Goal: Task Accomplishment & Management: Use online tool/utility

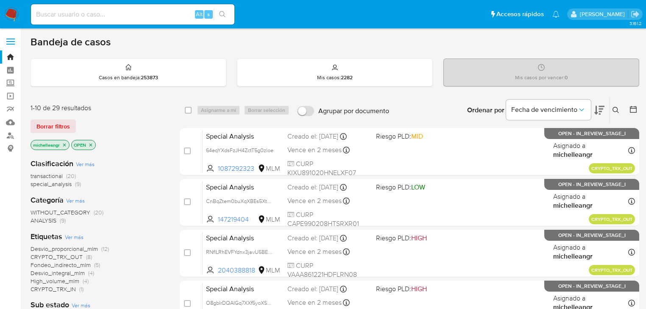
click at [109, 13] on input at bounding box center [133, 14] width 204 height 11
paste input "7S2FINeAlUbBeesVQsli1uMT"
type input "7S2FINeAlUbBeesVQsli1uMT"
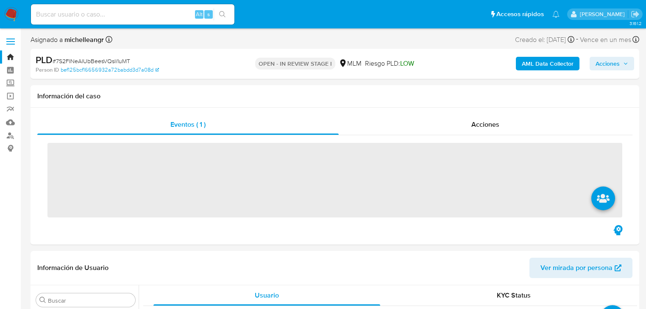
scroll to position [399, 0]
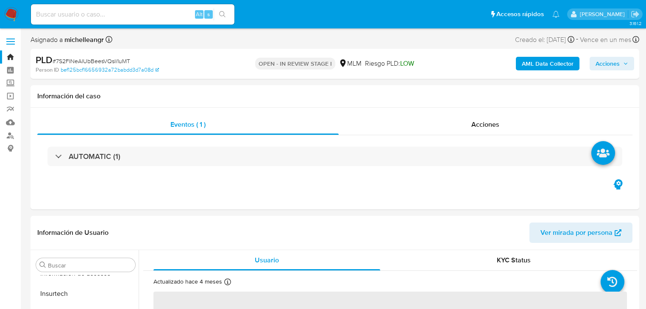
select select "10"
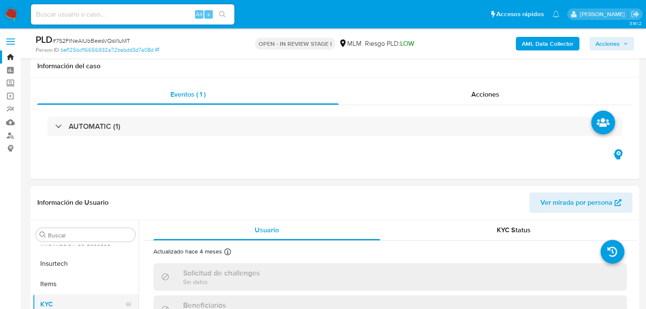
scroll to position [68, 0]
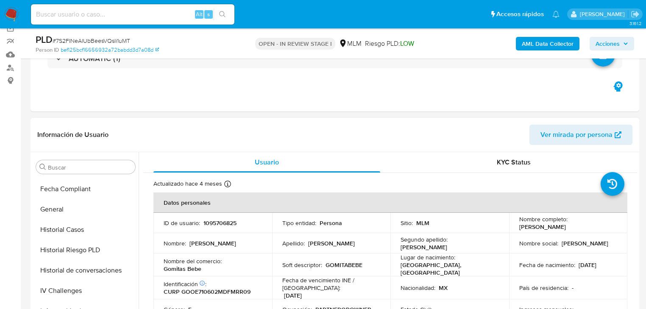
click at [196, 134] on header "Información de Usuario Ver mirada por persona" at bounding box center [334, 135] width 595 height 20
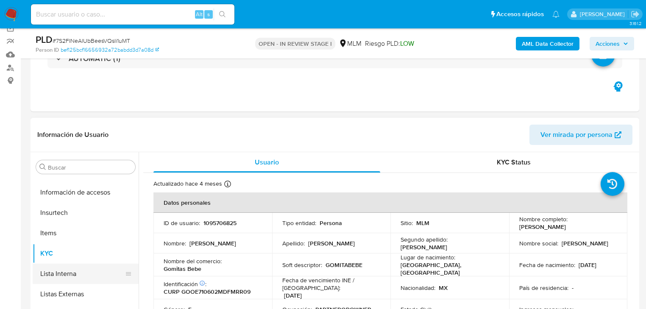
scroll to position [399, 0]
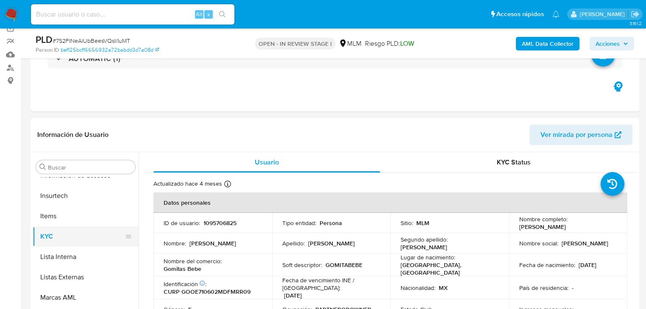
drag, startPoint x: 98, startPoint y: 239, endPoint x: 110, endPoint y: 245, distance: 14.0
click at [110, 245] on button "KYC" at bounding box center [82, 236] width 99 height 20
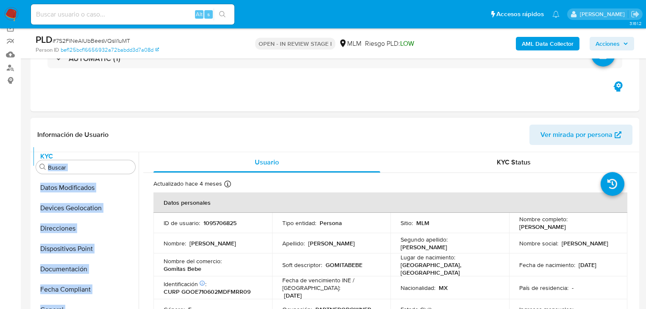
scroll to position [0, 0]
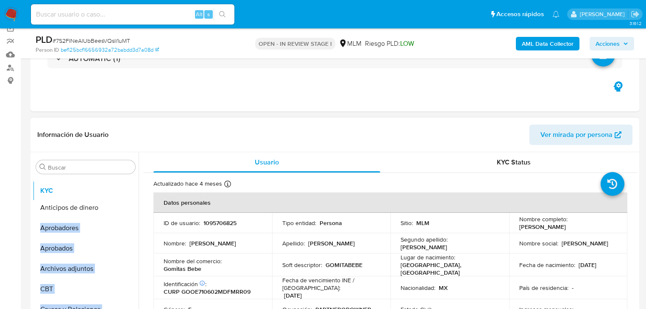
drag, startPoint x: 125, startPoint y: 237, endPoint x: 127, endPoint y: 193, distance: 45.0
click at [127, 193] on ul "Anticipos de dinero Aprobadores Aprobados Archivos adjuntos CBT Cruces y Relaci…" at bounding box center [86, 272] width 106 height 191
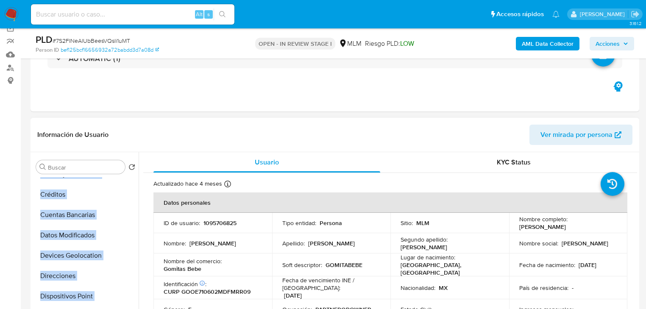
scroll to position [136, 0]
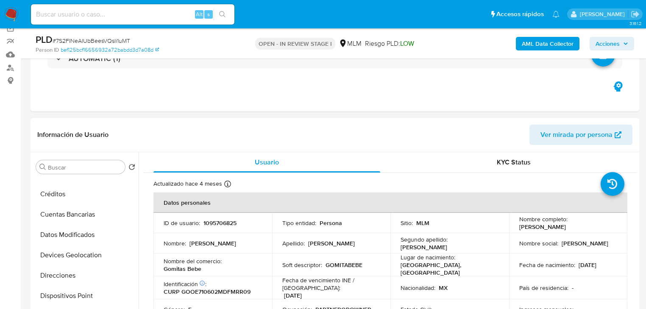
click at [158, 255] on td "Nombre del comercio : Gomitas Bebe" at bounding box center [213, 265] width 119 height 23
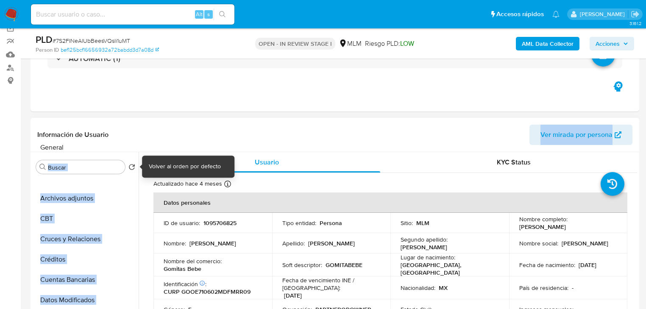
scroll to position [0, 0]
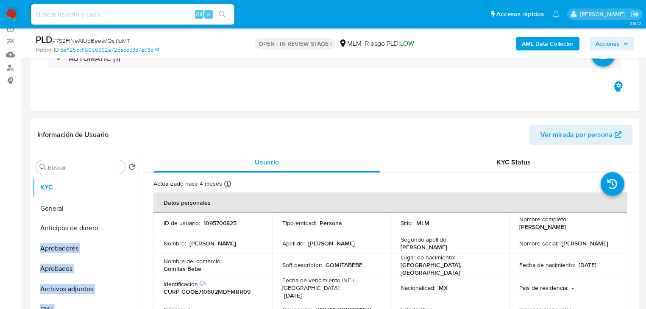
drag, startPoint x: 127, startPoint y: 288, endPoint x: 130, endPoint y: 208, distance: 80.6
click at [130, 208] on ul "KYC Anticipos de dinero Aprobadores Aprobados Archivos adjuntos CBT Cruces y Re…" at bounding box center [86, 272] width 106 height 191
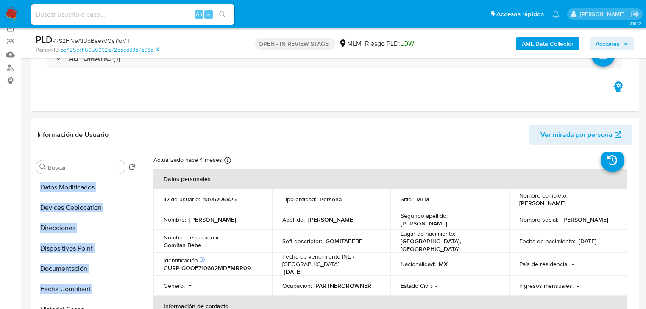
scroll to position [34, 0]
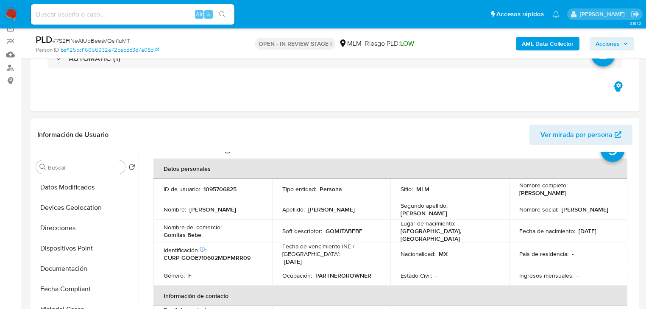
click at [156, 251] on td "Identificación CIC: 144317999 : CURP GOOE710602MDFMRR09" at bounding box center [213, 254] width 119 height 23
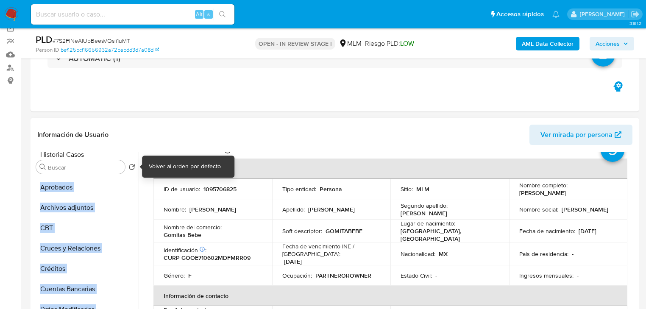
scroll to position [0, 0]
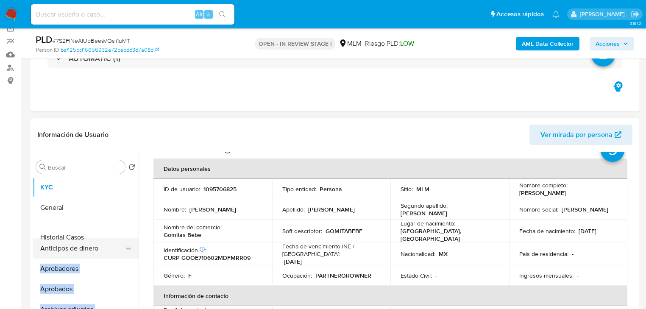
drag, startPoint x: 126, startPoint y: 218, endPoint x: 126, endPoint y: 240, distance: 21.6
click at [126, 240] on ul "KYC General Anticipos de dinero Aprobadores Aprobados Archivos adjuntos CBT Cru…" at bounding box center [86, 272] width 106 height 191
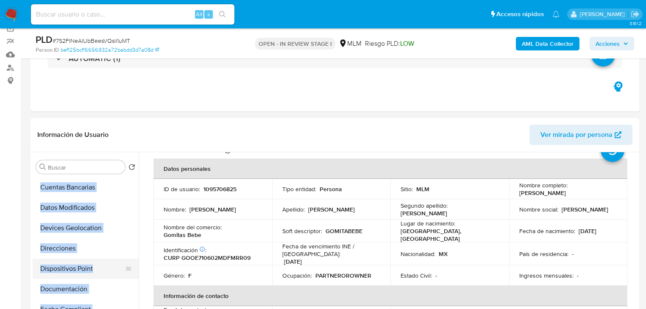
scroll to position [237, 0]
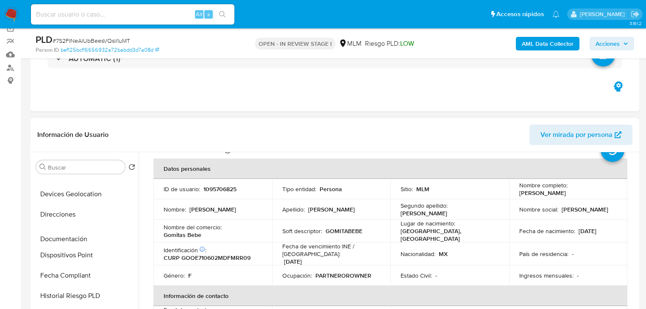
drag, startPoint x: 163, startPoint y: 242, endPoint x: 157, endPoint y: 246, distance: 7.0
click at [163, 243] on td "Identificación CIC: 144317999 : CURP GOOE710602MDFMRR09" at bounding box center [213, 254] width 119 height 23
drag, startPoint x: 123, startPoint y: 255, endPoint x: 120, endPoint y: 243, distance: 13.2
click at [120, 243] on ul "KYC General Historial Casos Anticipos de dinero Aprobadores Aprobados Archivos …" at bounding box center [86, 272] width 106 height 191
click at [165, 246] on p "Identificación CIC: 144317999 :" at bounding box center [185, 250] width 43 height 8
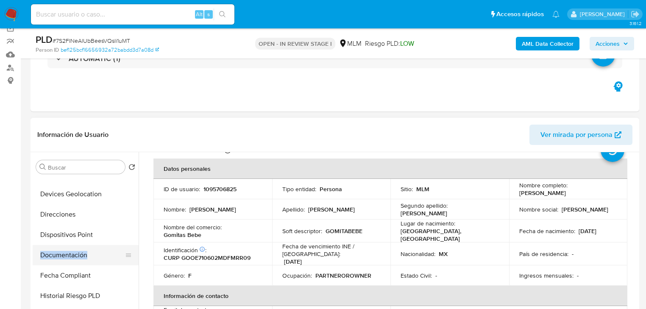
drag, startPoint x: 128, startPoint y: 259, endPoint x: 122, endPoint y: 246, distance: 14.0
click at [124, 237] on ul "KYC General Historial Casos Anticipos de dinero Aprobadores Aprobados Archivos …" at bounding box center [86, 272] width 106 height 191
drag, startPoint x: 120, startPoint y: 257, endPoint x: 120, endPoint y: 249, distance: 8.1
click at [120, 222] on ul "KYC General Historial Casos Anticipos de dinero Aprobadores Aprobados Archivos …" at bounding box center [86, 272] width 106 height 191
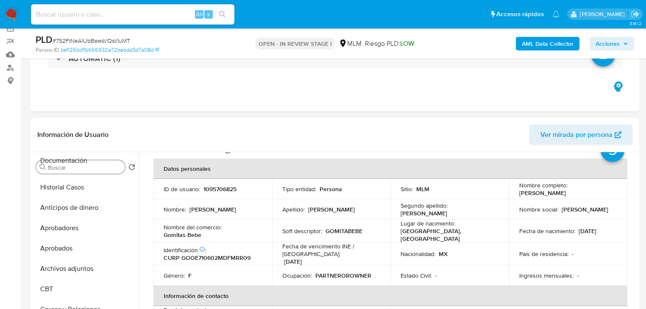
scroll to position [0, 0]
click at [128, 249] on ul "KYC General Historial Casos Anticipos de dinero Aprobadores Aprobados Archivos …" at bounding box center [86, 272] width 106 height 191
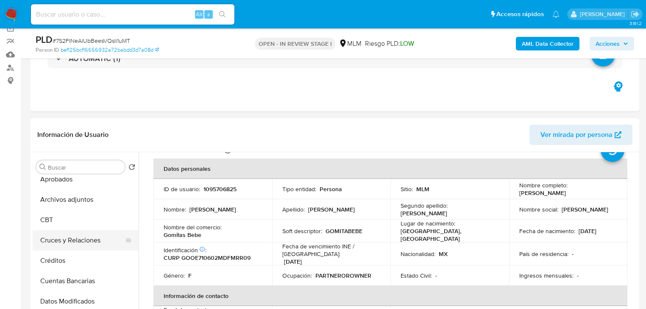
scroll to position [170, 0]
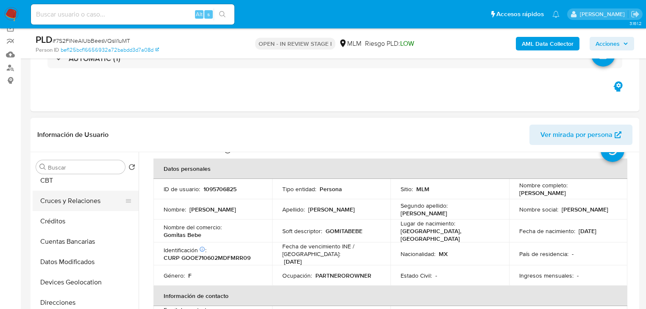
drag, startPoint x: 124, startPoint y: 205, endPoint x: 126, endPoint y: 192, distance: 12.8
click at [126, 192] on div at bounding box center [128, 201] width 7 height 19
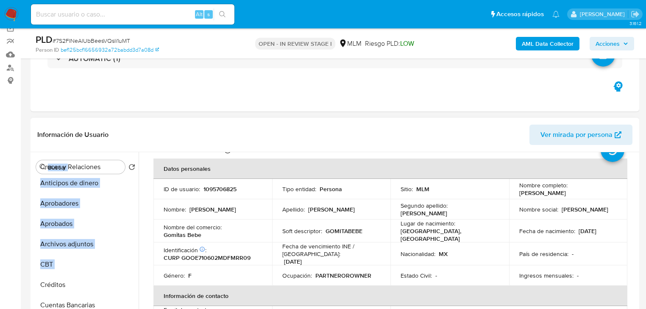
scroll to position [0, 0]
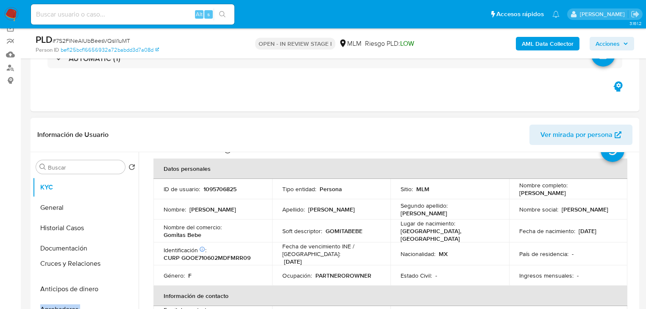
drag, startPoint x: 124, startPoint y: 201, endPoint x: 125, endPoint y: 265, distance: 63.2
click at [125, 265] on ul "KYC General Historial Casos Documentación Anticipos de dinero Aprobadores Aprob…" at bounding box center [86, 272] width 106 height 191
click at [202, 256] on p "CURP GOOE710602MDFMRR09" at bounding box center [207, 258] width 87 height 8
drag, startPoint x: 124, startPoint y: 246, endPoint x: 127, endPoint y: 270, distance: 23.9
click at [127, 270] on ul "KYC General Historial Casos Documentación Cruces y Relaciones Anticipos de dine…" at bounding box center [86, 272] width 106 height 191
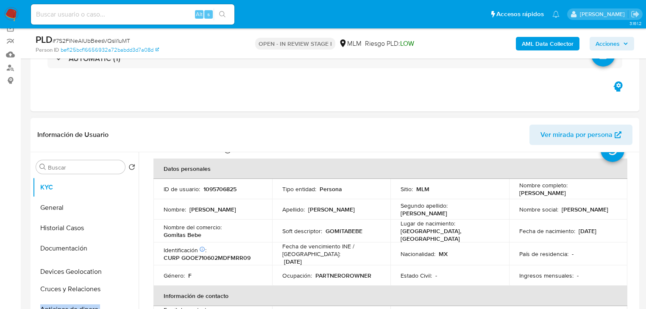
click at [195, 247] on p "Identificación CIC: 144317999 :" at bounding box center [185, 250] width 43 height 8
drag, startPoint x: 122, startPoint y: 289, endPoint x: 122, endPoint y: 268, distance: 21.6
click at [122, 268] on ul "KYC General Historial Casos Documentación Devices Geolocation Cruces y Relacion…" at bounding box center [86, 272] width 106 height 191
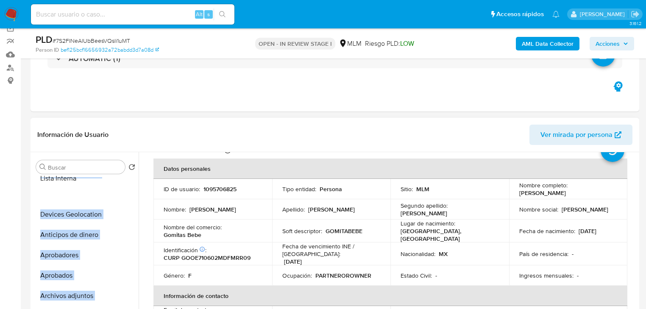
scroll to position [64, 0]
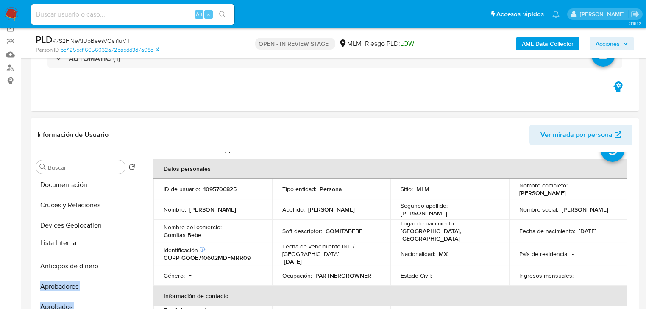
drag, startPoint x: 123, startPoint y: 258, endPoint x: 132, endPoint y: 244, distance: 16.0
click at [132, 244] on ul "KYC General Historial Casos Documentación Cruces y Relaciones Devices Geolocati…" at bounding box center [86, 272] width 106 height 191
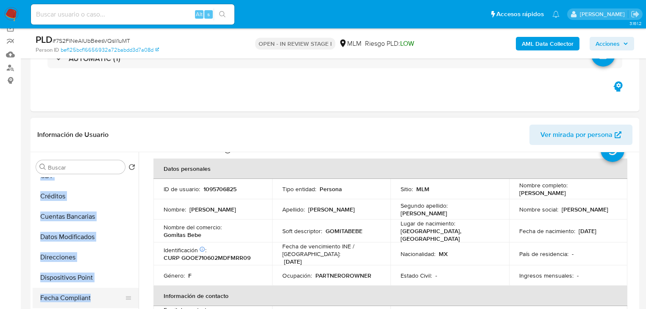
scroll to position [301, 0]
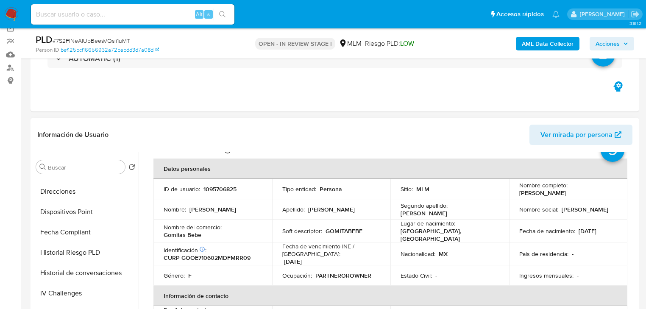
click at [176, 243] on td "Identificación CIC: 144317999 : CURP GOOE710602MDFMRR09" at bounding box center [213, 254] width 119 height 23
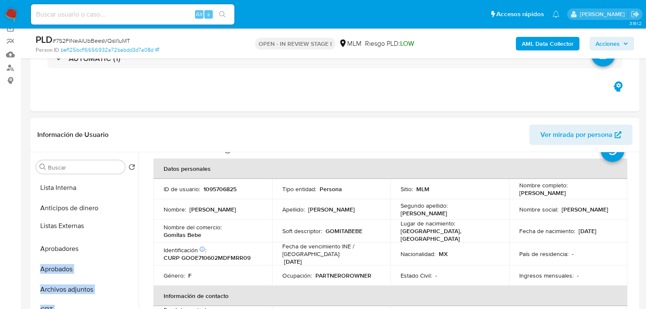
scroll to position [121, 0]
drag, startPoint x: 126, startPoint y: 276, endPoint x: 128, endPoint y: 209, distance: 67.0
click at [128, 209] on ul "KYC General Historial Casos Documentación Cruces y Relaciones Devices Geolocati…" at bounding box center [86, 272] width 106 height 191
click at [207, 237] on div "Nombre del comercio : Gomitas Bebe" at bounding box center [213, 230] width 98 height 15
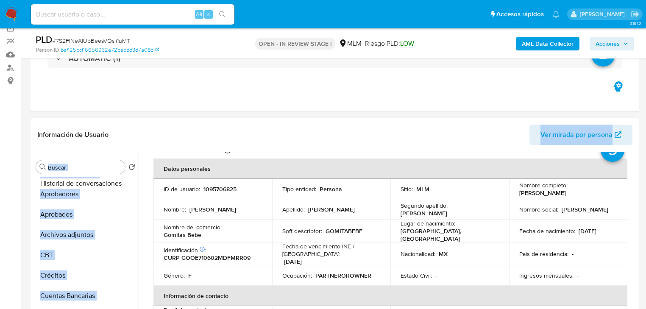
scroll to position [0, 0]
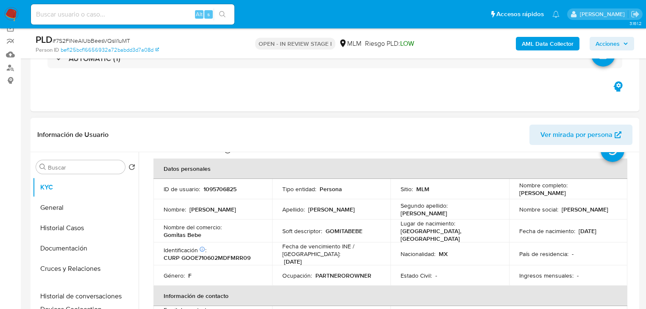
drag, startPoint x: 125, startPoint y: 261, endPoint x: 128, endPoint y: 294, distance: 33.3
click at [128, 294] on ul "KYC General Historial Casos Documentación Cruces y Relaciones Devices Geolocati…" at bounding box center [86, 272] width 106 height 191
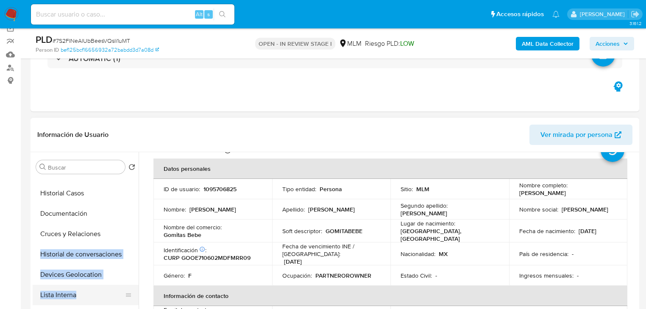
scroll to position [68, 0]
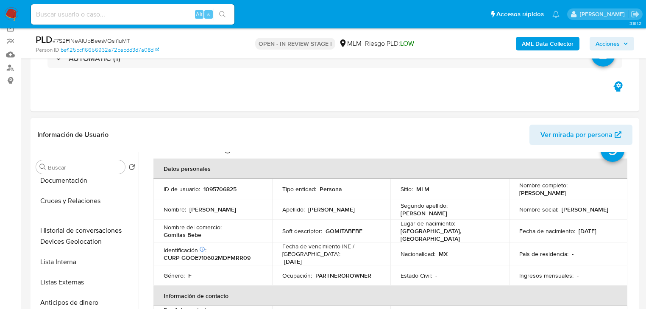
click at [166, 231] on p "Gomitas Bebe" at bounding box center [183, 235] width 38 height 8
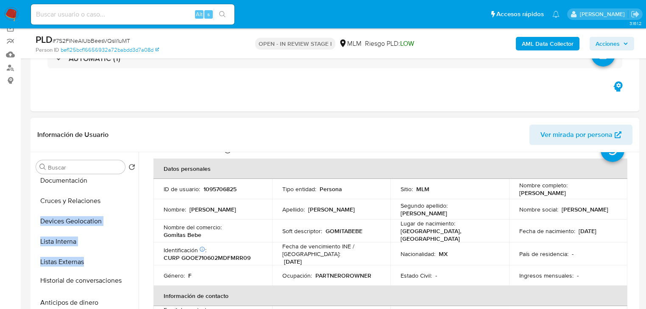
drag, startPoint x: 126, startPoint y: 223, endPoint x: 127, endPoint y: 281, distance: 57.3
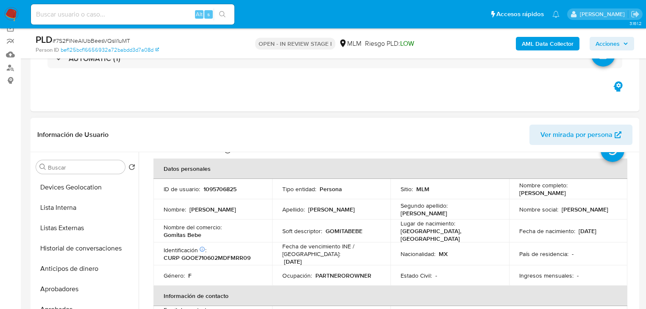
click at [178, 261] on td "Identificación CIC: 144317999 : CURP GOOE710602MDFMRR09" at bounding box center [213, 254] width 119 height 23
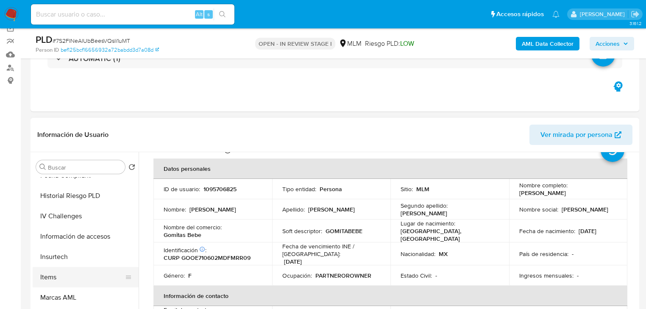
click at [100, 284] on button "Items" at bounding box center [82, 277] width 99 height 20
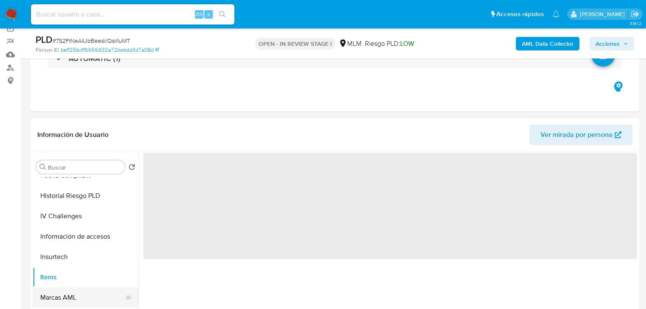
scroll to position [0, 0]
click at [100, 290] on button "Marcas AML" at bounding box center [82, 297] width 99 height 20
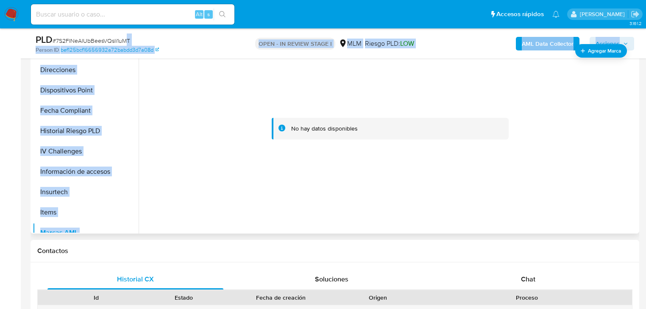
scroll to position [223, 0]
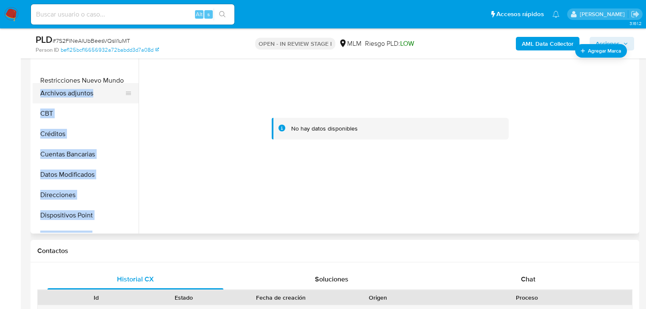
drag, startPoint x: 124, startPoint y: 204, endPoint x: 107, endPoint y: 83, distance: 122.9
click at [107, 83] on ul "KYC General Historial Casos Documentación Cruces y Relaciones Devices Geolocati…" at bounding box center [86, 137] width 106 height 191
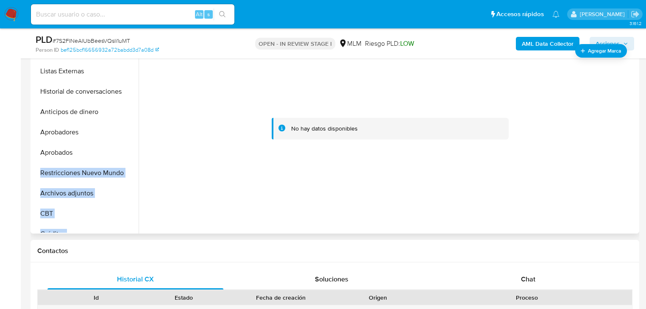
scroll to position [121, 0]
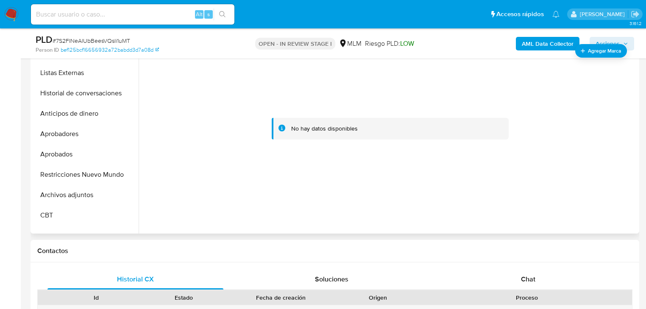
click at [185, 152] on div at bounding box center [391, 129] width 474 height 170
drag, startPoint x: 130, startPoint y: 176, endPoint x: 127, endPoint y: 132, distance: 44.2
click at [127, 132] on ul "KYC General Historial Casos Documentación Cruces y Relaciones Devices Geolocati…" at bounding box center [86, 137] width 106 height 191
drag, startPoint x: 123, startPoint y: 173, endPoint x: 116, endPoint y: 113, distance: 60.2
click at [116, 113] on ul "KYC General Historial Casos Documentación Cruces y Relaciones Devices Geolocati…" at bounding box center [86, 137] width 106 height 191
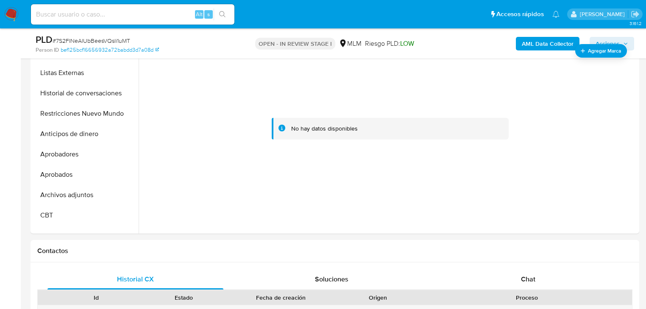
click at [191, 156] on div at bounding box center [391, 129] width 474 height 170
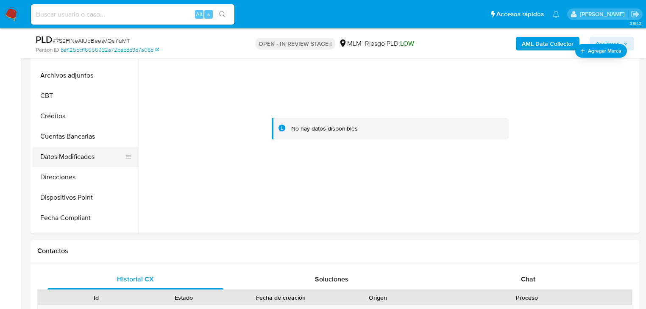
scroll to position [257, 0]
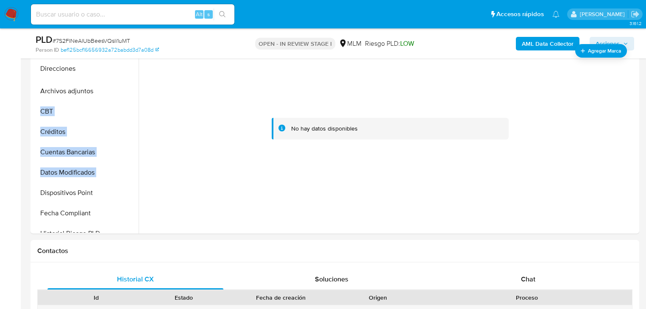
drag, startPoint x: 121, startPoint y: 161, endPoint x: 119, endPoint y: 69, distance: 92.1
click at [119, 69] on ul "KYC General Historial Casos Documentación Cruces y Relaciones Devices Geolocati…" at bounding box center [86, 137] width 106 height 191
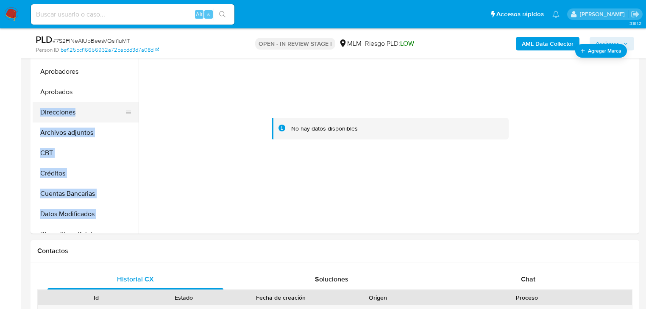
scroll to position [144, 0]
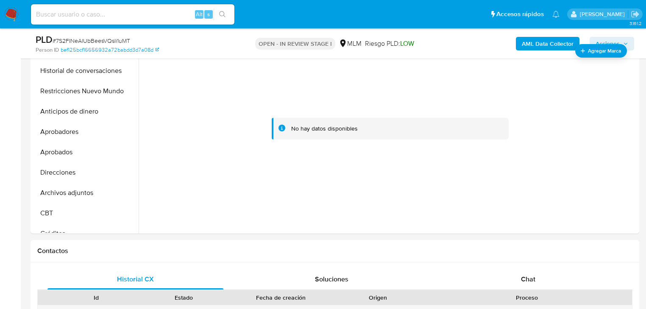
drag, startPoint x: 209, startPoint y: 149, endPoint x: 148, endPoint y: 162, distance: 61.6
click at [208, 149] on div at bounding box center [391, 129] width 474 height 170
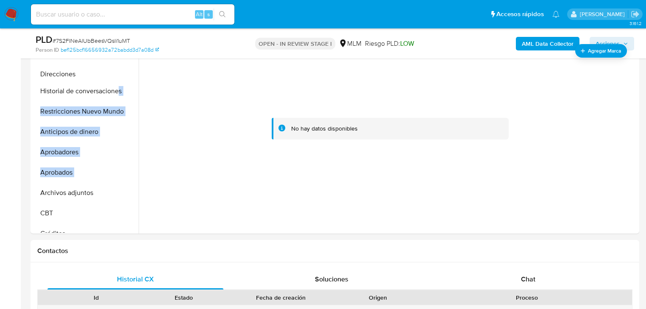
drag, startPoint x: 126, startPoint y: 170, endPoint x: 120, endPoint y: 70, distance: 100.2
click at [120, 70] on ul "KYC General Historial Casos Documentación Cruces y Relaciones Devices Geolocati…" at bounding box center [86, 137] width 106 height 191
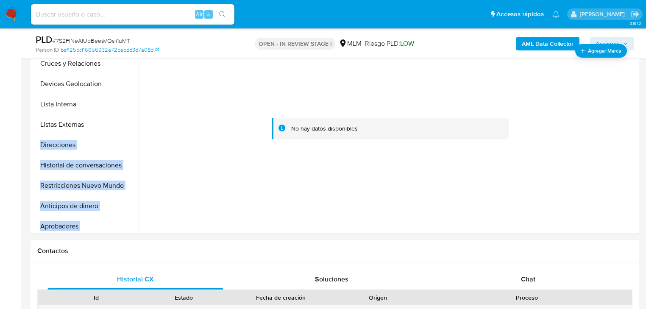
scroll to position [42, 0]
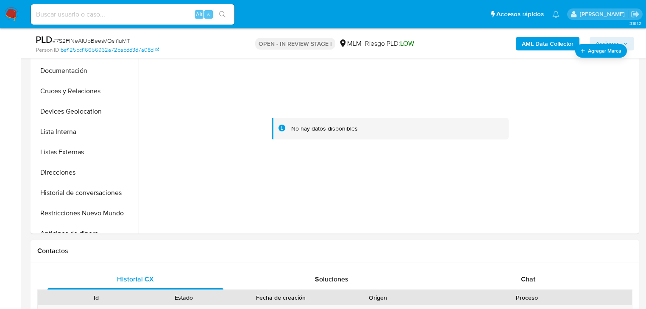
click at [192, 139] on div at bounding box center [391, 129] width 474 height 170
drag, startPoint x: 120, startPoint y: 173, endPoint x: 119, endPoint y: 142, distance: 31.0
click at [119, 142] on ul "KYC General Historial Casos Documentación Cruces y Relaciones Devices Geolocati…" at bounding box center [86, 137] width 106 height 191
drag, startPoint x: 126, startPoint y: 170, endPoint x: 120, endPoint y: 131, distance: 39.5
click at [120, 131] on ul "KYC General Historial Casos Documentación Cruces y Relaciones Devices Geolocati…" at bounding box center [86, 137] width 106 height 191
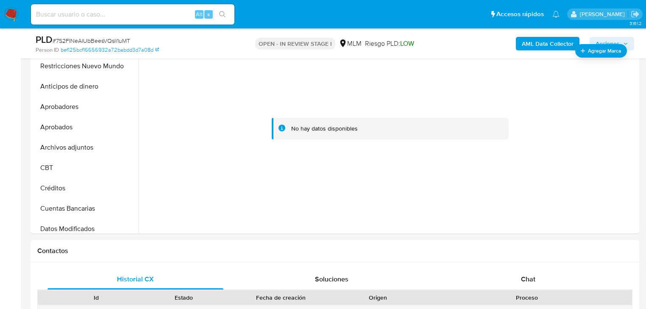
scroll to position [144, 0]
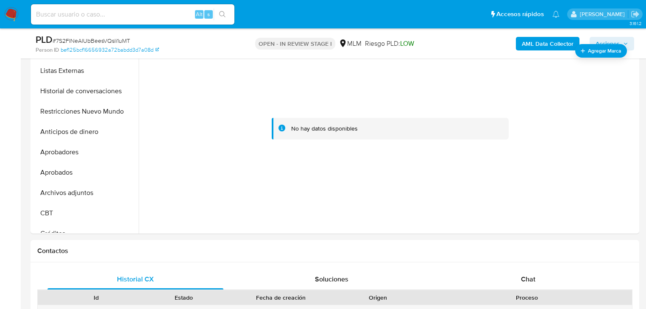
click at [181, 162] on div at bounding box center [391, 129] width 474 height 170
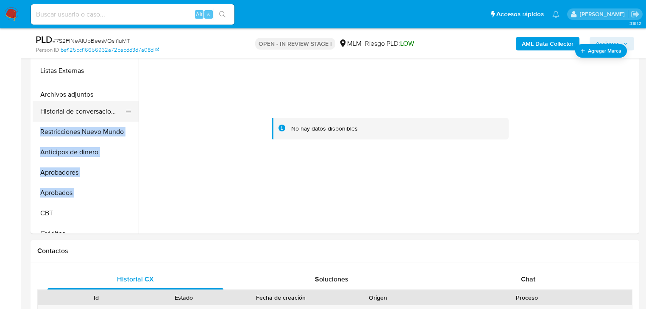
drag, startPoint x: 122, startPoint y: 193, endPoint x: 114, endPoint y: 95, distance: 98.2
click at [114, 95] on ul "KYC General Historial Casos Documentación Cruces y Relaciones Devices Geolocati…" at bounding box center [86, 137] width 106 height 191
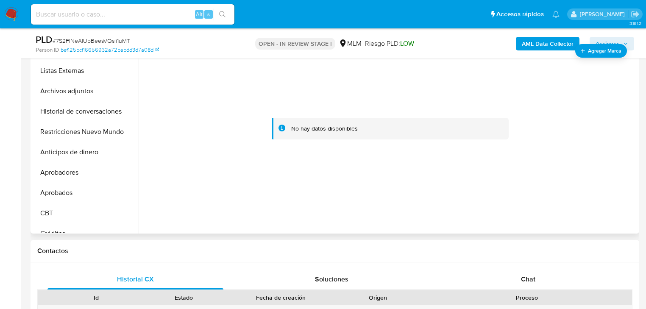
click at [172, 115] on div at bounding box center [391, 129] width 474 height 170
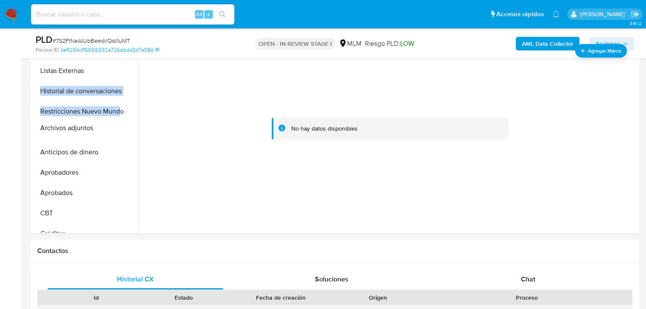
drag, startPoint x: 123, startPoint y: 91, endPoint x: 120, endPoint y: 128, distance: 37.4
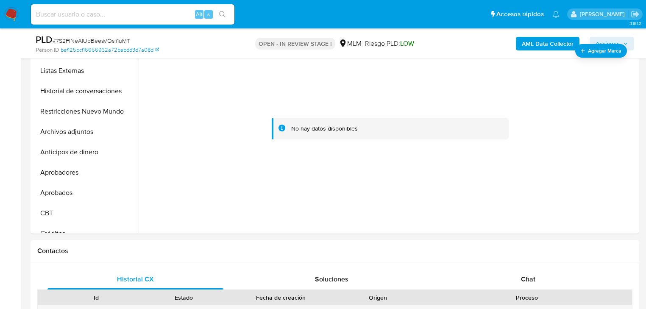
click at [207, 144] on div at bounding box center [391, 129] width 474 height 170
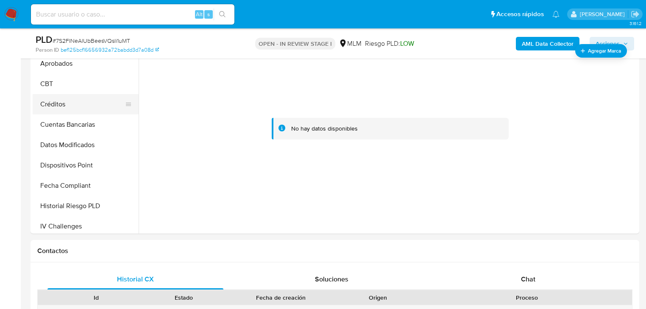
scroll to position [279, 0]
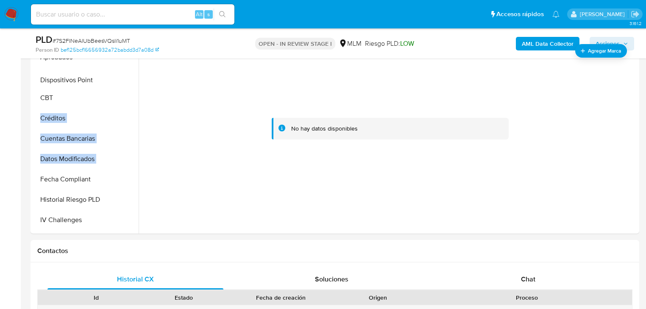
drag, startPoint x: 126, startPoint y: 161, endPoint x: 120, endPoint y: 81, distance: 80.3
click at [120, 81] on ul "KYC General Historial Casos Documentación Cruces y Relaciones Devices Geolocati…" at bounding box center [86, 137] width 106 height 191
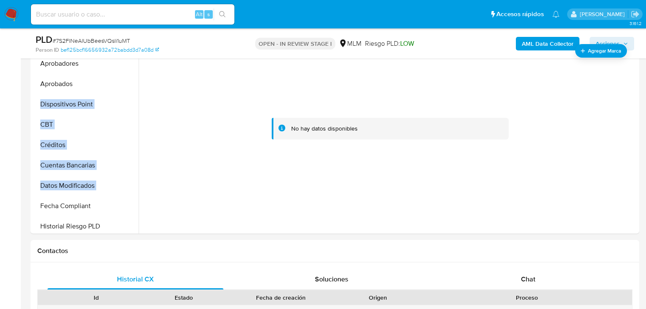
scroll to position [246, 0]
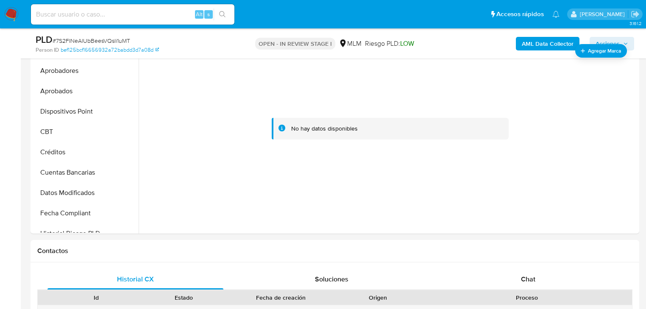
click at [198, 126] on div at bounding box center [391, 129] width 474 height 170
drag, startPoint x: 124, startPoint y: 102, endPoint x: 121, endPoint y: 75, distance: 27.7
click at [121, 75] on ul "KYC General Historial Casos Documentación Cruces y Relaciones Devices Geolocati…" at bounding box center [86, 137] width 106 height 191
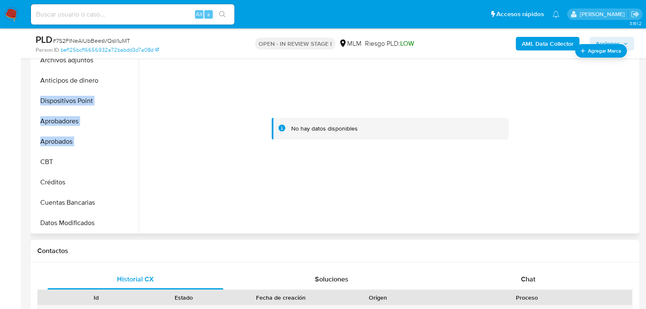
scroll to position [178, 0]
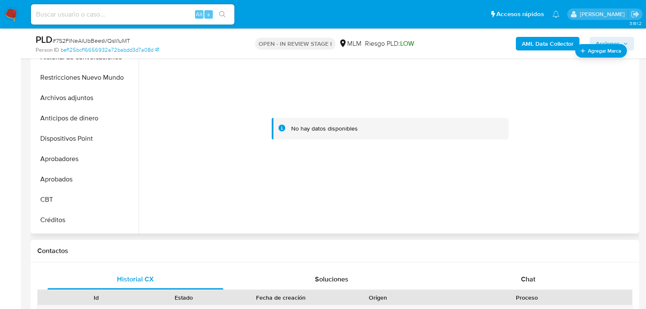
click at [198, 121] on div at bounding box center [391, 129] width 474 height 170
drag, startPoint x: 126, startPoint y: 137, endPoint x: 124, endPoint y: 114, distance: 23.0
click at [124, 114] on ul "KYC General Historial Casos Documentación Cruces y Relaciones Devices Geolocati…" at bounding box center [86, 137] width 106 height 191
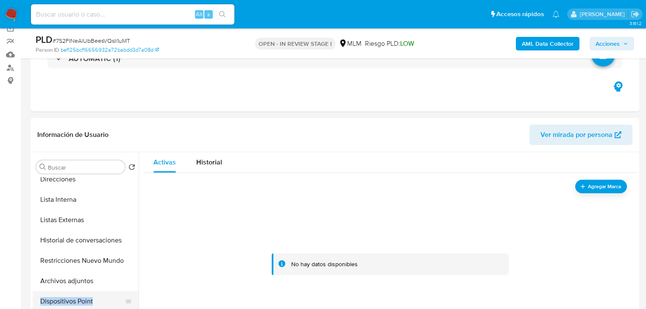
scroll to position [170, 0]
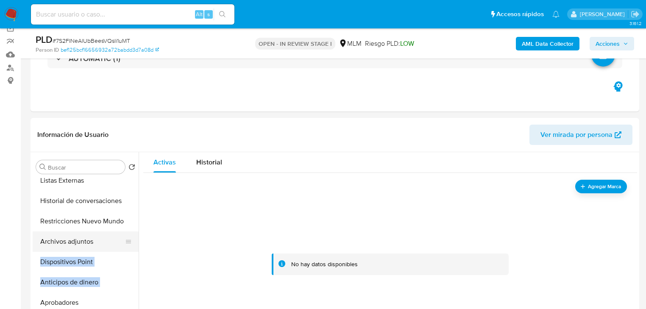
click at [93, 250] on button "Archivos adjuntos" at bounding box center [82, 242] width 99 height 20
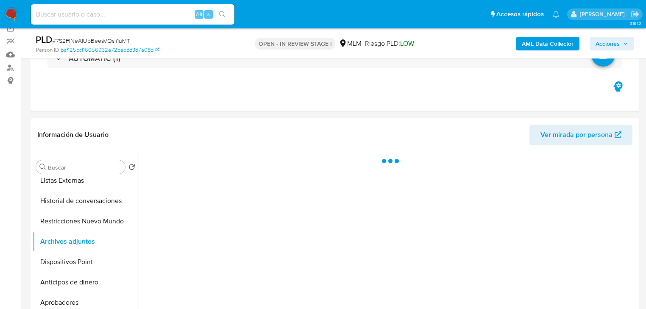
click at [218, 246] on div at bounding box center [388, 260] width 499 height 217
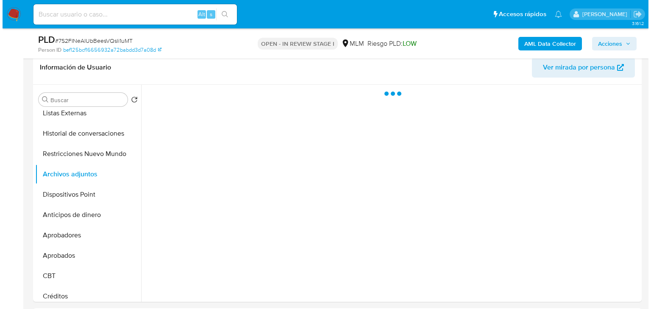
scroll to position [136, 0]
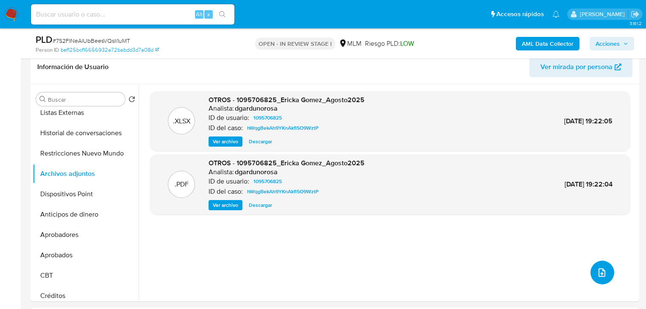
click at [599, 273] on icon "upload-file" at bounding box center [602, 273] width 10 height 10
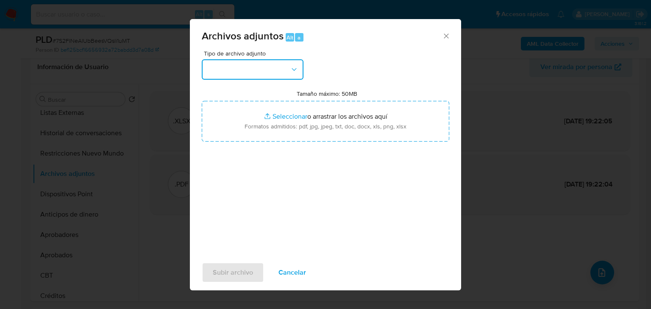
click at [264, 68] on button "button" at bounding box center [253, 69] width 102 height 20
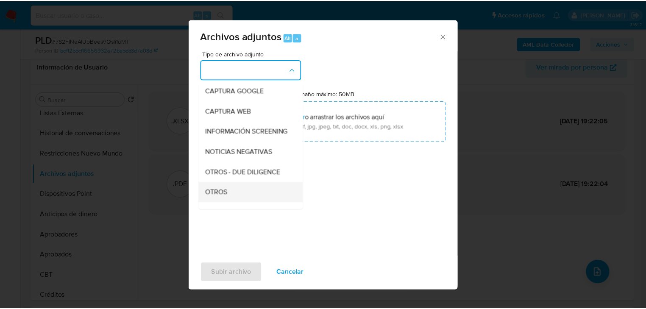
scroll to position [58, 0]
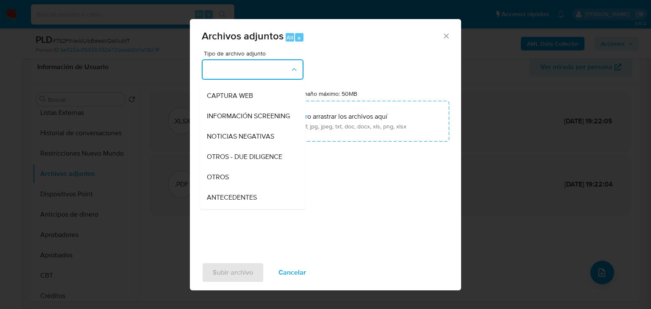
click at [243, 183] on div "OTROS" at bounding box center [250, 177] width 87 height 20
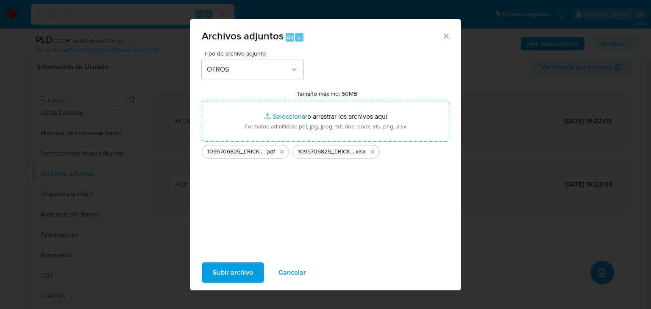
click at [240, 267] on span "Subir archivo" at bounding box center [233, 272] width 40 height 19
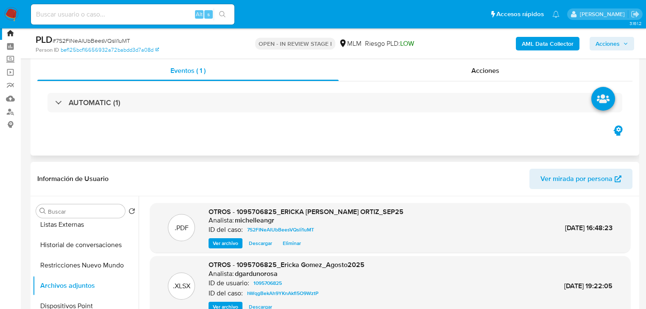
scroll to position [0, 0]
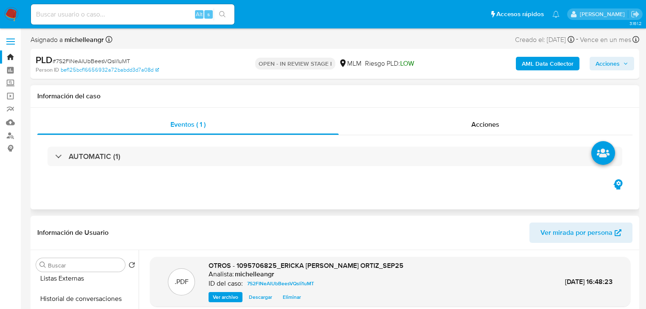
click at [498, 138] on div "AUTOMATIC (1)" at bounding box center [334, 156] width 595 height 42
click at [495, 136] on div "AUTOMATIC (1)" at bounding box center [334, 156] width 595 height 42
click at [475, 119] on div "Acciones" at bounding box center [486, 124] width 294 height 20
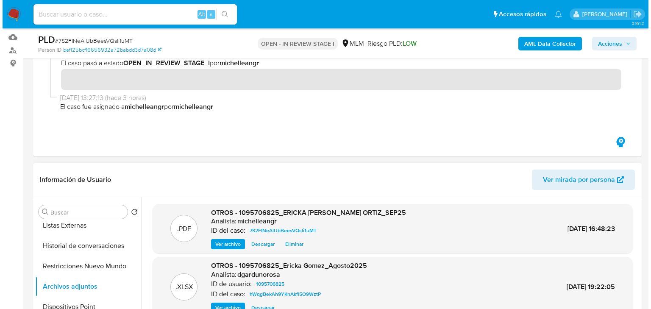
scroll to position [170, 0]
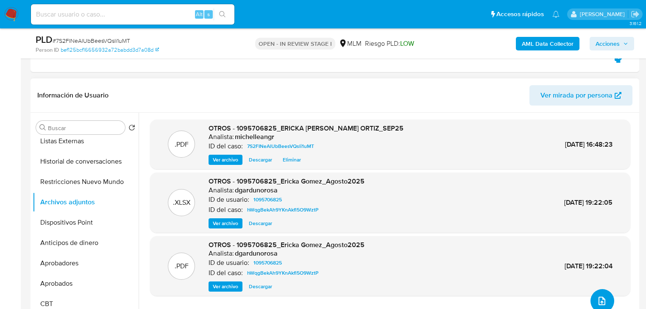
click at [600, 297] on icon "upload-file" at bounding box center [602, 301] width 7 height 8
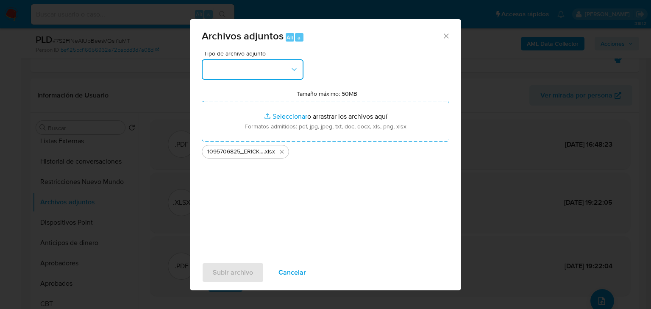
click at [263, 66] on button "button" at bounding box center [253, 69] width 102 height 20
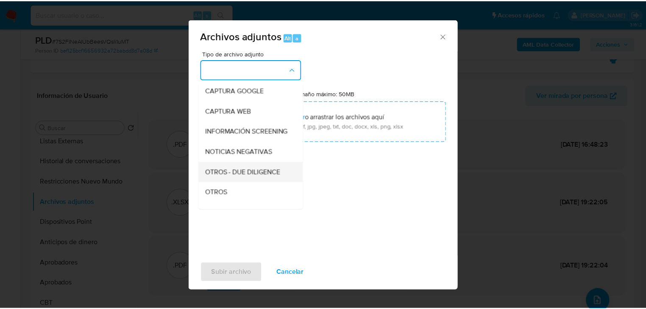
scroll to position [58, 0]
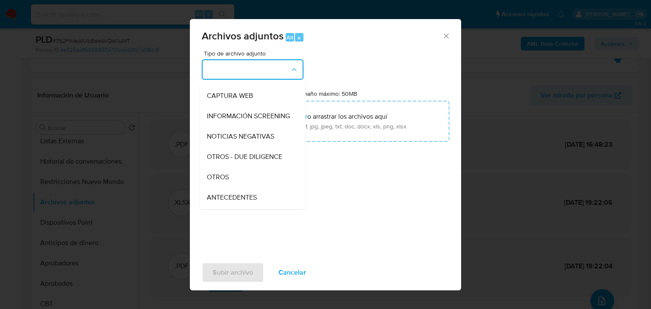
click at [240, 182] on div "OTROS" at bounding box center [250, 177] width 87 height 20
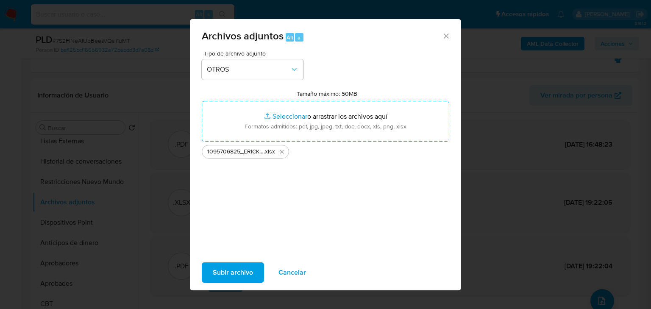
click at [244, 271] on span "Subir archivo" at bounding box center [233, 272] width 40 height 19
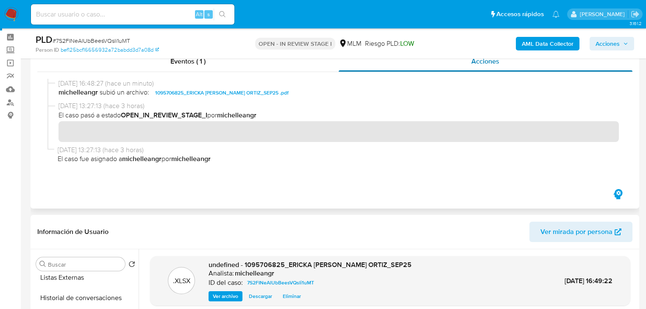
scroll to position [0, 0]
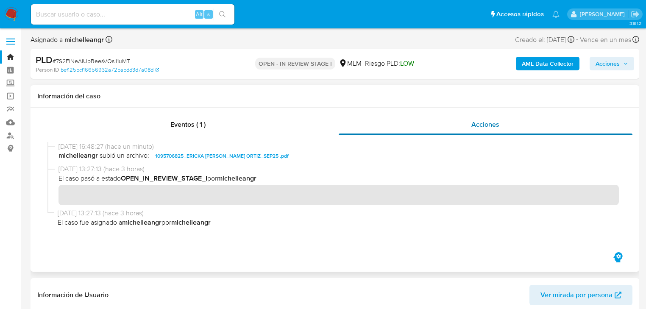
click at [504, 120] on div "Acciones" at bounding box center [486, 124] width 294 height 20
click at [181, 121] on span "Eventos ( 1 )" at bounding box center [187, 125] width 35 height 10
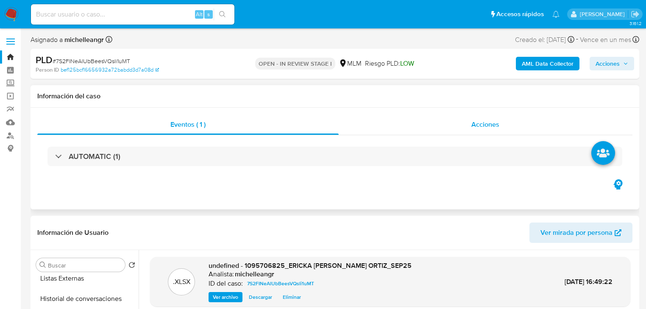
click at [488, 127] on span "Acciones" at bounding box center [486, 125] width 28 height 10
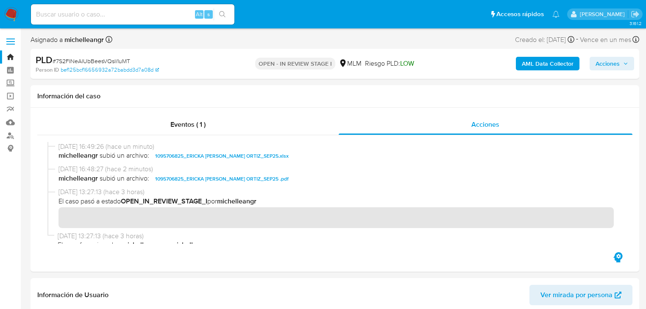
click at [599, 60] on span "Acciones" at bounding box center [608, 64] width 24 height 14
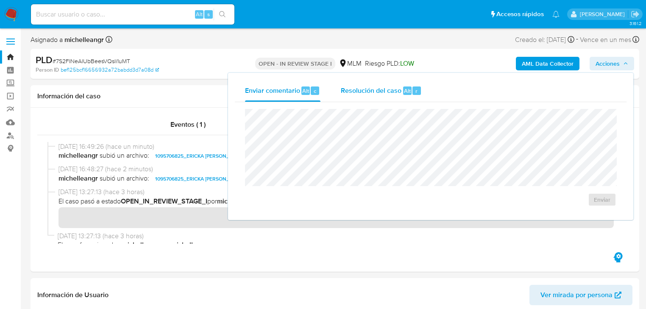
click at [386, 83] on div "Resolución del caso Alt r" at bounding box center [381, 91] width 81 height 22
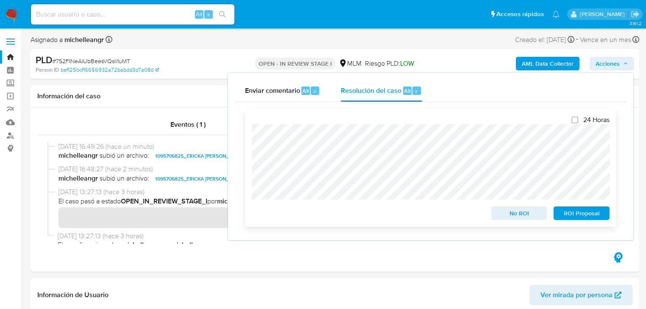
click at [521, 218] on span "No ROI" at bounding box center [519, 213] width 44 height 12
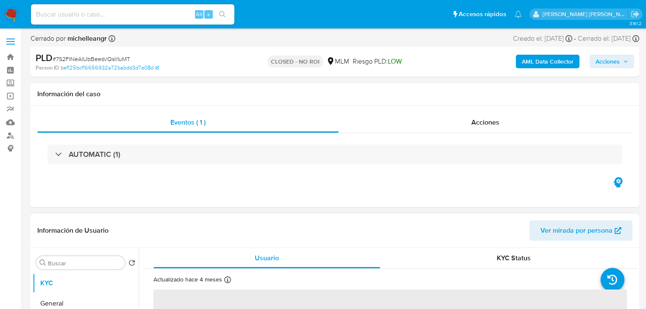
select select "10"
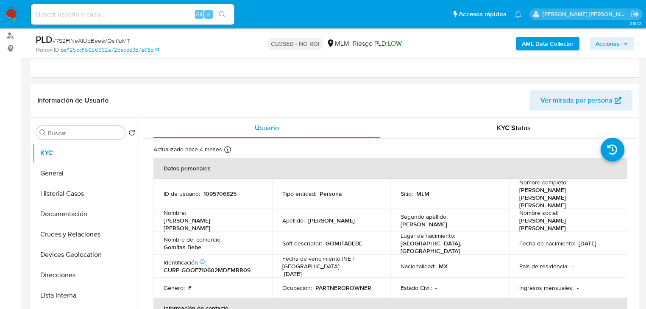
scroll to position [102, 0]
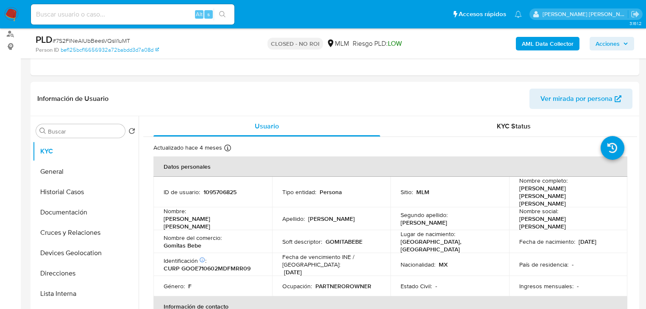
click at [59, 16] on input at bounding box center [133, 14] width 204 height 11
paste input "789744112"
type input "789744112"
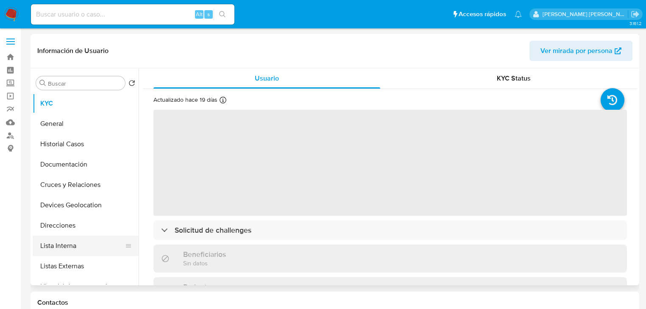
scroll to position [102, 0]
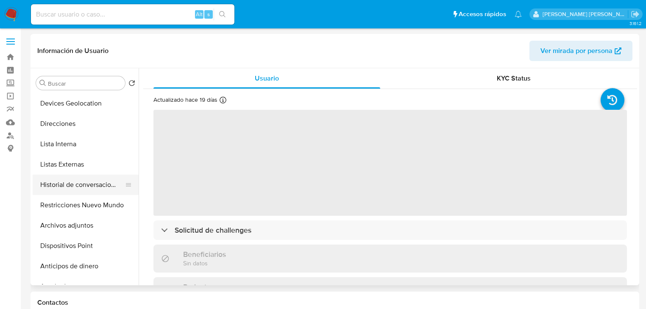
select select "10"
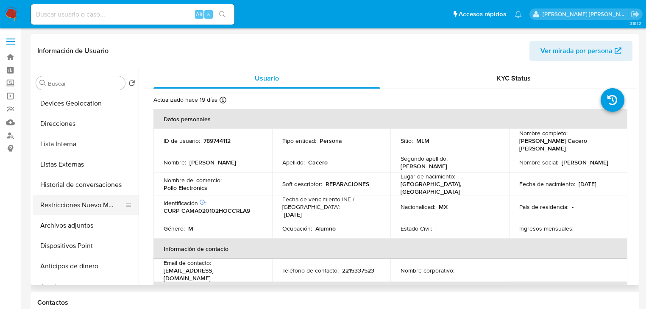
drag, startPoint x: 90, startPoint y: 203, endPoint x: 131, endPoint y: 201, distance: 40.7
click at [90, 202] on button "Restricciones Nuevo Mundo" at bounding box center [82, 205] width 99 height 20
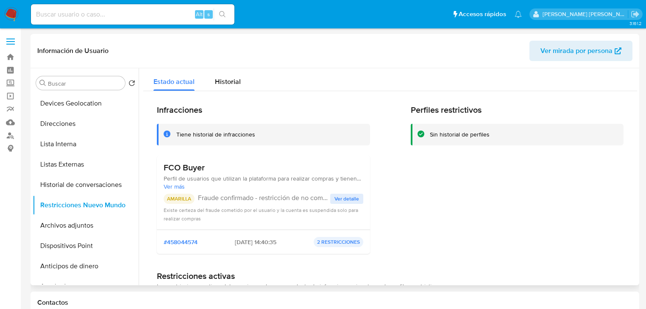
click at [354, 197] on span "Ver detalle" at bounding box center [347, 199] width 25 height 8
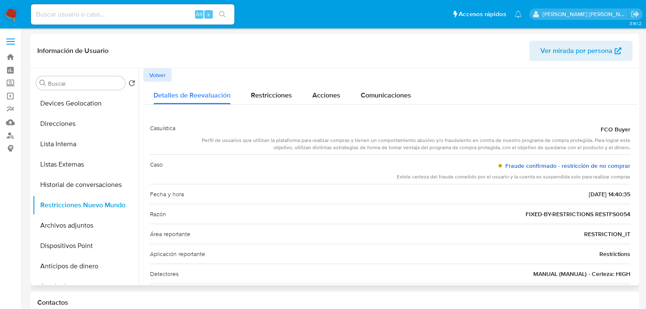
click at [586, 166] on link "Fraude confirmado - restricción de no comprar" at bounding box center [567, 166] width 125 height 8
click at [33, 17] on input at bounding box center [133, 14] width 204 height 11
type input "2505167936"
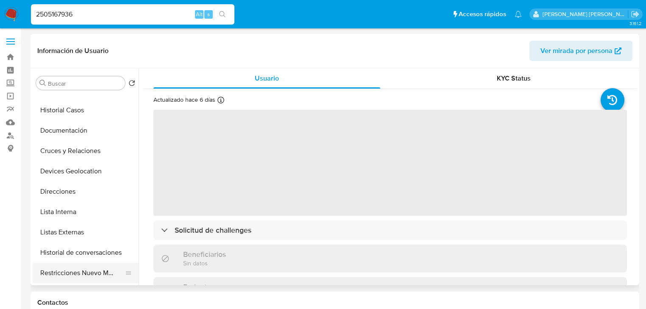
scroll to position [102, 0]
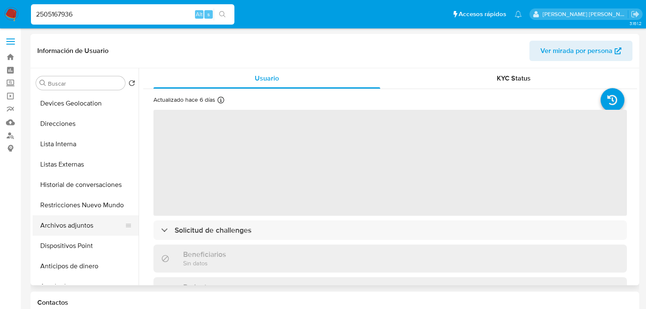
select select "10"
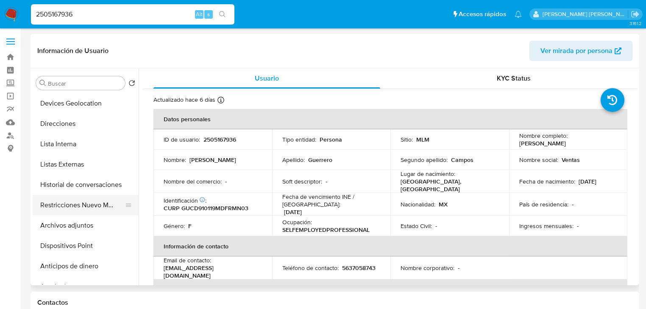
click at [78, 209] on button "Restricciones Nuevo Mundo" at bounding box center [82, 205] width 99 height 20
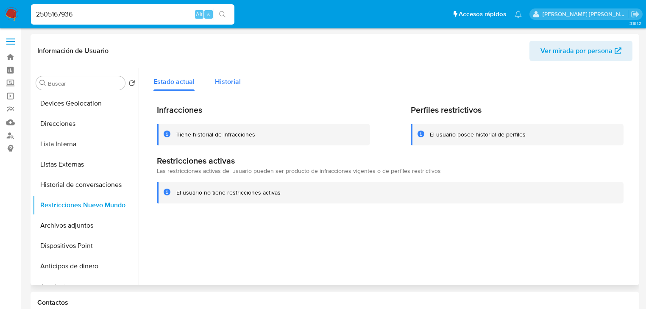
drag, startPoint x: 231, startPoint y: 87, endPoint x: 238, endPoint y: 87, distance: 7.6
click at [234, 88] on div "Historial" at bounding box center [228, 79] width 26 height 22
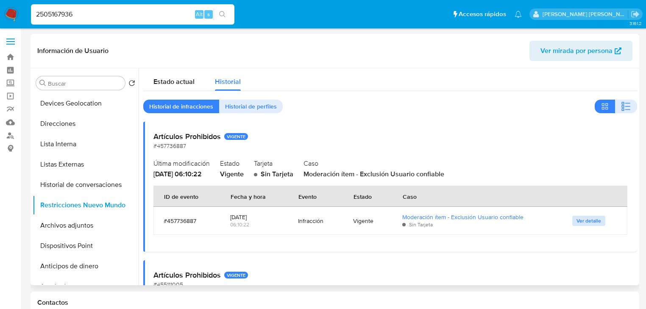
click at [582, 218] on span "Ver detalle" at bounding box center [589, 221] width 25 height 8
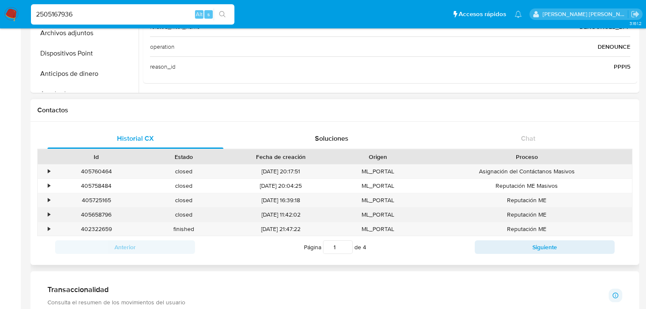
scroll to position [204, 0]
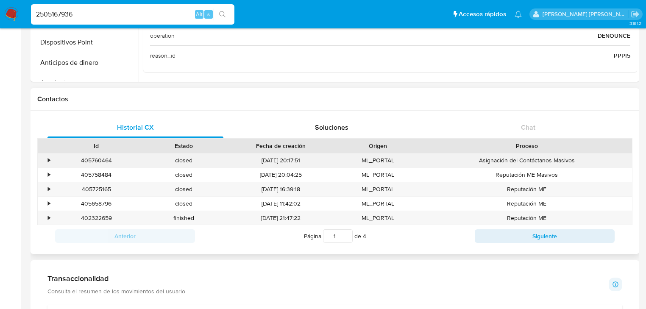
click at [49, 161] on div "•" at bounding box center [49, 160] width 2 height 8
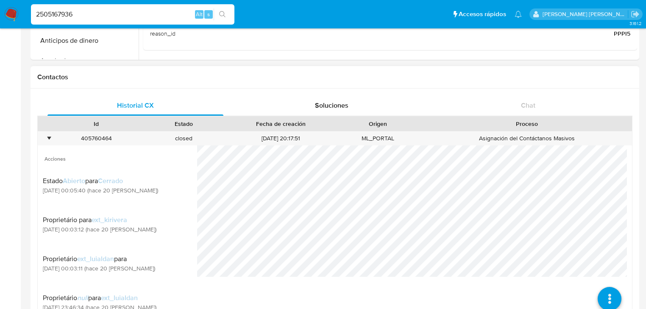
scroll to position [237, 0]
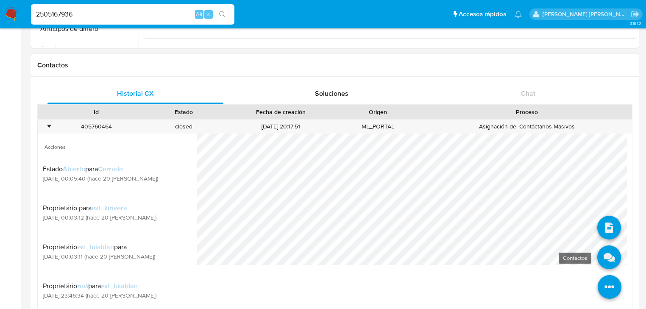
click at [602, 260] on icon at bounding box center [609, 258] width 24 height 24
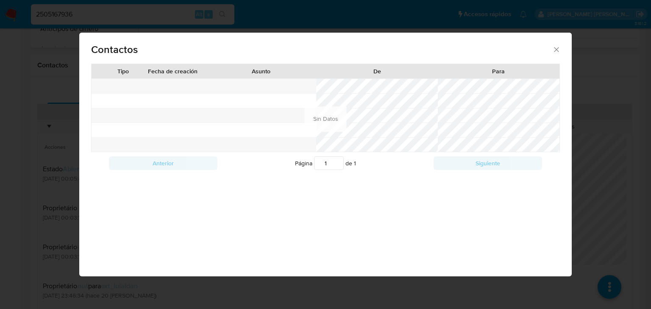
click at [555, 51] on icon "close" at bounding box center [557, 49] width 8 height 8
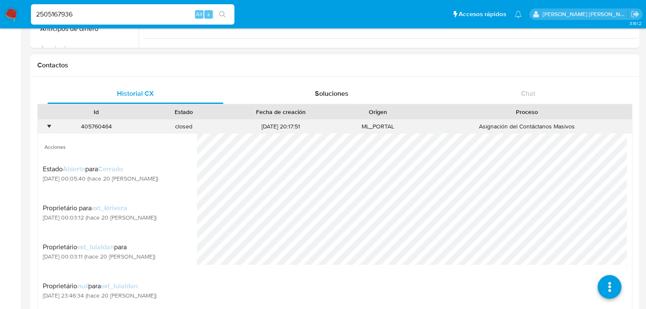
click at [46, 128] on div "•" at bounding box center [45, 127] width 15 height 14
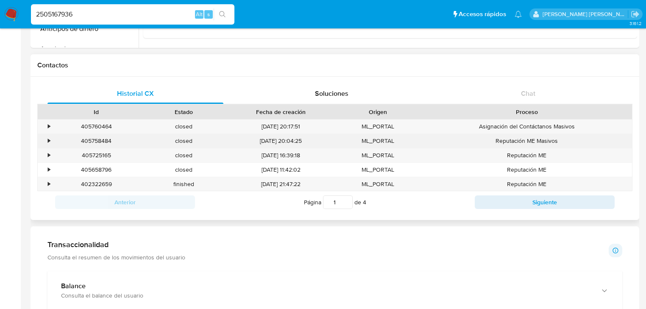
click at [49, 140] on div "•" at bounding box center [49, 141] width 2 height 8
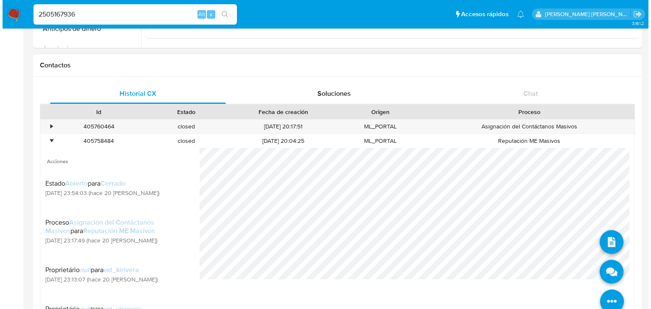
scroll to position [271, 0]
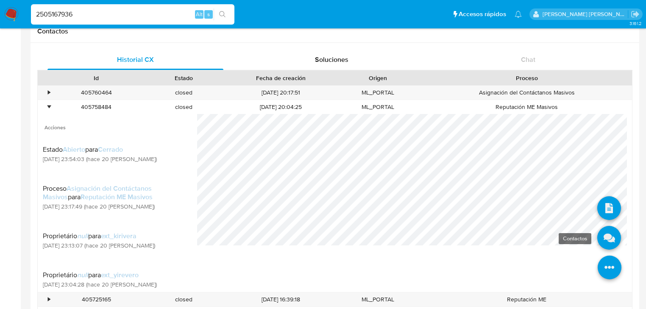
click at [605, 237] on icon at bounding box center [609, 238] width 24 height 24
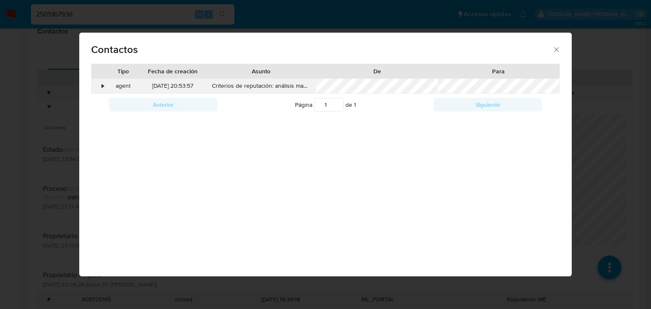
click at [101, 84] on div "•" at bounding box center [99, 86] width 15 height 14
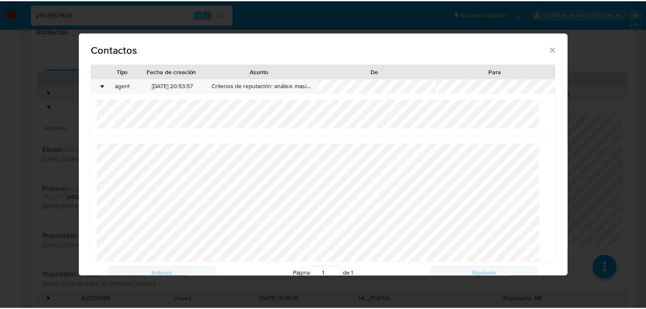
scroll to position [0, 0]
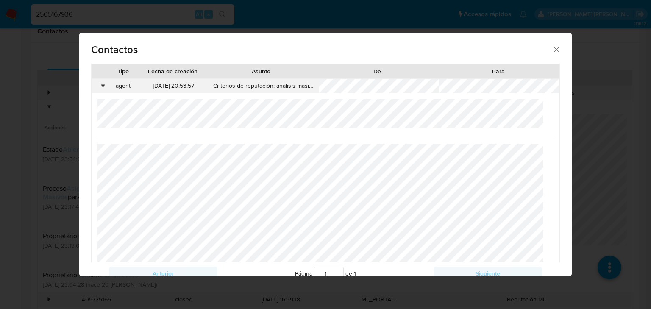
click at [103, 86] on div "•" at bounding box center [103, 86] width 2 height 8
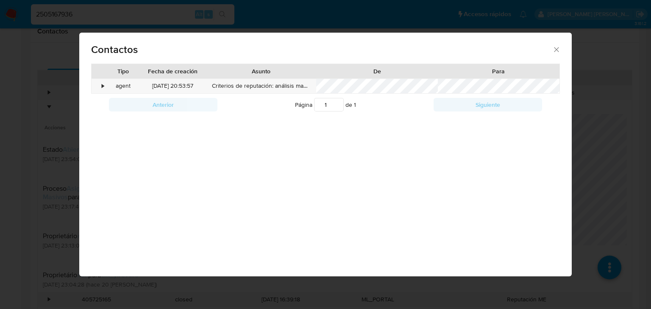
click at [557, 46] on icon "close" at bounding box center [557, 49] width 8 height 8
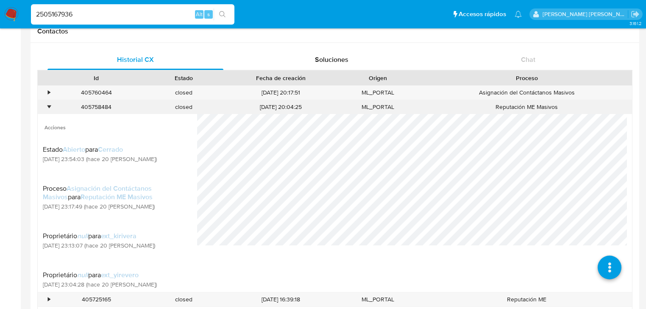
scroll to position [373, 0]
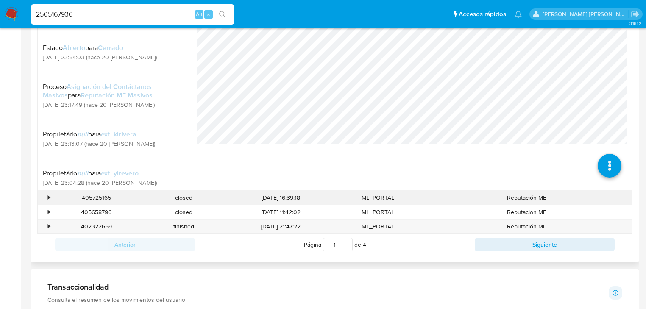
drag, startPoint x: 49, startPoint y: 195, endPoint x: 60, endPoint y: 195, distance: 10.6
click at [49, 195] on div "•" at bounding box center [45, 198] width 15 height 14
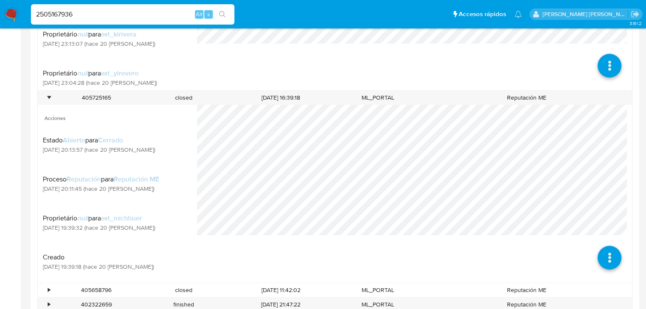
scroll to position [543, 0]
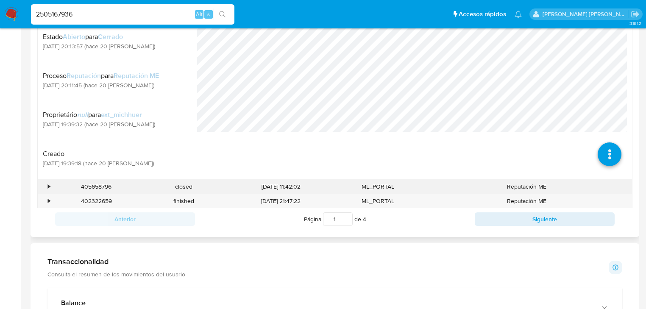
click at [49, 184] on div "•" at bounding box center [49, 187] width 2 height 8
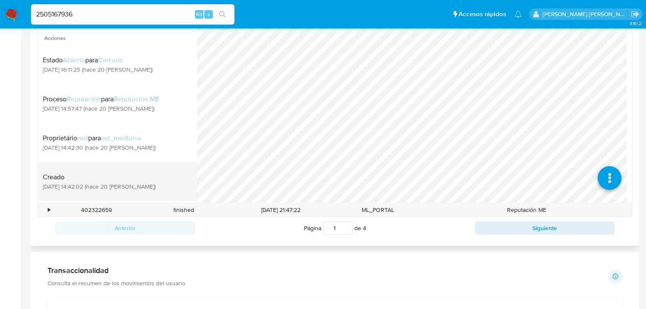
scroll to position [746, 0]
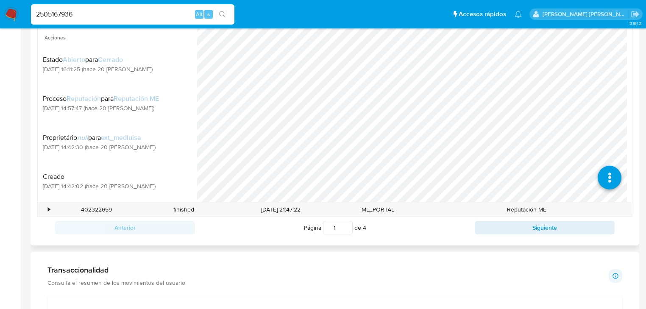
drag, startPoint x: 49, startPoint y: 207, endPoint x: 75, endPoint y: 202, distance: 26.8
click at [49, 207] on div "•" at bounding box center [49, 210] width 2 height 8
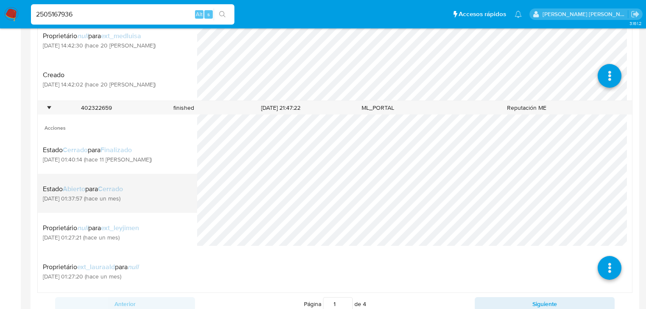
scroll to position [1018, 0]
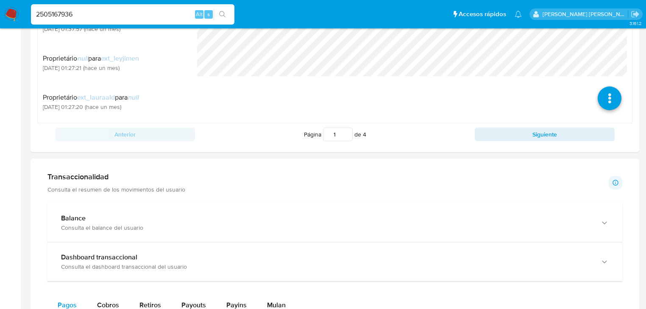
click at [517, 132] on button "Siguiente" at bounding box center [545, 135] width 140 height 14
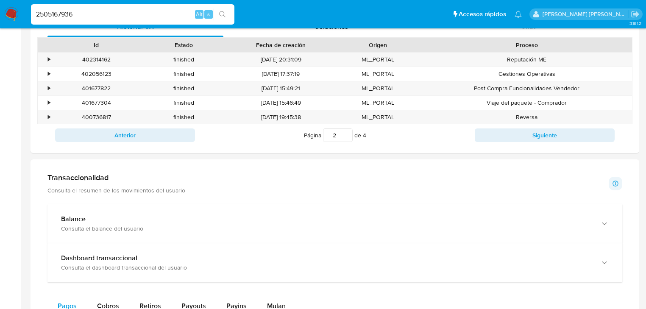
scroll to position [302, 0]
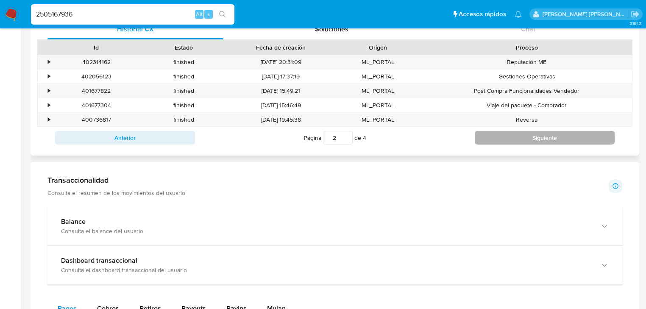
click at [531, 141] on button "Siguiente" at bounding box center [545, 138] width 140 height 14
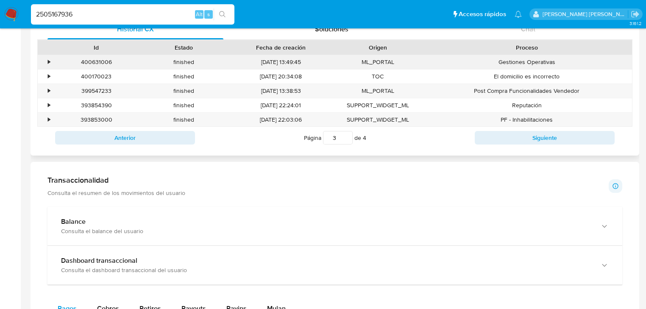
click at [46, 59] on div "•" at bounding box center [45, 62] width 15 height 14
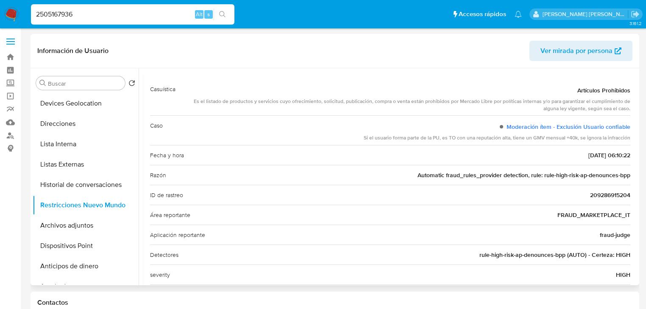
scroll to position [39, 0]
click at [539, 129] on link "Moderación ítem - Exclusión Usuario confiable" at bounding box center [569, 127] width 124 height 8
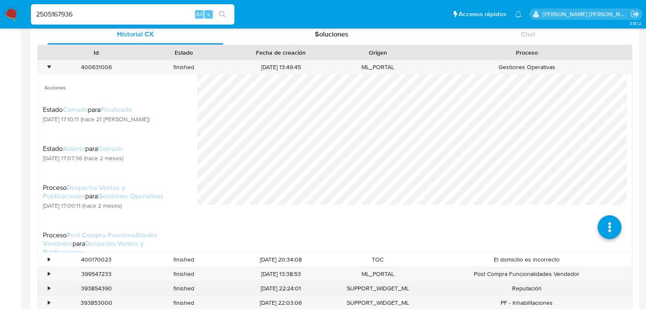
scroll to position [373, 0]
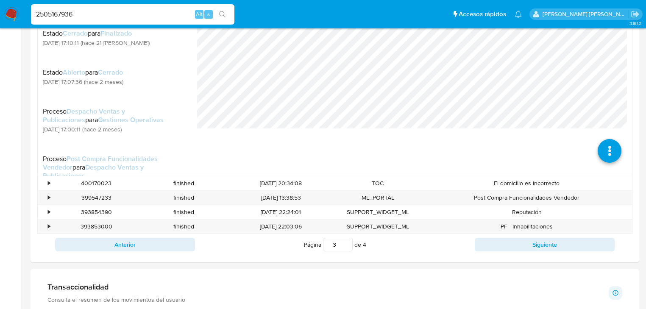
click at [142, 248] on button "Anterior" at bounding box center [125, 245] width 140 height 14
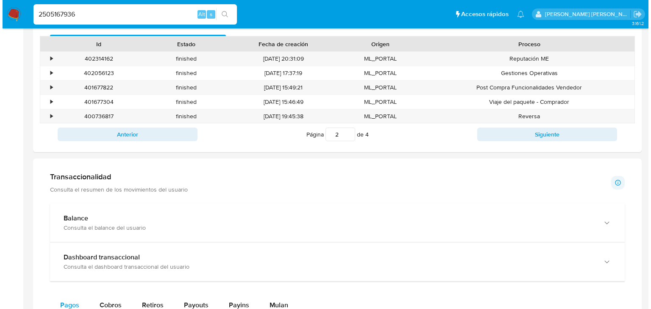
scroll to position [305, 0]
click at [45, 87] on div "•" at bounding box center [45, 88] width 15 height 14
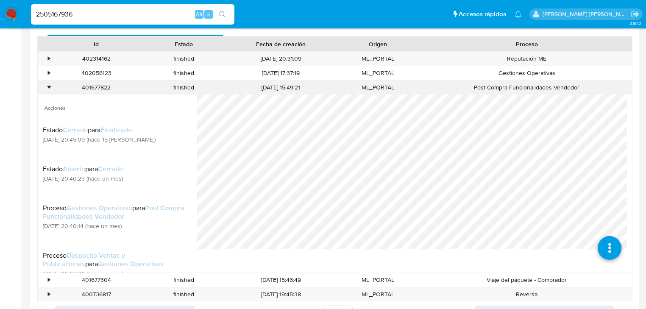
click at [45, 87] on div "•" at bounding box center [45, 88] width 15 height 14
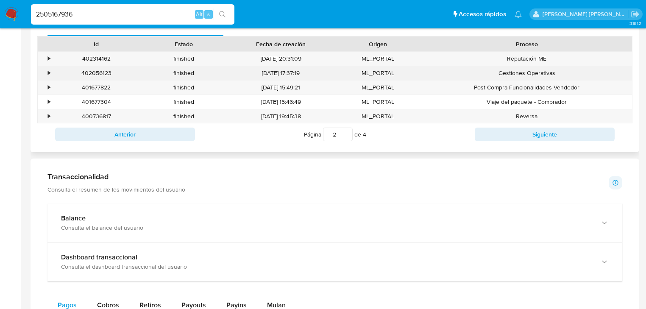
click at [48, 73] on div "•" at bounding box center [49, 73] width 2 height 8
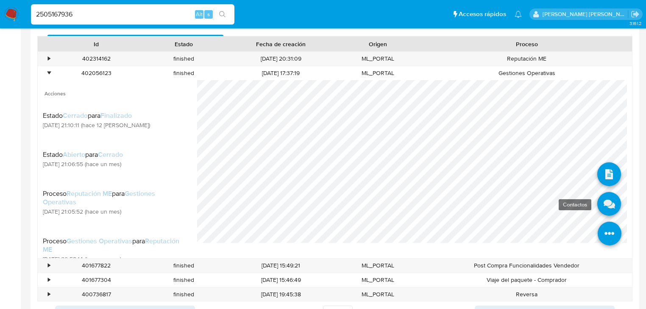
click at [602, 206] on icon at bounding box center [609, 204] width 24 height 24
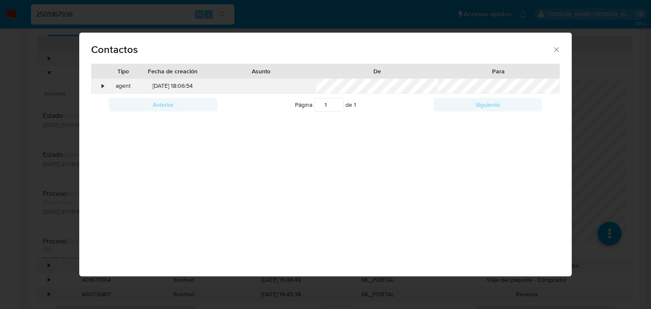
click at [97, 86] on div "•" at bounding box center [99, 86] width 15 height 14
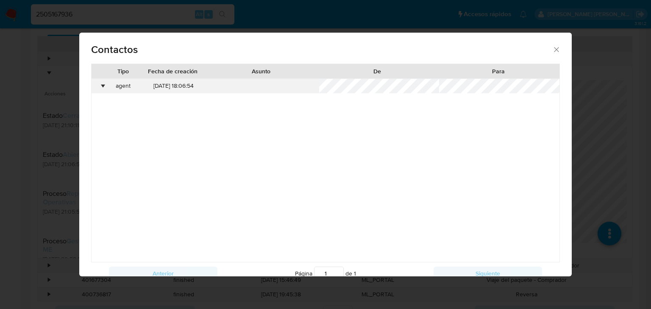
click at [106, 82] on div "agent" at bounding box center [122, 86] width 33 height 14
click at [104, 85] on div "•" at bounding box center [103, 86] width 2 height 8
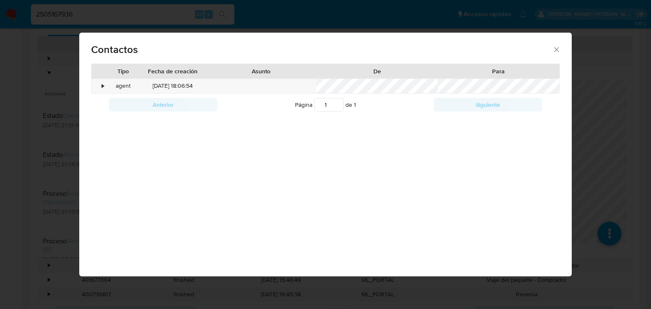
click at [555, 47] on icon "close" at bounding box center [557, 49] width 8 height 8
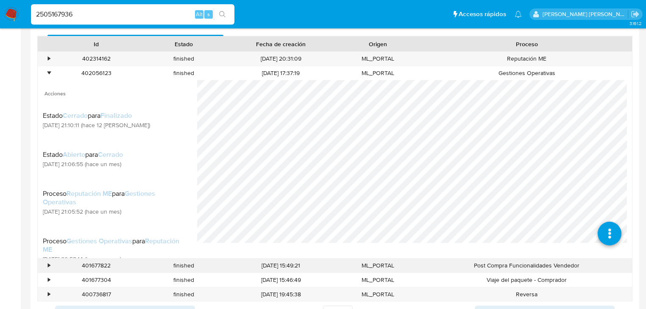
click at [45, 71] on div "•" at bounding box center [45, 73] width 15 height 14
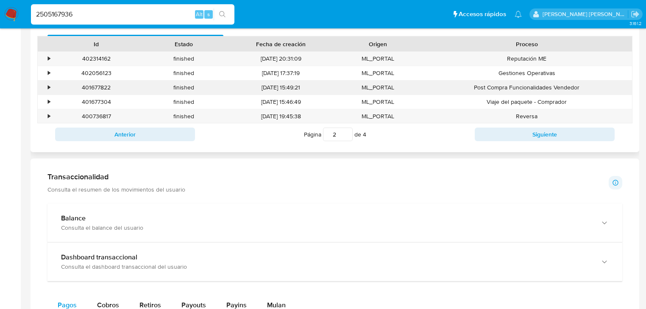
click at [521, 88] on div "Post Compra Funcionalidades Vendedor" at bounding box center [527, 88] width 210 height 14
click at [45, 87] on div "•" at bounding box center [45, 88] width 15 height 14
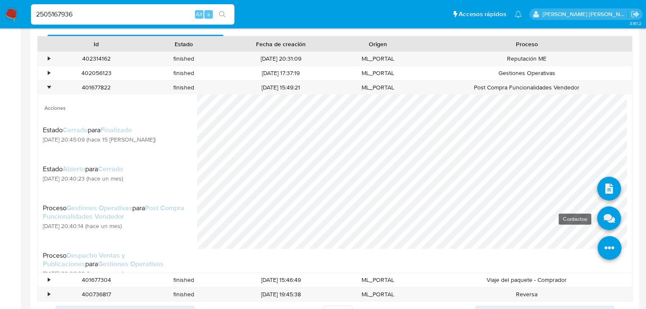
click at [603, 221] on icon at bounding box center [609, 219] width 24 height 24
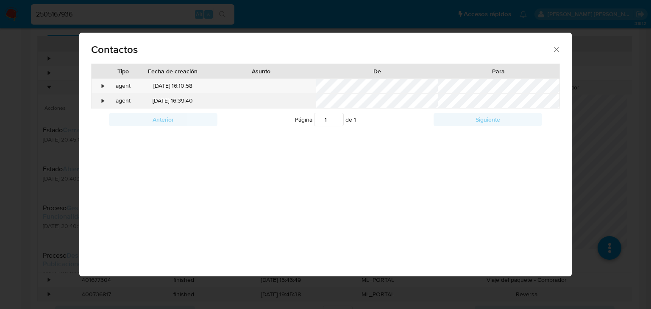
click at [103, 100] on div "•" at bounding box center [103, 101] width 2 height 8
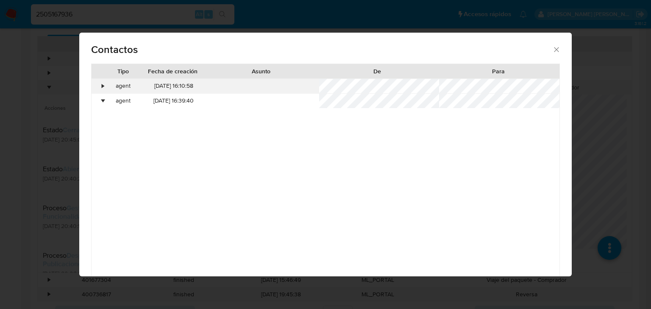
click at [102, 92] on div "•" at bounding box center [99, 86] width 15 height 14
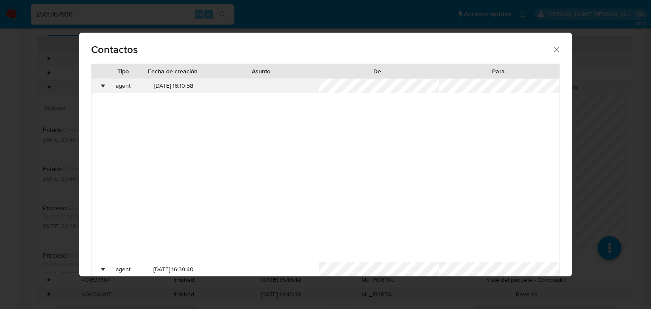
click at [103, 82] on div "•" at bounding box center [103, 86] width 2 height 8
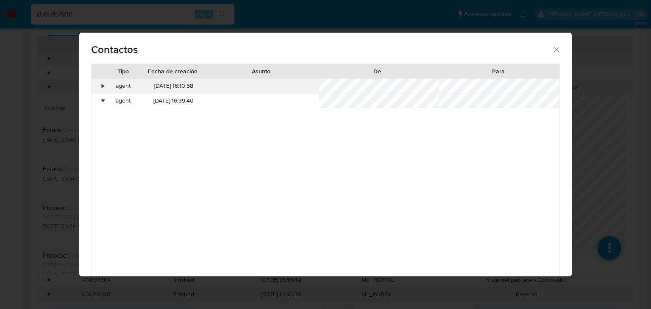
click at [103, 83] on div "•" at bounding box center [103, 86] width 2 height 8
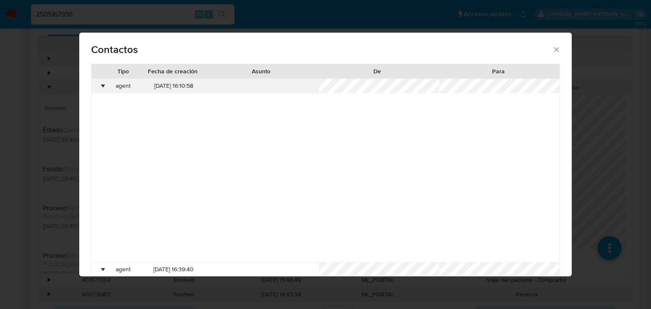
click at [102, 83] on div "•" at bounding box center [103, 86] width 2 height 8
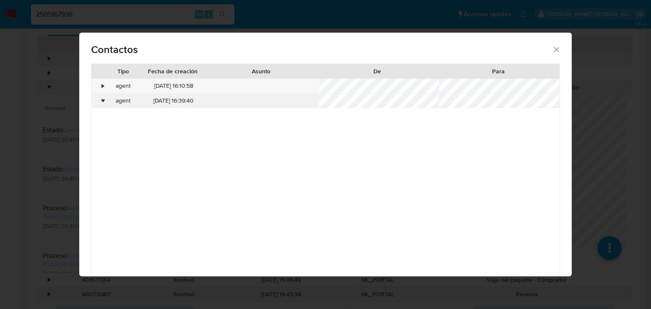
click at [102, 100] on div "•" at bounding box center [103, 101] width 2 height 8
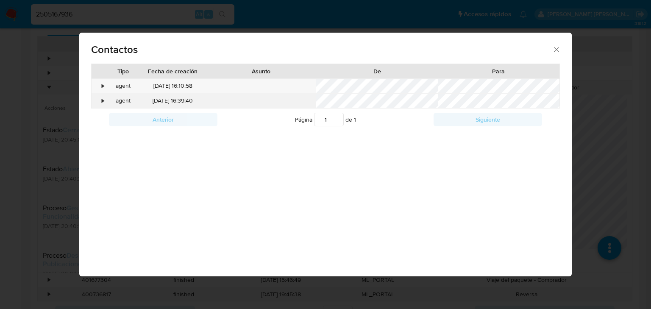
click at [103, 100] on div "•" at bounding box center [103, 101] width 2 height 8
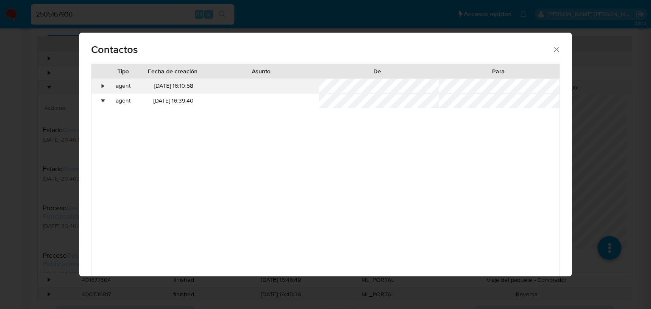
drag, startPoint x: 103, startPoint y: 100, endPoint x: 240, endPoint y: 89, distance: 138.2
click at [103, 100] on div "•" at bounding box center [103, 101] width 2 height 8
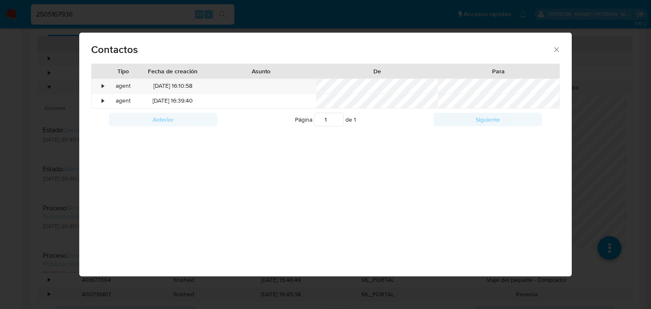
click at [554, 46] on icon "close" at bounding box center [557, 49] width 8 height 8
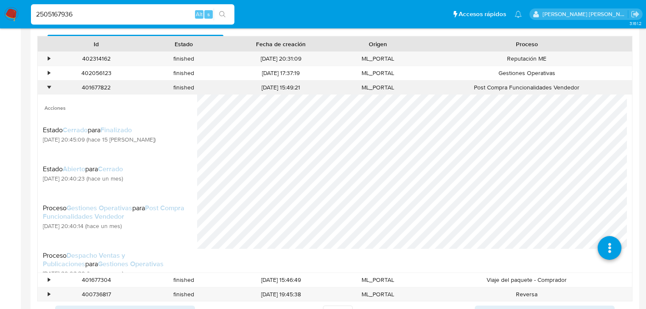
click at [50, 83] on div "•" at bounding box center [45, 88] width 15 height 14
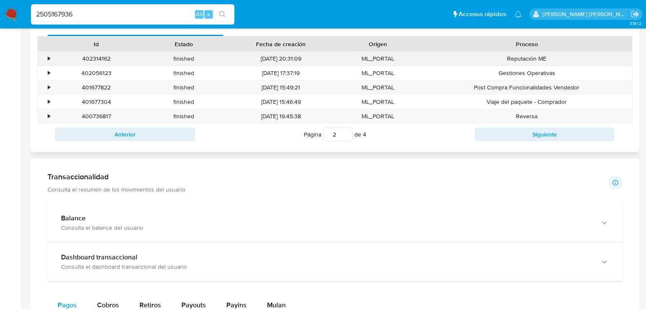
click at [48, 56] on div "•" at bounding box center [49, 59] width 2 height 8
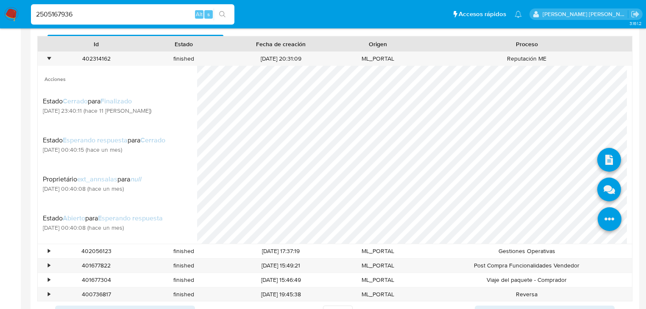
click at [601, 217] on icon at bounding box center [610, 219] width 24 height 24
click at [602, 194] on icon at bounding box center [609, 190] width 24 height 24
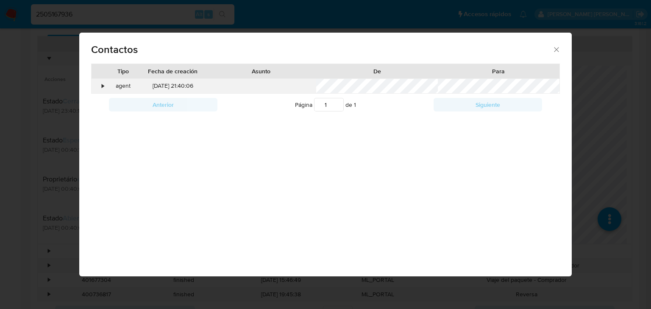
click at [100, 83] on div "•" at bounding box center [99, 86] width 15 height 14
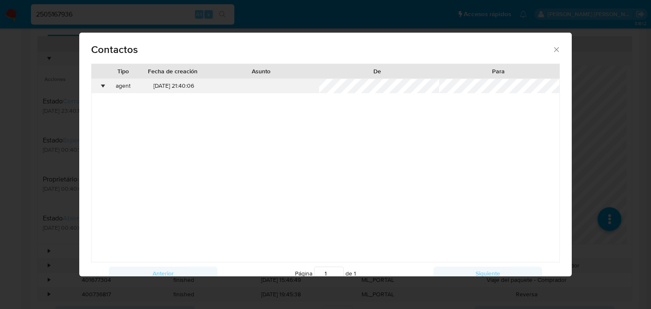
click at [100, 87] on div "•" at bounding box center [99, 86] width 15 height 14
click at [102, 88] on div "•" at bounding box center [103, 86] width 2 height 8
click at [553, 49] on icon "close" at bounding box center [557, 49] width 8 height 8
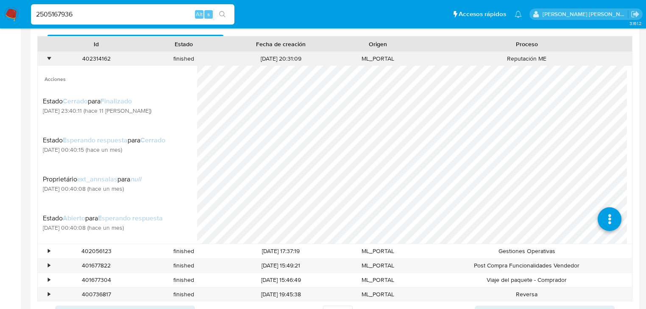
click at [53, 60] on div "402314162" at bounding box center [97, 59] width 88 height 14
click at [48, 55] on div "•" at bounding box center [49, 59] width 2 height 8
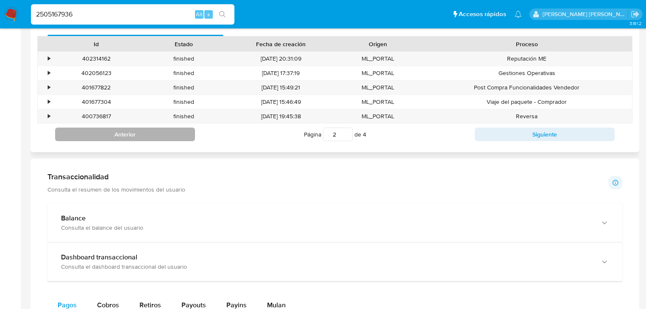
click at [159, 140] on button "Anterior" at bounding box center [125, 135] width 140 height 14
type input "1"
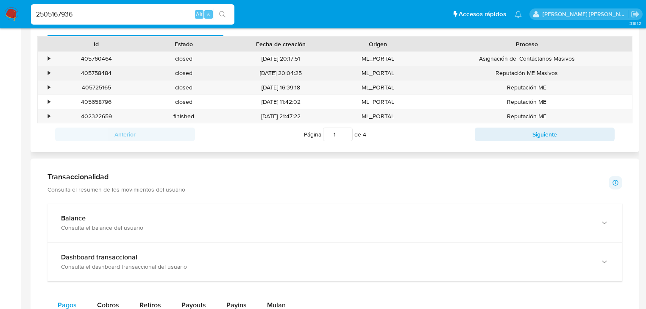
drag, startPoint x: 49, startPoint y: 76, endPoint x: 74, endPoint y: 76, distance: 24.6
click at [49, 75] on div "•" at bounding box center [49, 73] width 2 height 8
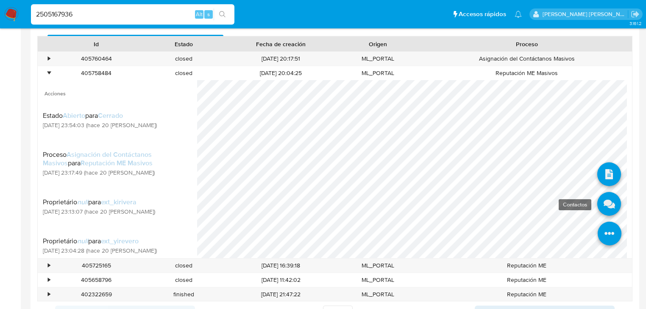
click at [609, 209] on icon at bounding box center [609, 204] width 24 height 24
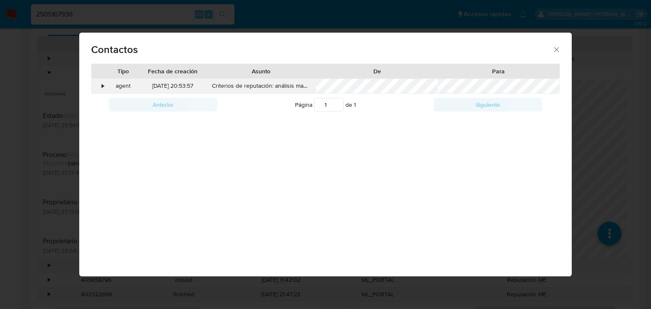
click at [103, 88] on div "•" at bounding box center [103, 86] width 2 height 8
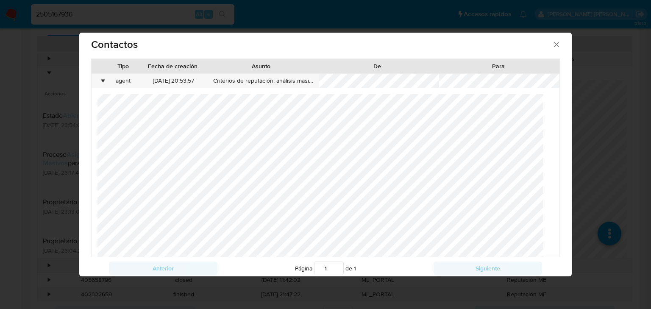
scroll to position [0, 0]
click at [557, 41] on div "Contactos" at bounding box center [325, 43] width 493 height 31
drag, startPoint x: 545, startPoint y: 43, endPoint x: 552, endPoint y: 43, distance: 6.8
click at [548, 43] on div "Contactos" at bounding box center [325, 43] width 493 height 31
click at [555, 43] on icon "close" at bounding box center [557, 44] width 5 height 5
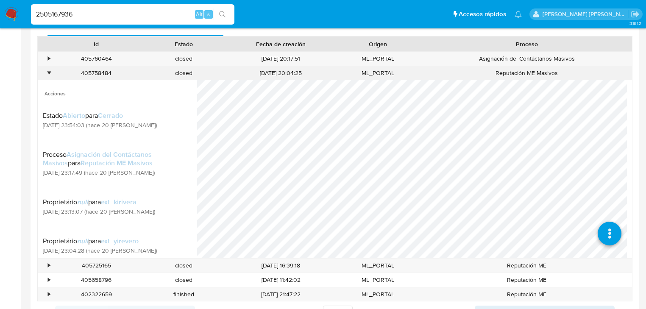
click at [49, 70] on div "•" at bounding box center [49, 73] width 2 height 8
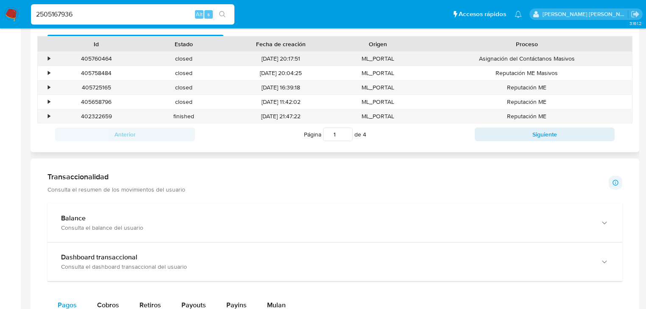
click at [48, 60] on div "•" at bounding box center [49, 59] width 2 height 8
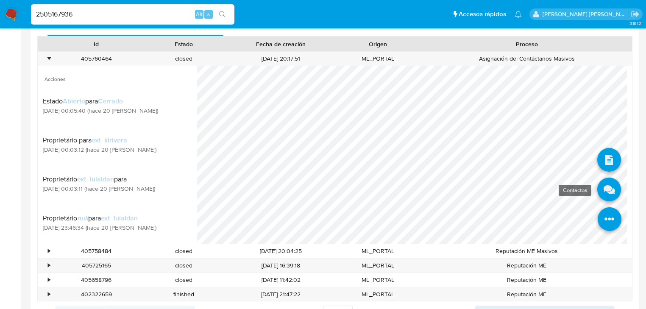
click at [600, 186] on icon at bounding box center [609, 190] width 24 height 24
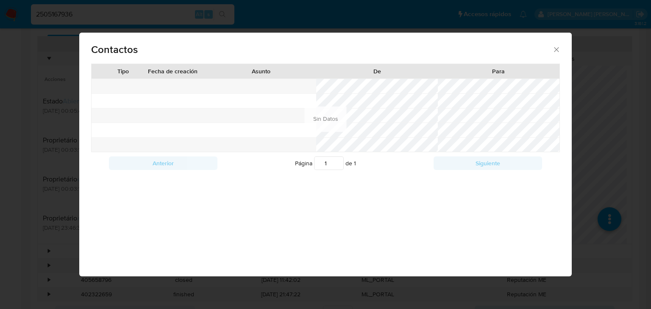
drag, startPoint x: 555, startPoint y: 47, endPoint x: 100, endPoint y: 52, distance: 455.0
click at [554, 47] on icon "close" at bounding box center [557, 49] width 8 height 8
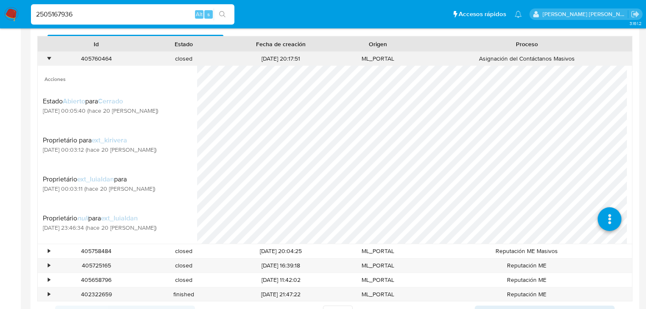
click at [48, 59] on div "•" at bounding box center [49, 59] width 2 height 8
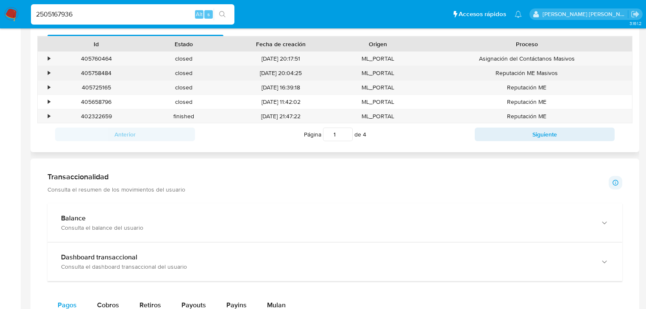
click at [54, 76] on div "405758484" at bounding box center [97, 73] width 88 height 14
click at [48, 72] on div "•" at bounding box center [49, 73] width 2 height 8
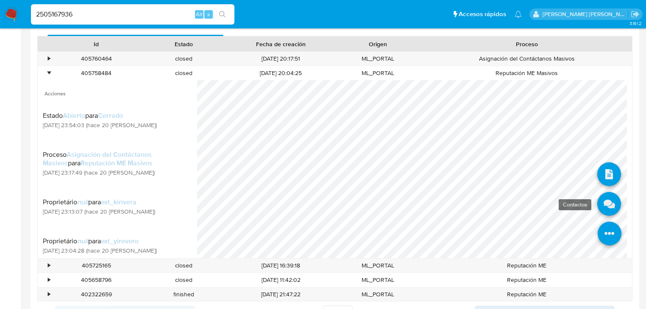
click at [588, 200] on div at bounding box center [414, 169] width 435 height 178
click at [603, 203] on icon at bounding box center [609, 204] width 24 height 24
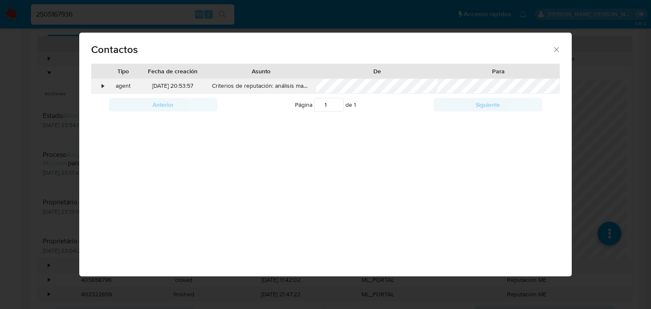
click at [103, 85] on div "•" at bounding box center [103, 86] width 2 height 8
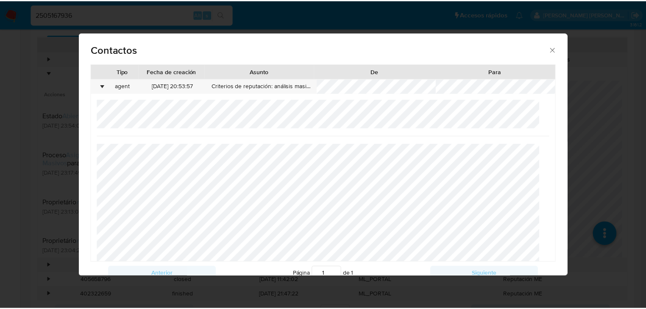
scroll to position [34, 0]
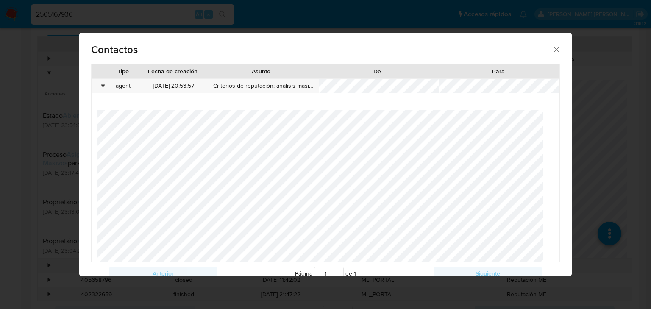
click at [555, 50] on icon "close" at bounding box center [557, 49] width 8 height 8
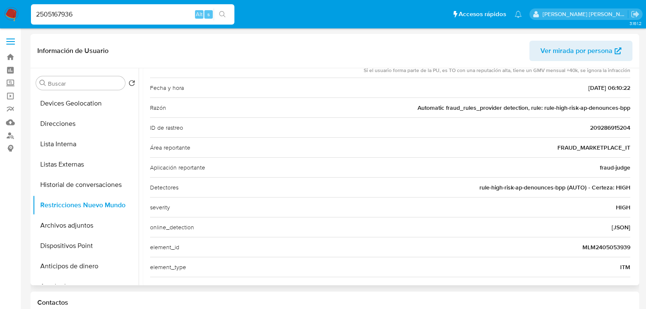
scroll to position [0, 0]
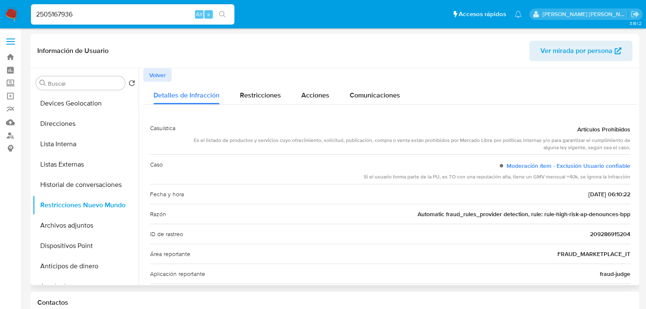
click at [161, 67] on div "Información de Usuario Ver mirada por persona" at bounding box center [335, 51] width 609 height 34
click at [154, 72] on span "Volver" at bounding box center [157, 75] width 17 height 12
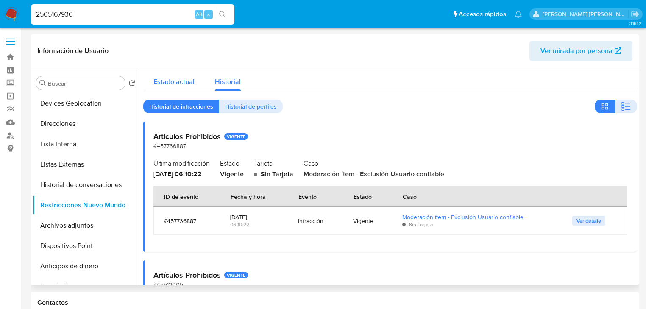
click at [173, 79] on span "Estado actual" at bounding box center [174, 82] width 41 height 10
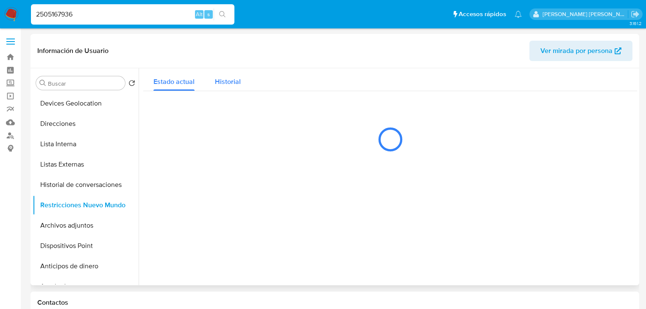
click at [230, 81] on span "Historial" at bounding box center [228, 82] width 26 height 10
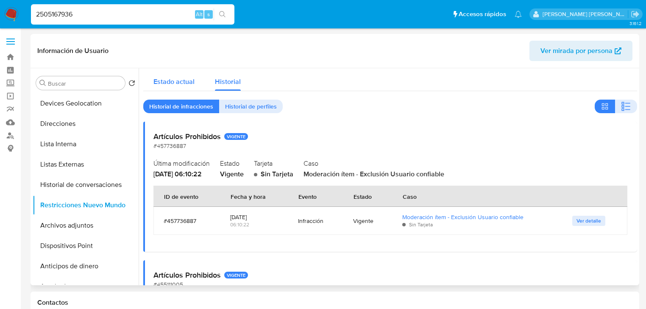
click at [171, 80] on span "Estado actual" at bounding box center [174, 82] width 41 height 10
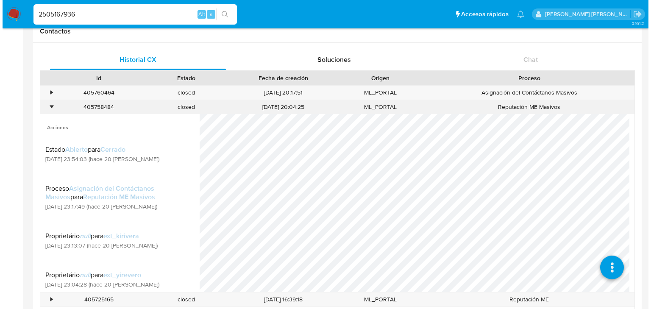
scroll to position [136, 0]
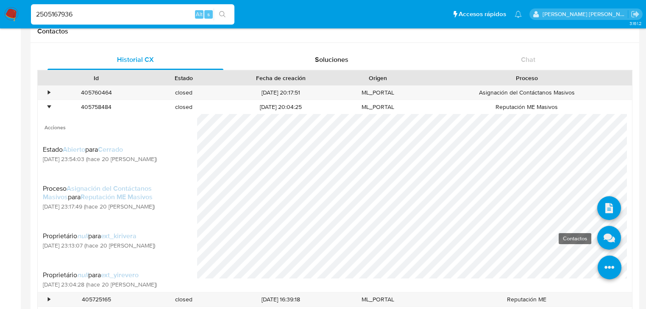
click at [601, 242] on icon at bounding box center [609, 238] width 24 height 24
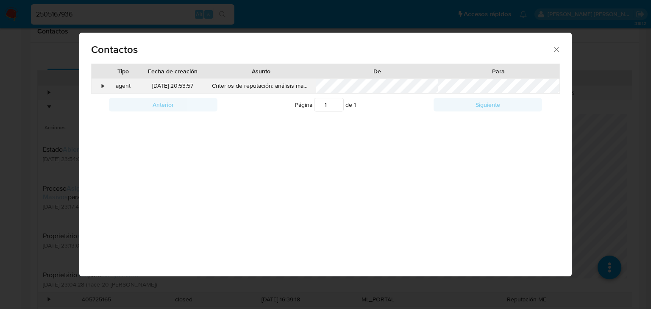
click at [101, 85] on div "•" at bounding box center [99, 86] width 15 height 14
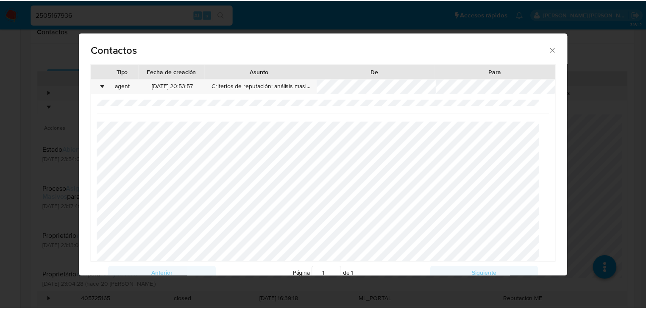
scroll to position [34, 0]
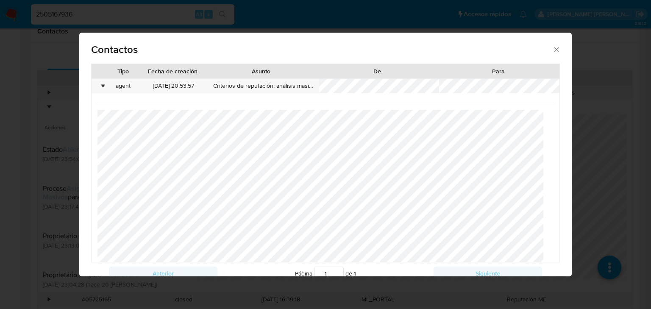
click at [554, 50] on icon "close" at bounding box center [557, 49] width 8 height 8
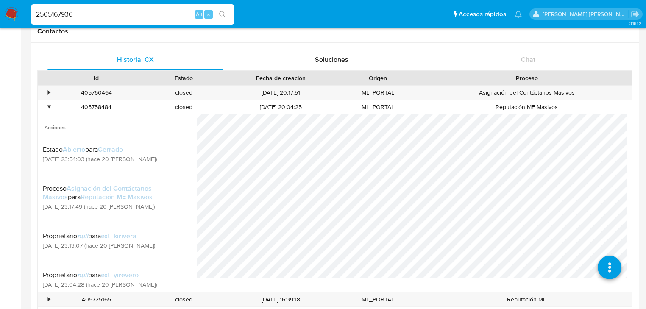
click at [0, 6] on nav "Pausado Ver notificaciones 2505167936 Alt s Accesos rápidos Presiona las siguie…" at bounding box center [323, 14] width 646 height 28
paste input "7S2FINeAlUbBeesVQsli1uMT"
type input "7S2FINeAlUbBeesVQsli1uMT"
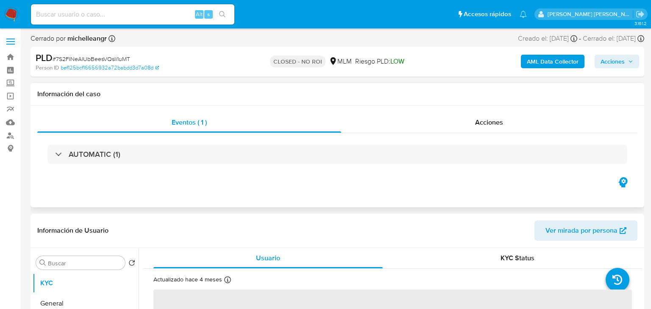
select select "10"
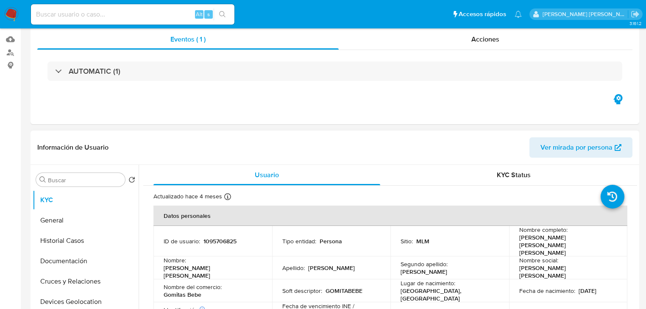
scroll to position [136, 0]
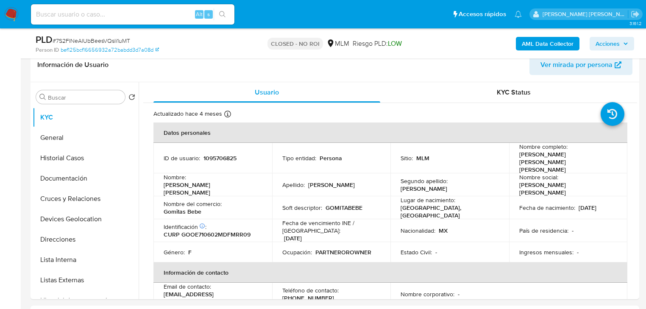
click at [97, 10] on input at bounding box center [133, 14] width 204 height 11
paste input "QuuSr6kZxZkiB8Rrk8aiXHEz"
type input "QuuSr6kZxZkiB8Rrk8aiXHEz"
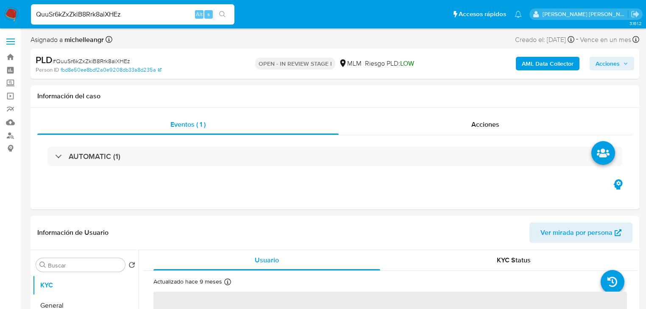
select select "10"
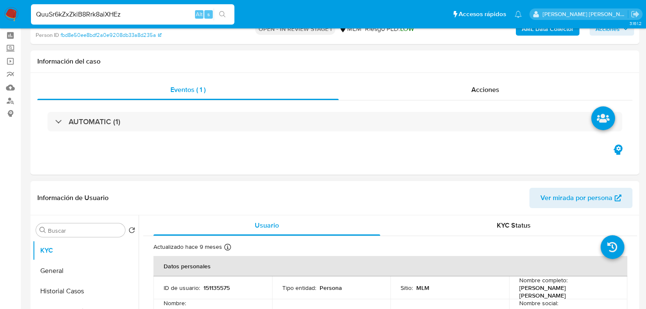
scroll to position [68, 0]
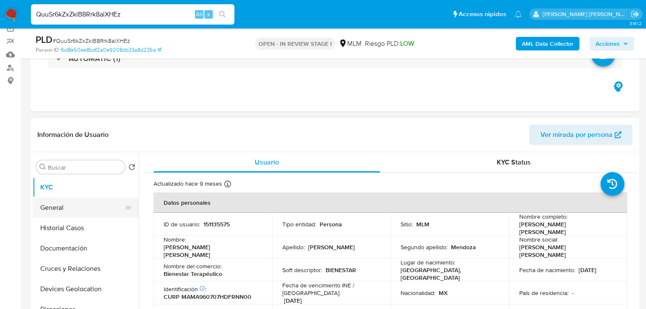
click at [103, 218] on button "Historial Casos" at bounding box center [86, 228] width 106 height 20
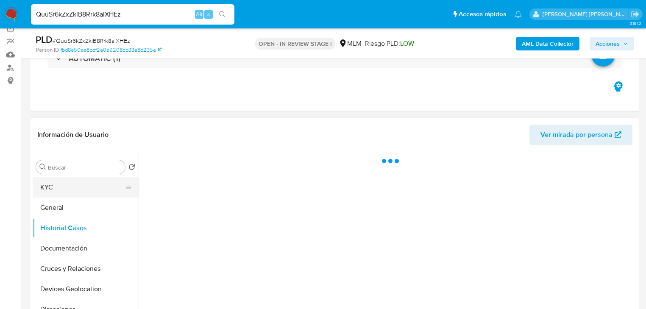
drag, startPoint x: 95, startPoint y: 188, endPoint x: 100, endPoint y: 187, distance: 5.2
click at [100, 187] on button "KYC" at bounding box center [82, 187] width 99 height 20
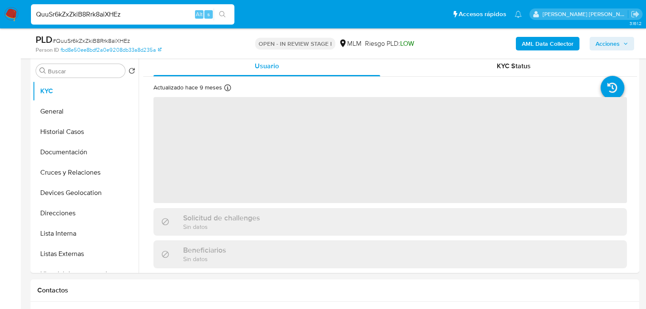
scroll to position [173, 0]
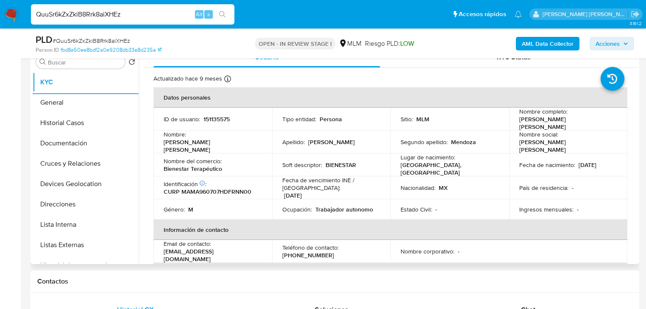
click at [480, 166] on div "Lugar de nacimiento : MEXICO, DISTRITO FEDERAL" at bounding box center [450, 165] width 98 height 23
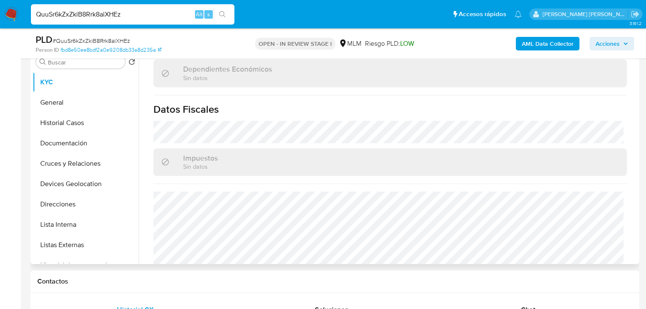
scroll to position [509, 0]
click at [70, 99] on button "General" at bounding box center [82, 102] width 99 height 20
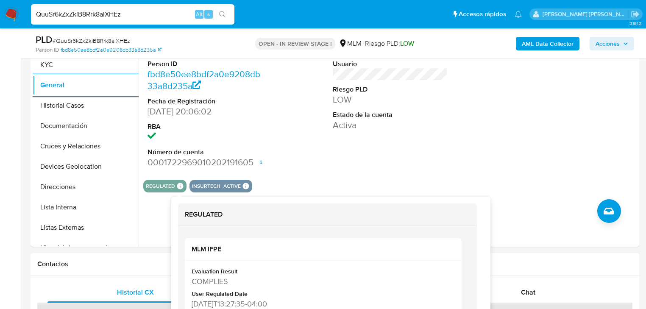
scroll to position [202, 0]
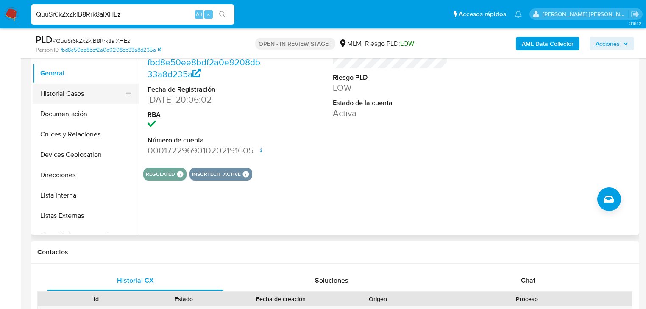
drag, startPoint x: 60, startPoint y: 92, endPoint x: 113, endPoint y: 92, distance: 53.0
click at [66, 90] on button "Historial Casos" at bounding box center [82, 94] width 99 height 20
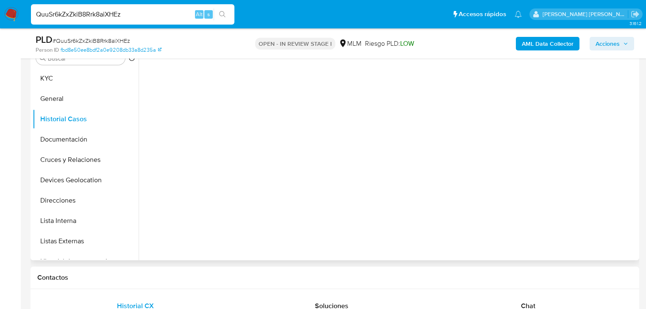
scroll to position [134, 0]
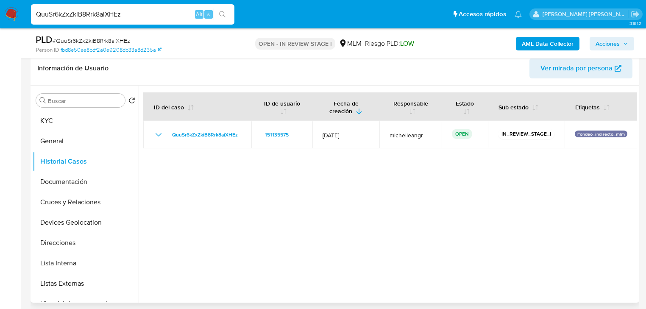
click at [568, 178] on div at bounding box center [388, 194] width 499 height 217
drag, startPoint x: 97, startPoint y: 178, endPoint x: 104, endPoint y: 177, distance: 7.7
click at [97, 178] on button "Documentación" at bounding box center [82, 182] width 99 height 20
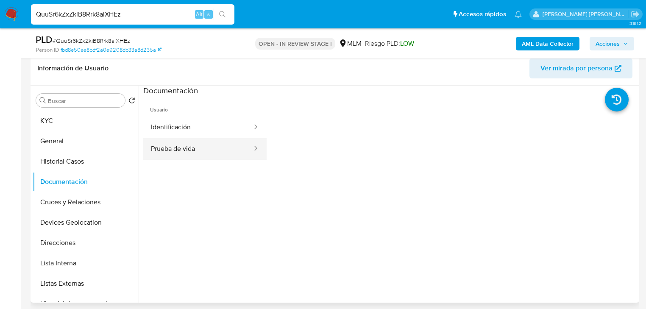
drag, startPoint x: 205, startPoint y: 133, endPoint x: 250, endPoint y: 140, distance: 45.2
click at [210, 131] on button "Identificación" at bounding box center [198, 128] width 110 height 22
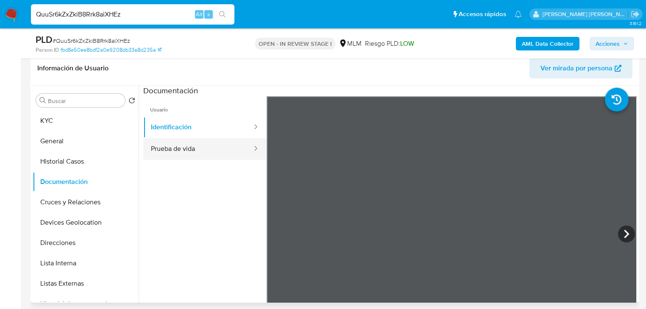
drag, startPoint x: 219, startPoint y: 149, endPoint x: 241, endPoint y: 148, distance: 22.1
click at [220, 149] on button "Prueba de vida" at bounding box center [198, 149] width 110 height 22
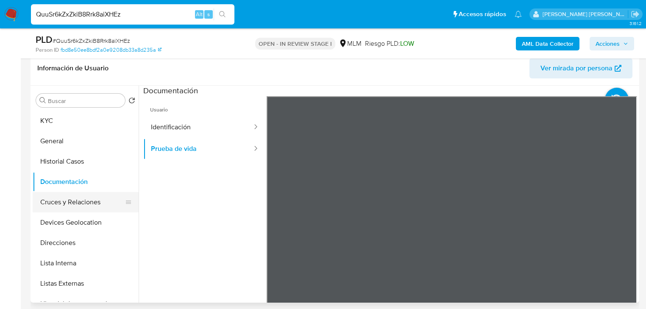
drag, startPoint x: 98, startPoint y: 206, endPoint x: 111, endPoint y: 200, distance: 13.7
click at [98, 203] on button "Cruces y Relaciones" at bounding box center [82, 202] width 99 height 20
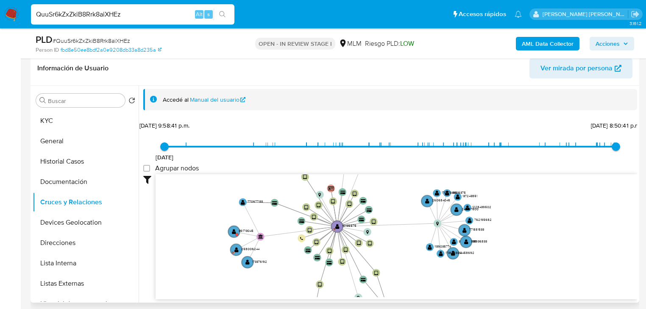
drag, startPoint x: 324, startPoint y: 212, endPoint x: 324, endPoint y: 231, distance: 18.7
click at [324, 231] on icon "device-63f2f4ad08813b00189108ce  device-634c8abf08813b001889ae64  device-6697…" at bounding box center [397, 235] width 482 height 123
click at [336, 227] on text "" at bounding box center [338, 227] width 4 height 6
click at [339, 226] on circle at bounding box center [338, 228] width 14 height 14
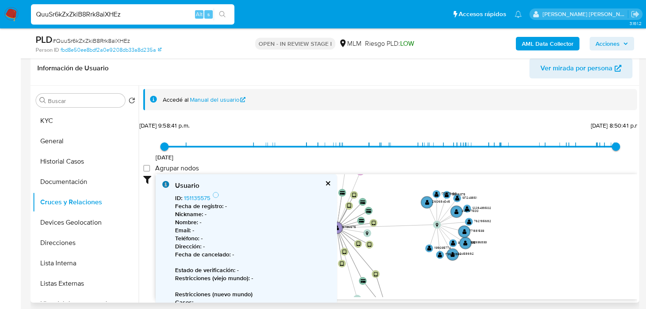
click at [325, 183] on button "cerrar" at bounding box center [328, 184] width 6 height 6
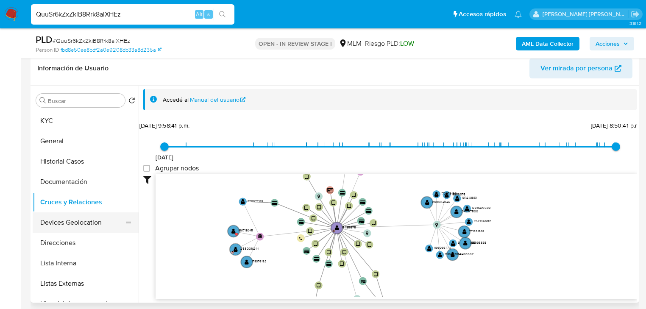
click at [85, 224] on button "Devices Geolocation" at bounding box center [82, 222] width 99 height 20
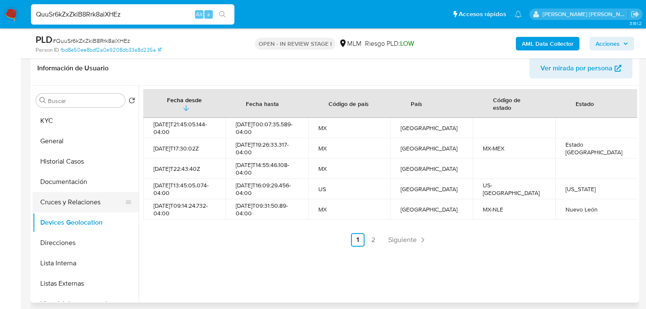
click at [92, 200] on button "Cruces y Relaciones" at bounding box center [82, 202] width 99 height 20
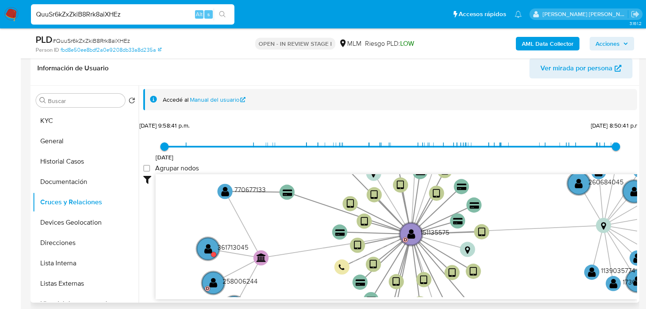
drag, startPoint x: 268, startPoint y: 240, endPoint x: 299, endPoint y: 243, distance: 31.9
click at [299, 243] on icon "device-63f2f4ad08813b00189108ce  device-634c8abf08813b001889ae64  device-6697…" at bounding box center [397, 235] width 482 height 123
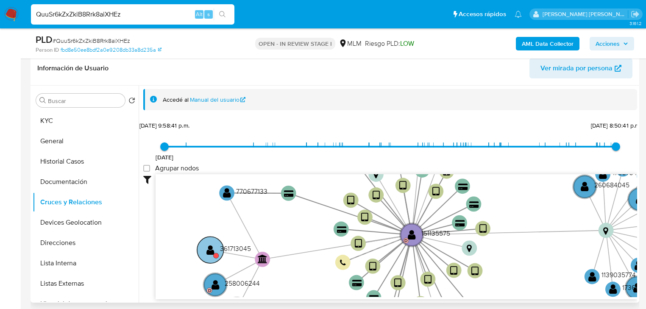
click at [211, 244] on text "" at bounding box center [211, 249] width 8 height 11
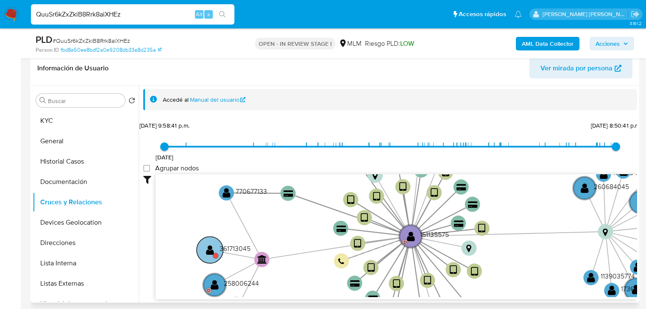
click at [211, 244] on text "" at bounding box center [210, 249] width 8 height 11
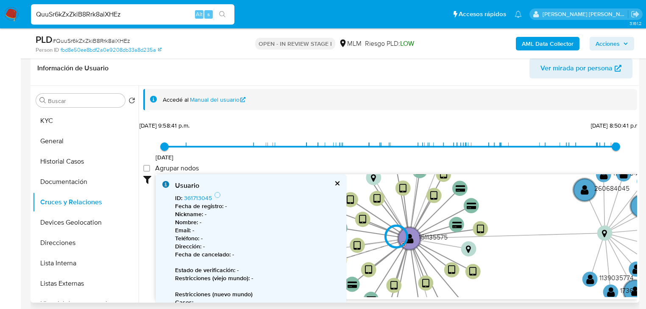
type input "1539100161000"
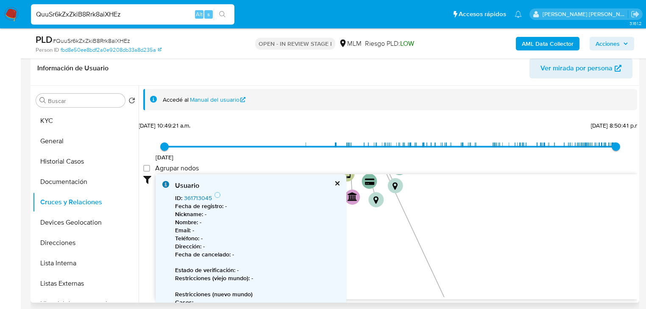
click at [201, 198] on link "361713045" at bounding box center [198, 198] width 28 height 8
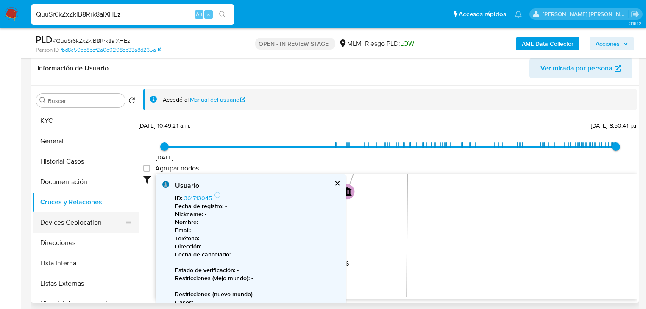
click at [88, 217] on button "Devices Geolocation" at bounding box center [82, 222] width 99 height 20
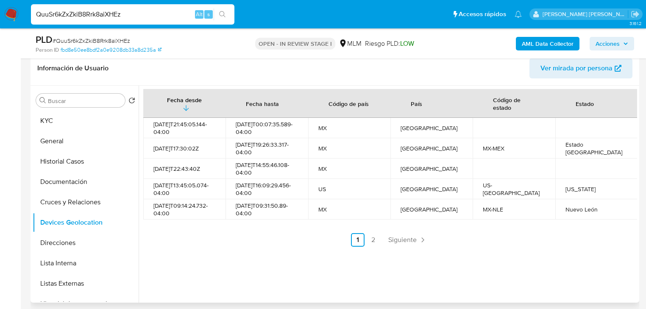
click at [402, 243] on span "Siguiente" at bounding box center [402, 240] width 28 height 7
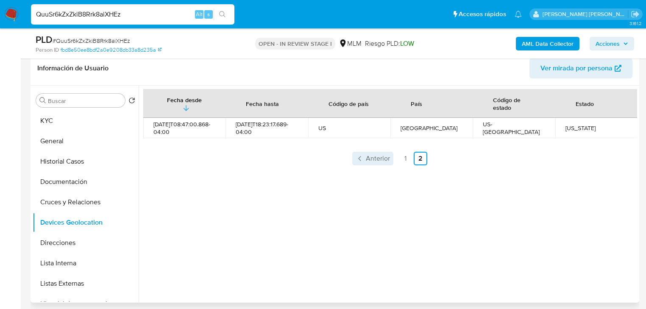
click at [376, 162] on span "Anterior" at bounding box center [378, 158] width 24 height 7
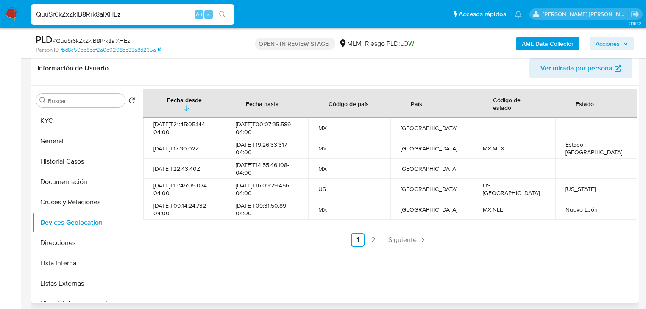
drag, startPoint x: 405, startPoint y: 242, endPoint x: 409, endPoint y: 245, distance: 5.2
click at [405, 242] on span "Siguiente" at bounding box center [402, 240] width 28 height 7
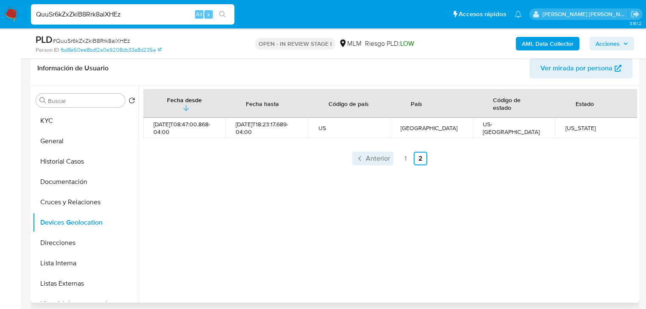
click at [360, 157] on icon "Paginación" at bounding box center [360, 158] width 8 height 8
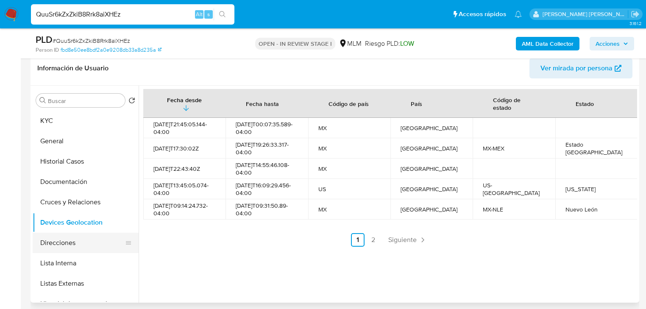
drag, startPoint x: 92, startPoint y: 244, endPoint x: 96, endPoint y: 250, distance: 7.1
click at [94, 242] on button "Direcciones" at bounding box center [82, 243] width 99 height 20
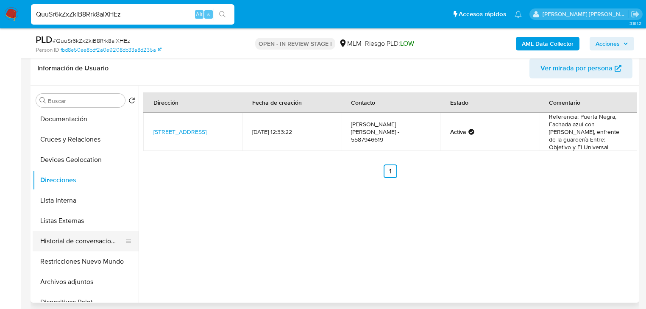
scroll to position [68, 0]
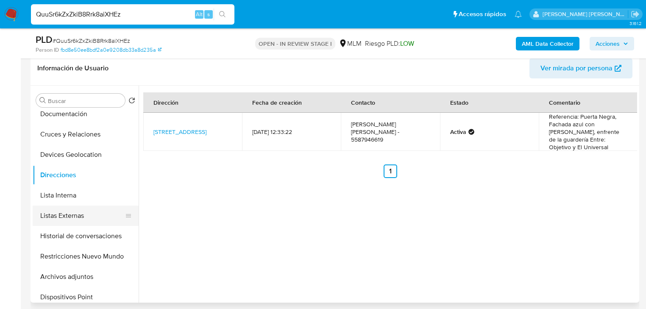
click at [75, 206] on button "Listas Externas" at bounding box center [82, 216] width 99 height 20
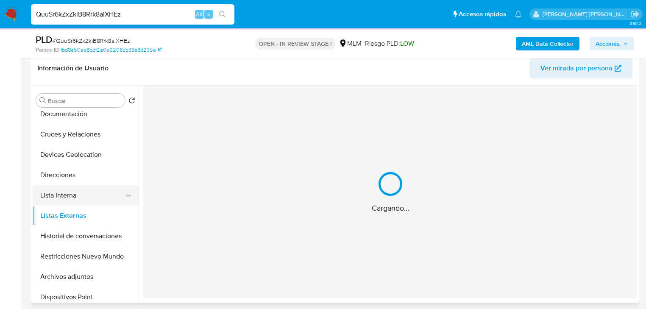
drag, startPoint x: 83, startPoint y: 201, endPoint x: 138, endPoint y: 200, distance: 55.6
click at [84, 201] on button "Lista Interna" at bounding box center [86, 195] width 106 height 20
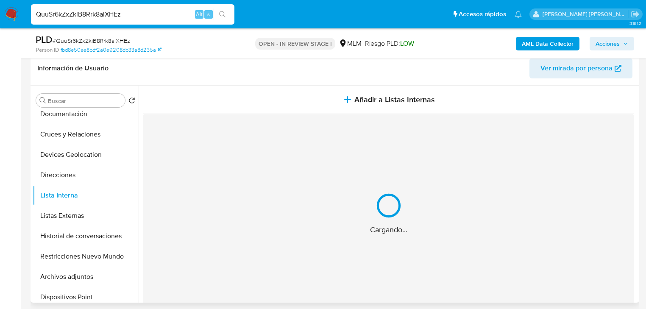
click at [305, 229] on div "Cargando..." at bounding box center [388, 213] width 491 height 199
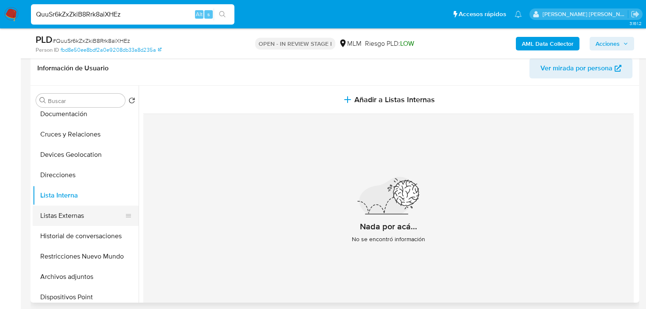
click at [79, 213] on button "Listas Externas" at bounding box center [82, 216] width 99 height 20
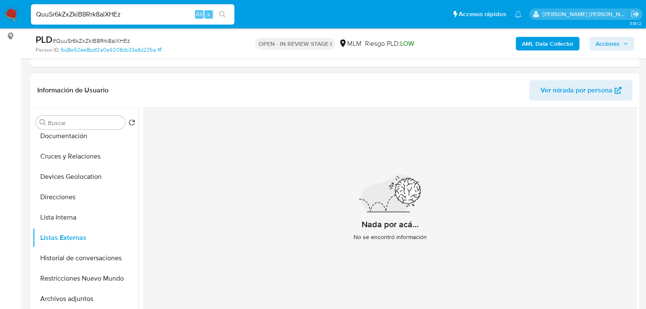
scroll to position [100, 0]
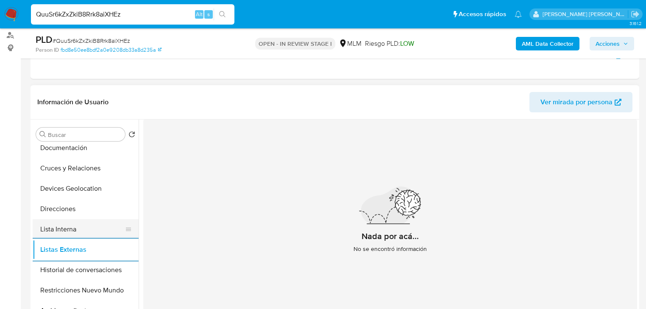
click at [70, 237] on button "Lista Interna" at bounding box center [82, 229] width 99 height 20
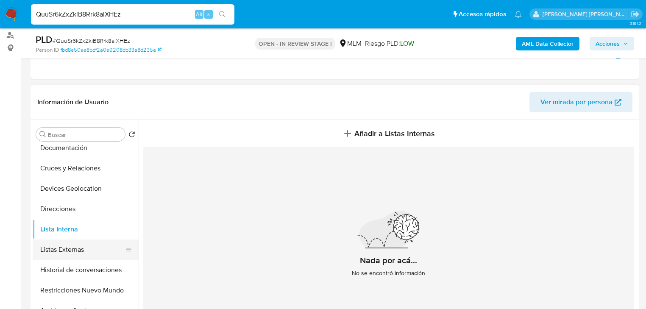
drag, startPoint x: 97, startPoint y: 247, endPoint x: 120, endPoint y: 242, distance: 24.3
click at [100, 245] on button "Listas Externas" at bounding box center [82, 250] width 99 height 20
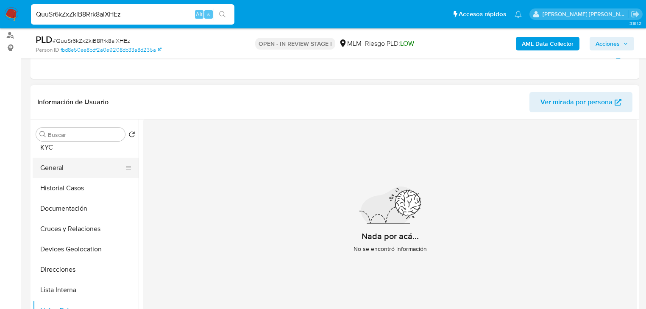
scroll to position [0, 0]
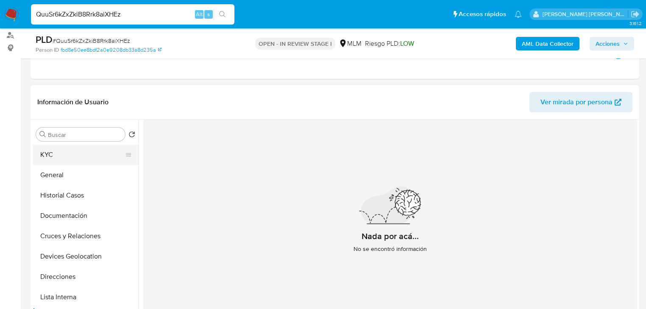
drag, startPoint x: 78, startPoint y: 148, endPoint x: 90, endPoint y: 146, distance: 12.1
click at [83, 147] on button "KYC" at bounding box center [82, 155] width 99 height 20
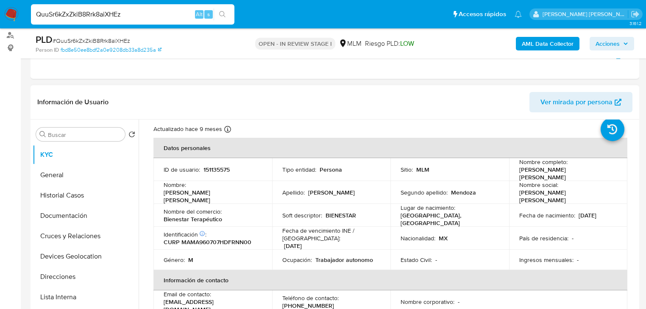
scroll to position [34, 0]
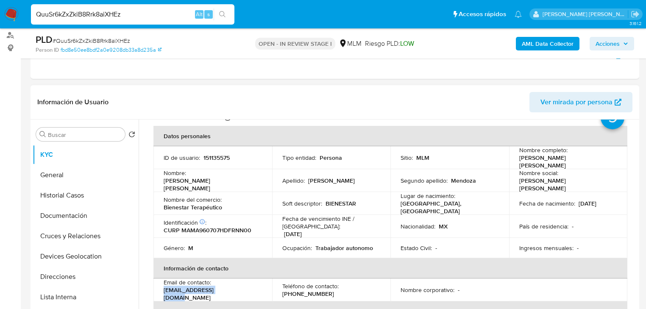
drag, startPoint x: 231, startPoint y: 289, endPoint x: 159, endPoint y: 289, distance: 72.1
click at [159, 289] on td "Email de contacto : pepevoley13@gmail.com" at bounding box center [213, 290] width 119 height 23
copy p "[EMAIL_ADDRESS][DOMAIN_NAME]"
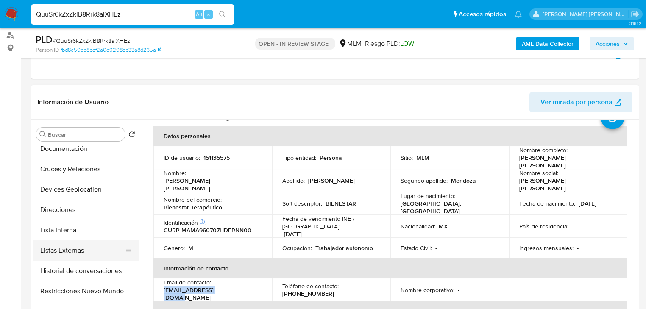
scroll to position [68, 0]
click at [73, 215] on button "Direcciones" at bounding box center [82, 209] width 99 height 20
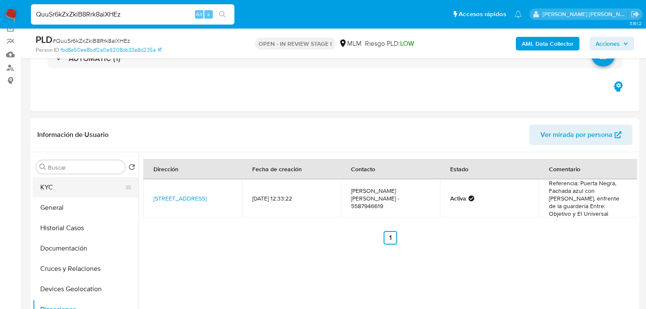
click at [64, 187] on button "KYC" at bounding box center [82, 187] width 99 height 20
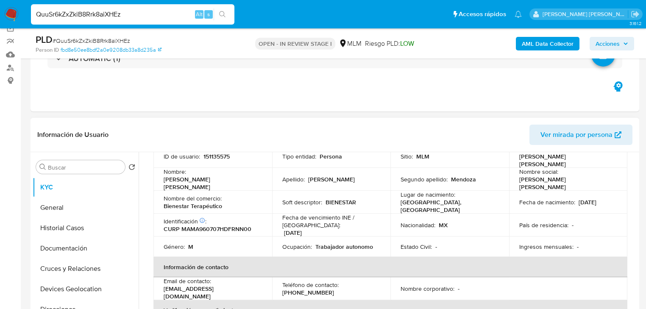
click at [307, 289] on p "[PHONE_NUMBER]" at bounding box center [308, 293] width 52 height 8
click at [306, 289] on p "[PHONE_NUMBER]" at bounding box center [308, 293] width 52 height 8
click at [307, 289] on p "[PHONE_NUMBER]" at bounding box center [308, 293] width 52 height 8
copy p "87946619"
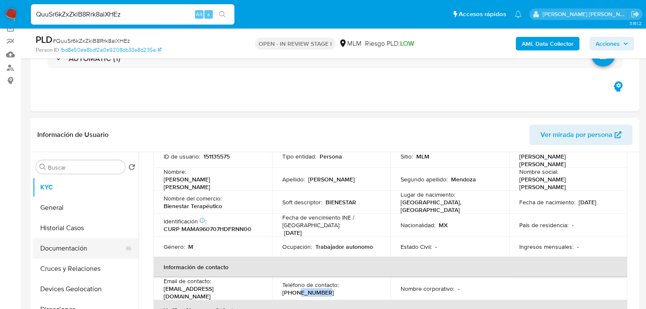
drag, startPoint x: 81, startPoint y: 245, endPoint x: 133, endPoint y: 246, distance: 51.7
click at [82, 246] on button "Documentación" at bounding box center [82, 248] width 99 height 20
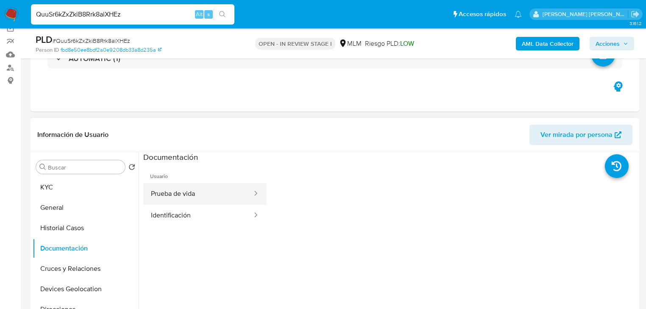
click at [223, 193] on button "Prueba de vida" at bounding box center [198, 194] width 110 height 22
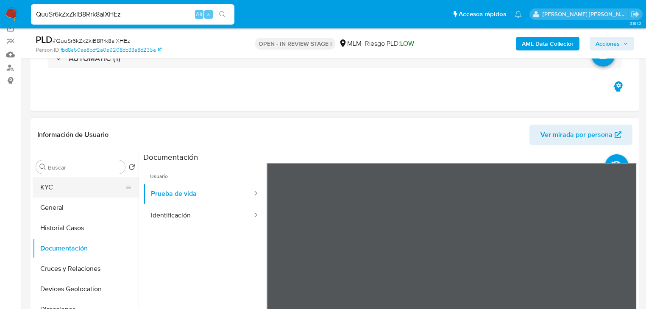
click at [57, 187] on button "KYC" at bounding box center [82, 187] width 99 height 20
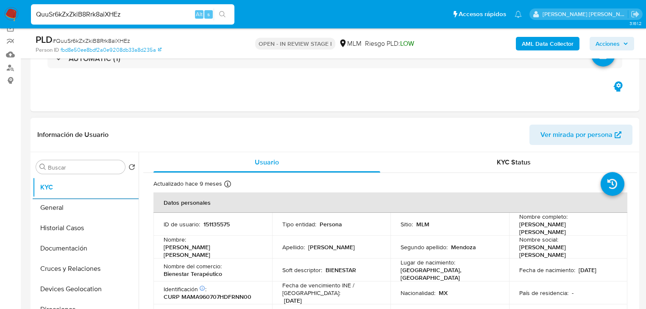
scroll to position [102, 0]
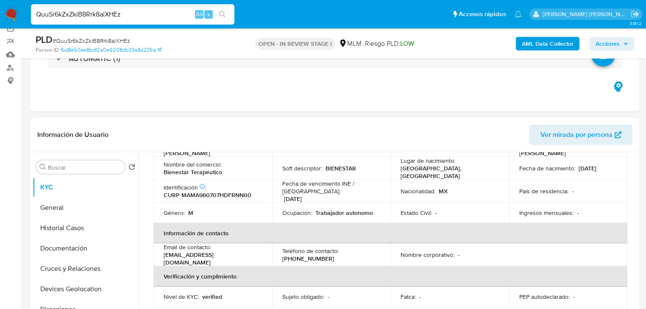
click at [312, 255] on p "[PHONE_NUMBER]" at bounding box center [308, 259] width 52 height 8
copy p "87946619"
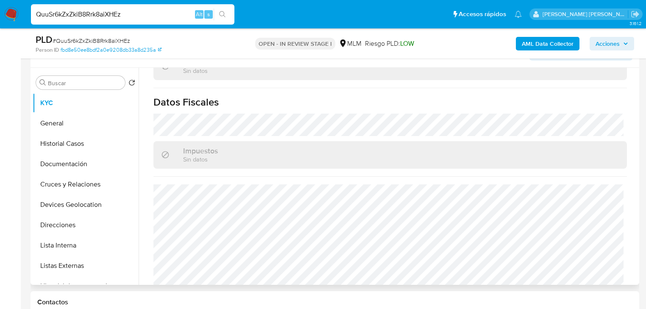
scroll to position [204, 0]
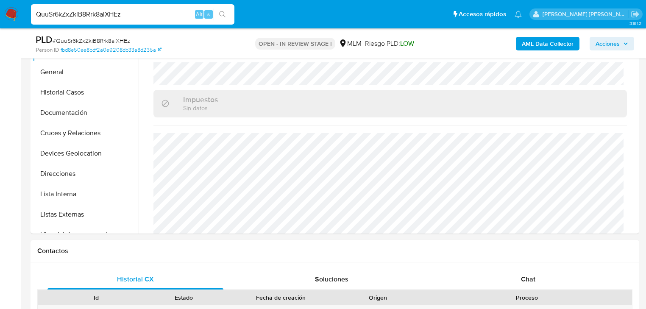
drag, startPoint x: 138, startPoint y: 16, endPoint x: 0, endPoint y: -14, distance: 141.5
paste input "2599687036"
type input "2599687036"
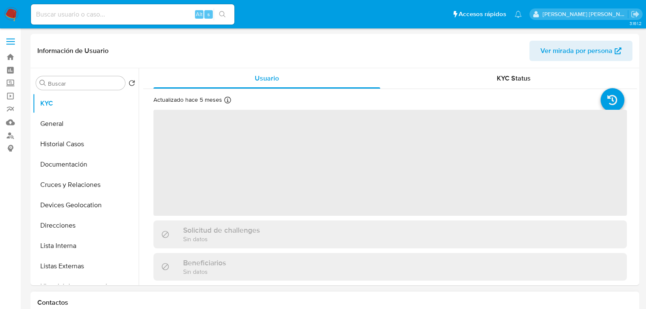
select select "10"
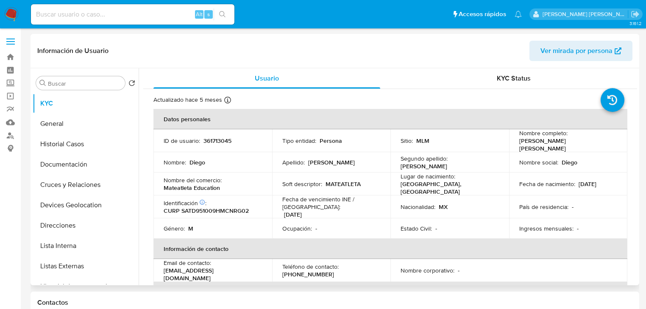
click at [564, 173] on td "Fecha de nacimiento : 09/10/1995" at bounding box center [568, 184] width 119 height 23
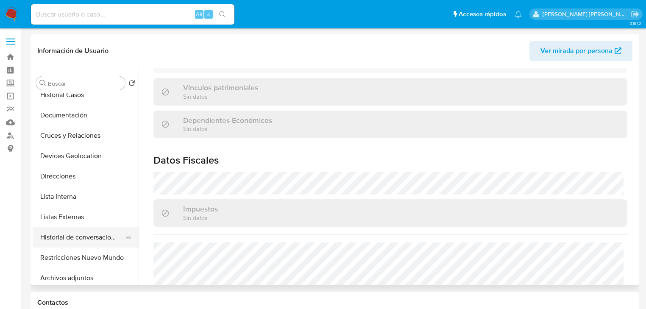
scroll to position [102, 0]
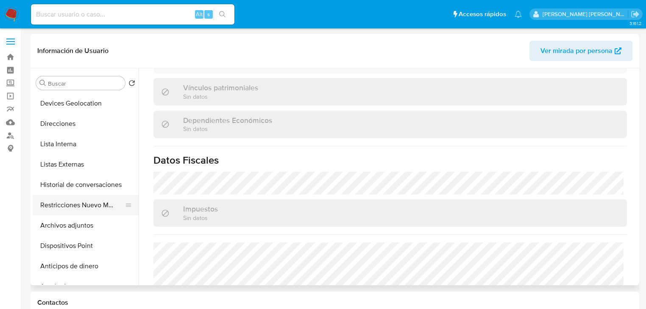
click at [93, 204] on button "Restricciones Nuevo Mundo" at bounding box center [82, 205] width 99 height 20
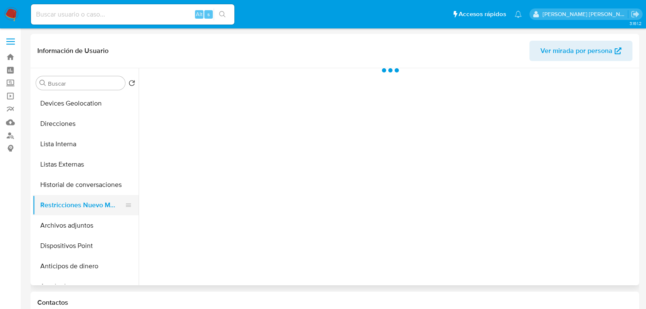
scroll to position [0, 0]
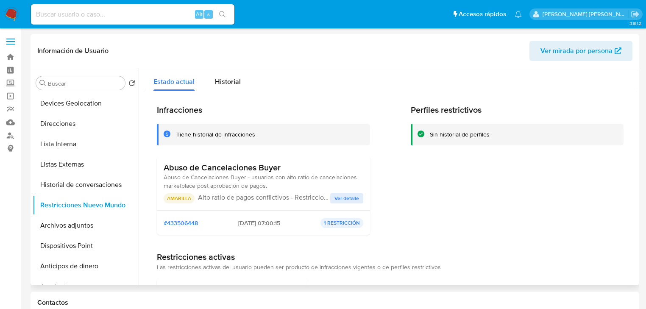
click at [347, 198] on span "Ver detalle" at bounding box center [347, 198] width 25 height 8
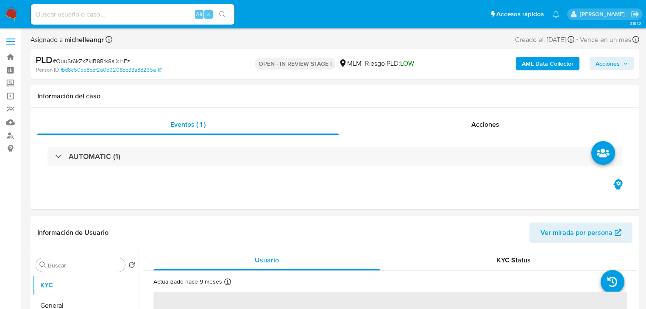
select select "10"
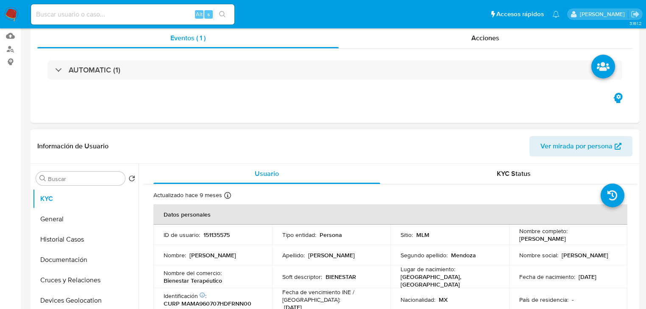
scroll to position [136, 0]
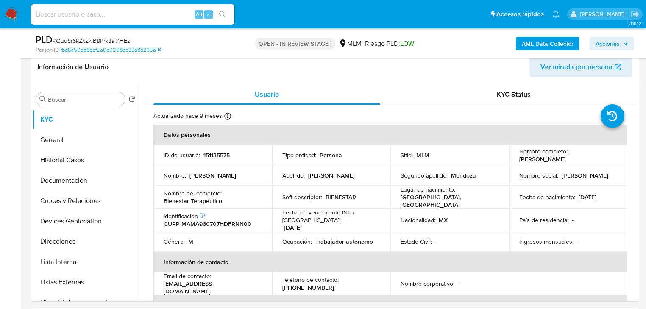
click at [112, 13] on input at bounding box center [133, 14] width 204 height 11
paste input "2599687036"
type input "2599687036"
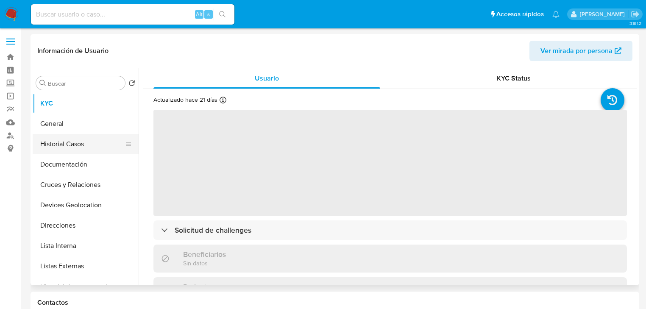
select select "10"
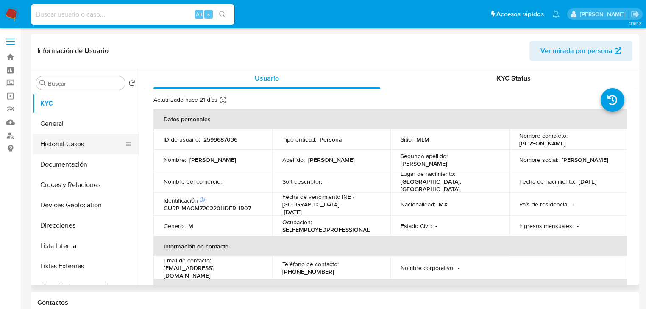
click at [92, 138] on button "Historial Casos" at bounding box center [82, 144] width 99 height 20
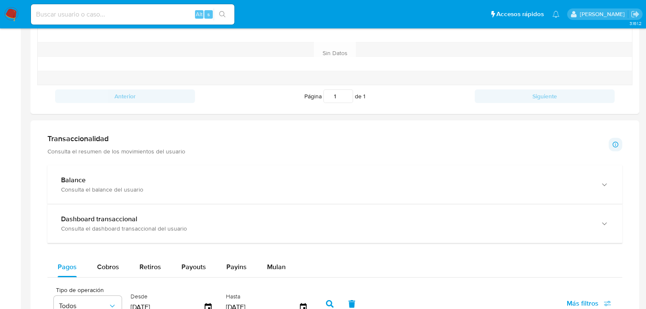
scroll to position [407, 0]
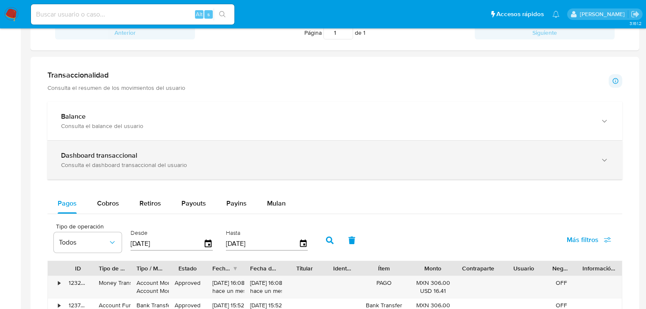
click at [207, 164] on div "Consulta el dashboard transaccional del usuario" at bounding box center [326, 165] width 531 height 8
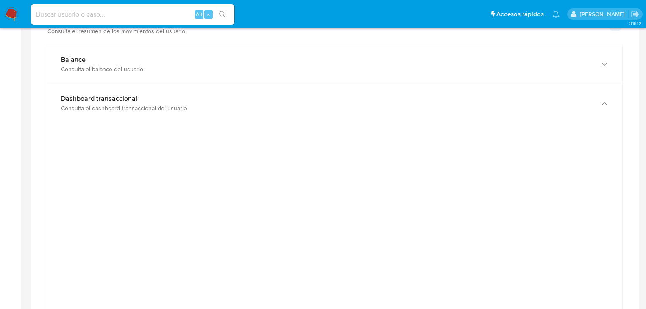
scroll to position [509, 0]
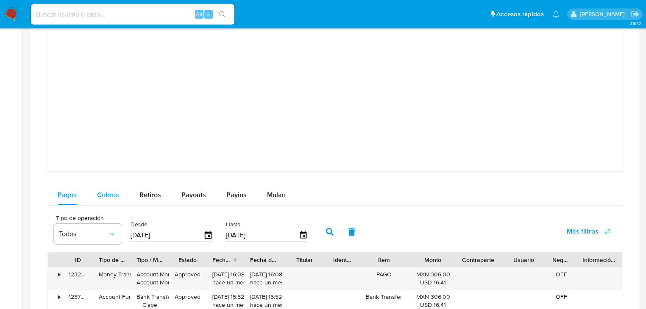
click at [110, 188] on div "Cobros" at bounding box center [108, 195] width 22 height 20
select select "10"
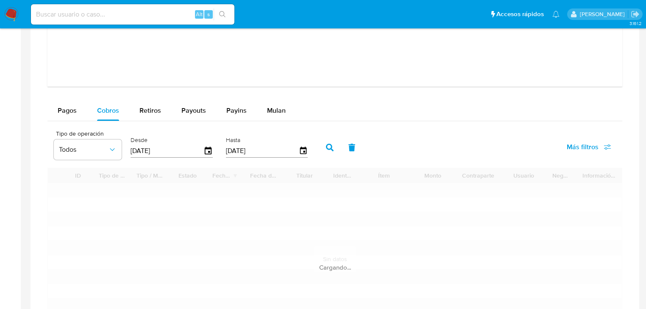
scroll to position [950, 0]
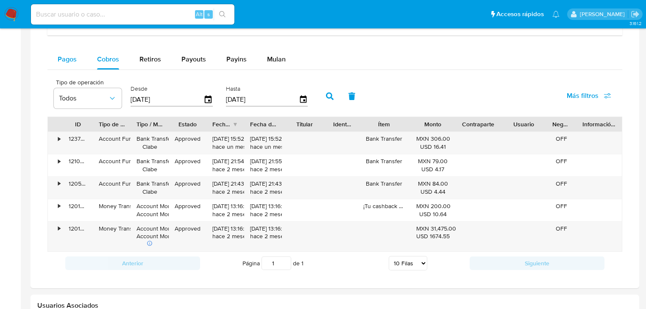
click at [69, 55] on span "Pagos" at bounding box center [67, 59] width 19 height 10
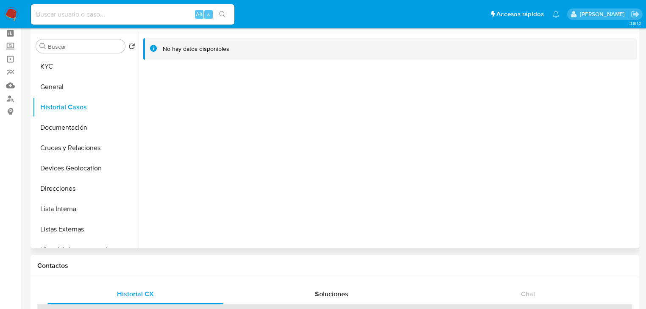
scroll to position [0, 0]
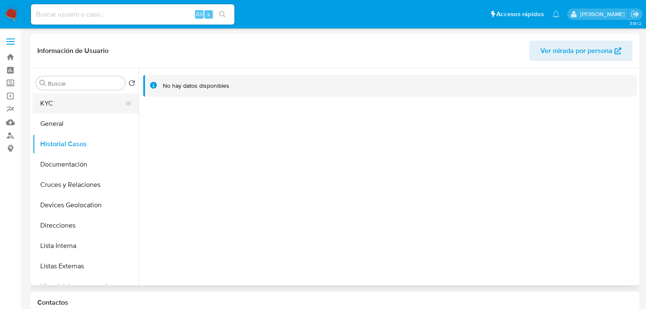
click at [73, 104] on button "KYC" at bounding box center [82, 103] width 99 height 20
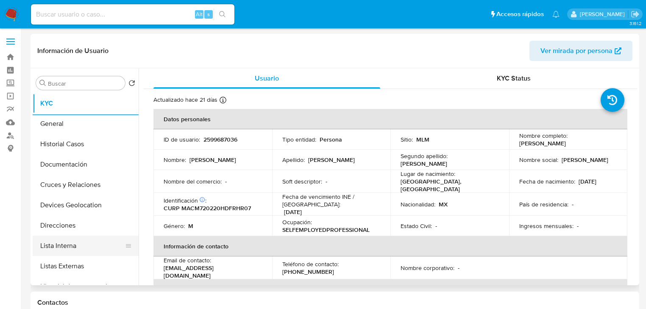
click at [87, 249] on button "Lista Interna" at bounding box center [82, 246] width 99 height 20
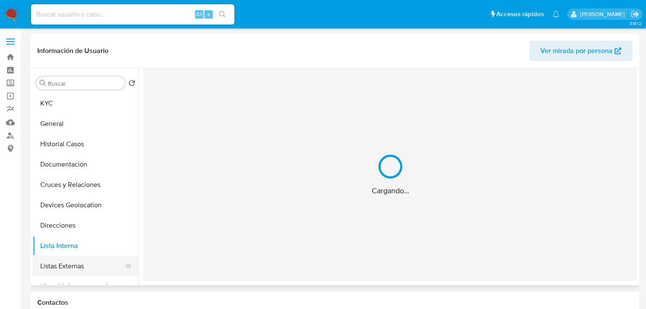
click at [84, 264] on button "Listas Externas" at bounding box center [82, 266] width 99 height 20
click at [299, 243] on div "Cargando..." at bounding box center [390, 174] width 494 height 213
click at [448, 248] on div "Cargando..." at bounding box center [390, 174] width 494 height 213
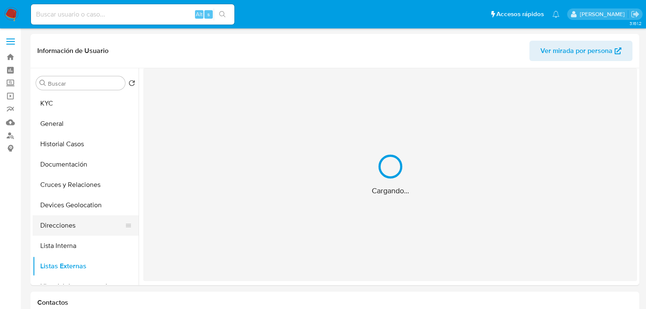
click at [91, 234] on button "Direcciones" at bounding box center [82, 225] width 99 height 20
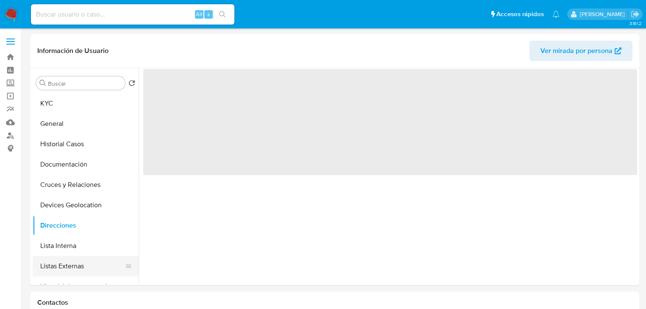
drag, startPoint x: 75, startPoint y: 265, endPoint x: 81, endPoint y: 263, distance: 6.5
click at [75, 264] on button "Listas Externas" at bounding box center [82, 266] width 99 height 20
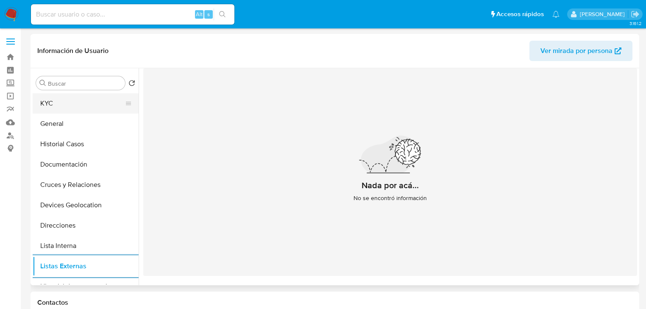
click at [54, 108] on button "KYC" at bounding box center [82, 103] width 99 height 20
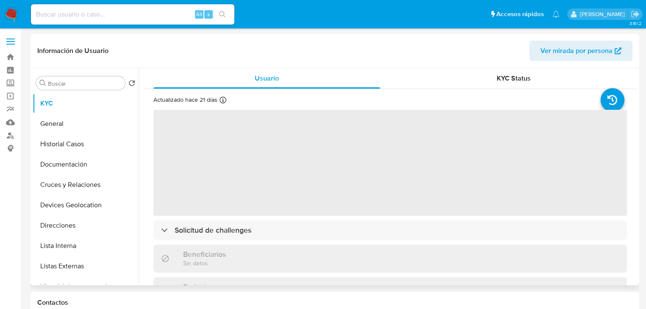
click at [276, 190] on span "‌" at bounding box center [391, 163] width 474 height 106
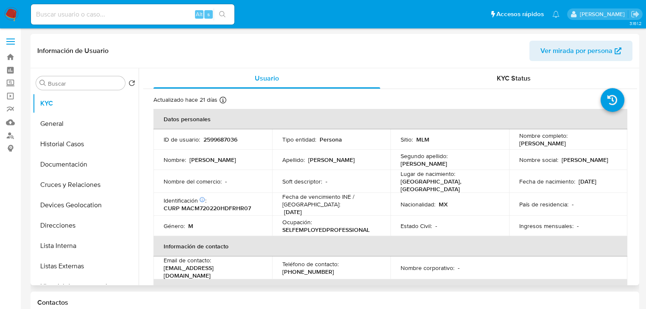
click at [246, 206] on p "CURP MACM720220HDFRHR07" at bounding box center [207, 208] width 87 height 8
drag, startPoint x: 179, startPoint y: 268, endPoint x: 165, endPoint y: 268, distance: 14.0
click at [165, 268] on div "Email de contacto : mamartinvez@gmail.com" at bounding box center [213, 268] width 98 height 23
copy p "mamartinvez@gmail.com"
click at [308, 268] on p "(55) 19020587" at bounding box center [308, 272] width 52 height 8
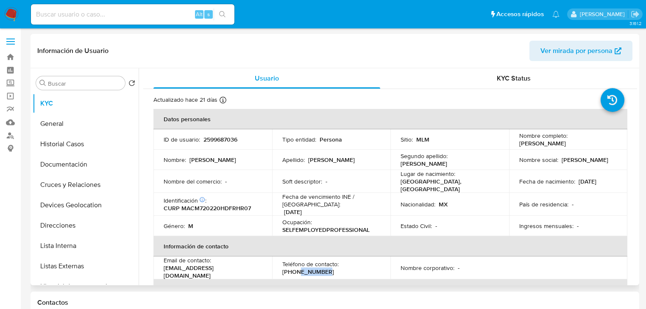
click at [308, 268] on p "(55) 19020587" at bounding box center [308, 272] width 52 height 8
copy p "19020587"
click at [76, 102] on button "KYC" at bounding box center [82, 103] width 99 height 20
click at [217, 136] on p "2599687036" at bounding box center [221, 140] width 34 height 8
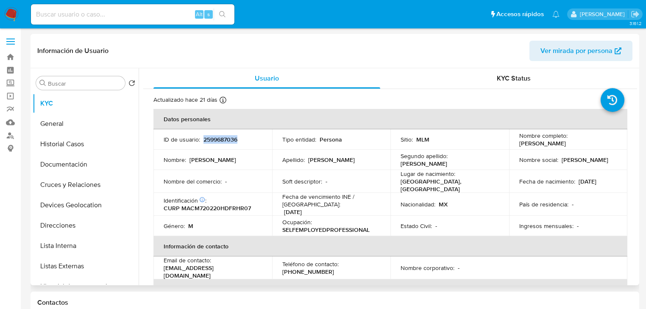
copy p "2599687036"
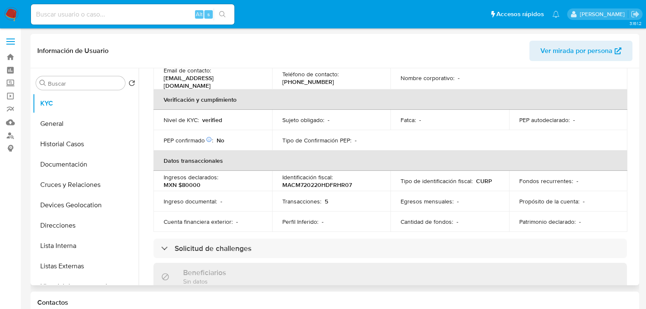
scroll to position [54, 0]
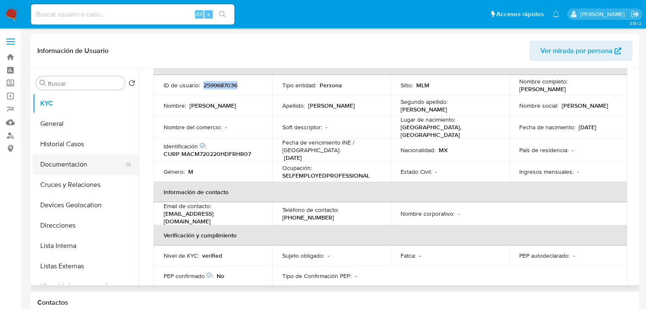
click at [64, 172] on button "Documentación" at bounding box center [82, 164] width 99 height 20
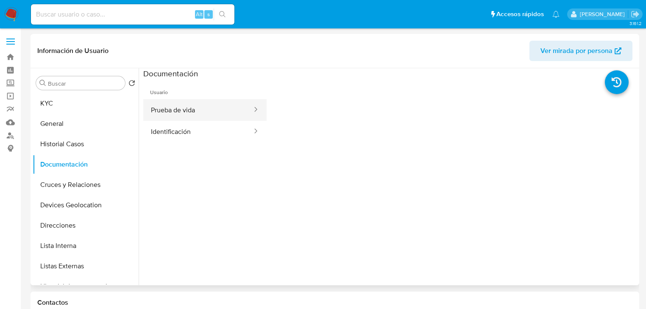
click at [215, 107] on button "Prueba de vida" at bounding box center [198, 110] width 110 height 22
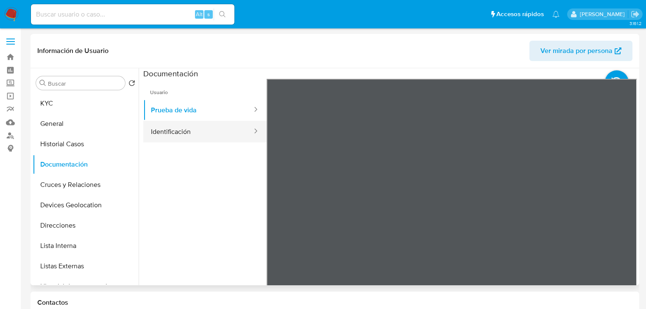
click at [197, 134] on button "Identificación" at bounding box center [198, 132] width 110 height 22
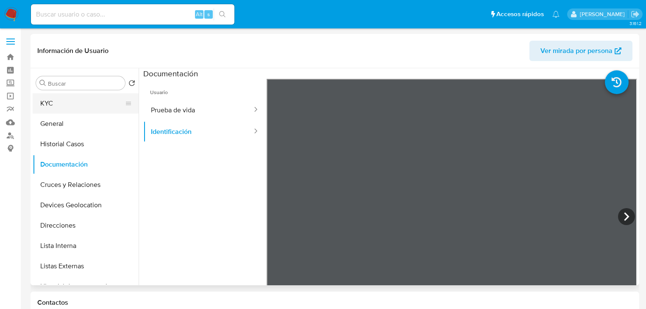
click at [85, 107] on button "KYC" at bounding box center [82, 103] width 99 height 20
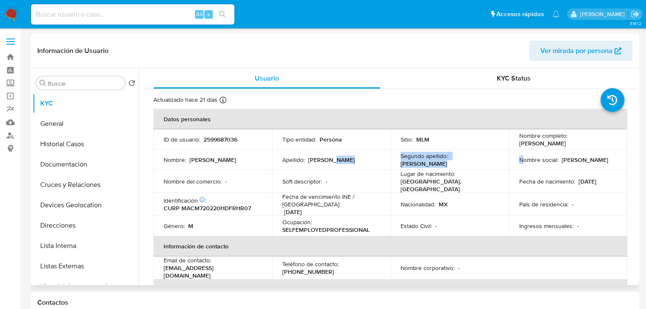
drag, startPoint x: 435, startPoint y: 162, endPoint x: 521, endPoint y: 162, distance: 86.1
click at [521, 162] on tr "Nombre : Marco Antonio Apellido : Martinez Segundo apellido : Chavez Nombre soc…" at bounding box center [391, 160] width 474 height 20
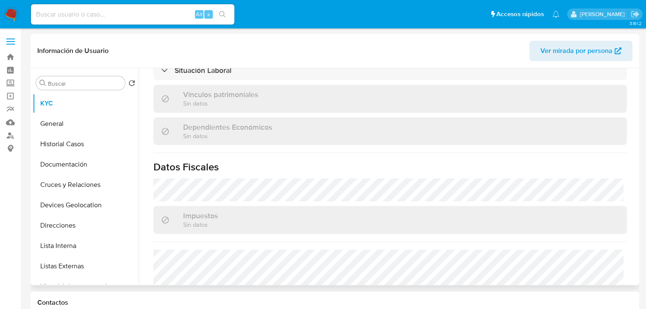
scroll to position [527, 0]
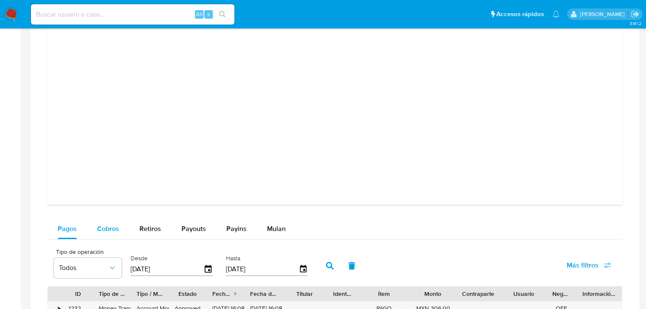
click at [112, 224] on span "Cobros" at bounding box center [108, 229] width 22 height 10
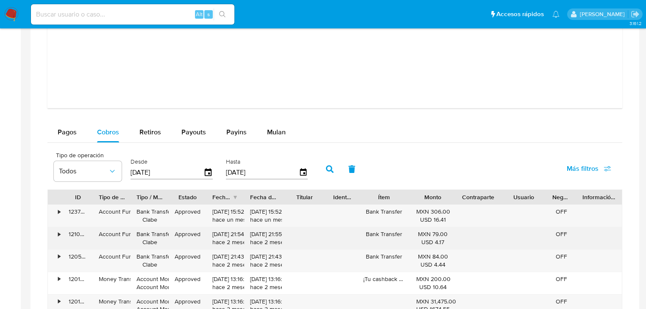
scroll to position [916, 0]
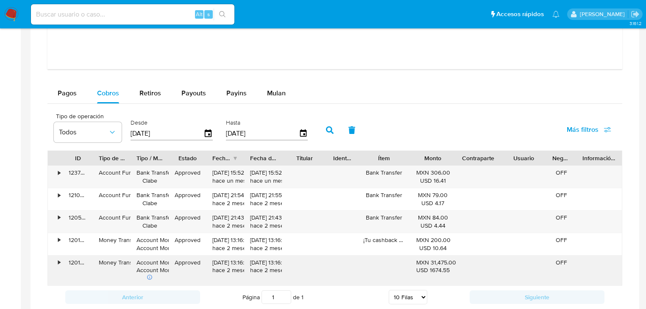
drag, startPoint x: 413, startPoint y: 272, endPoint x: 69, endPoint y: 271, distance: 343.9
click at [251, 273] on div "• 120131279043 Money Transfer Account Money Account Money Approved 01/08/2025 1…" at bounding box center [335, 271] width 574 height 30
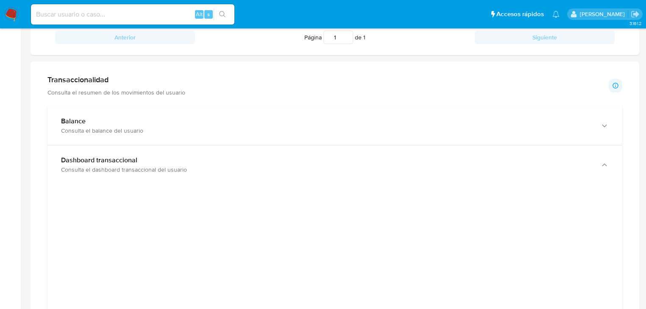
scroll to position [305, 0]
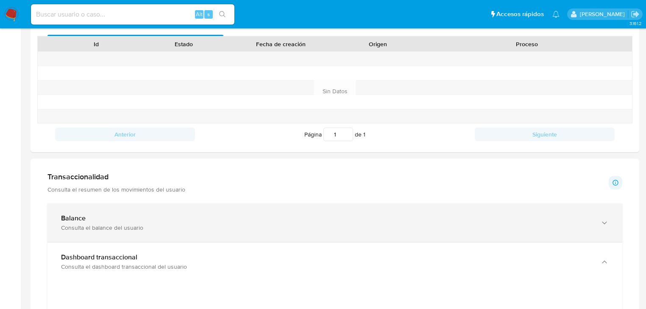
click at [218, 206] on div "Balance Consulta el balance del usuario" at bounding box center [334, 223] width 575 height 39
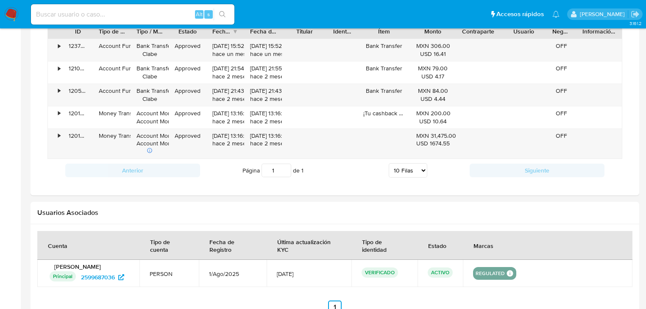
scroll to position [1153, 0]
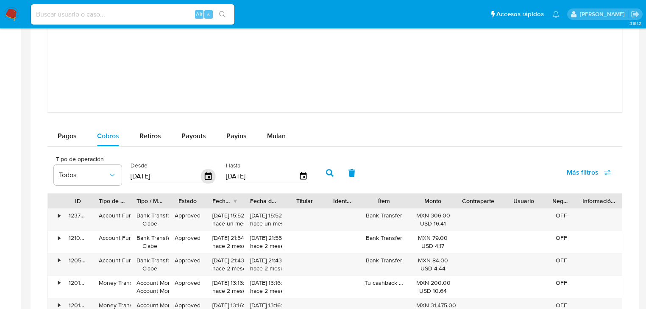
click at [208, 176] on icon "button" at bounding box center [208, 176] width 15 height 15
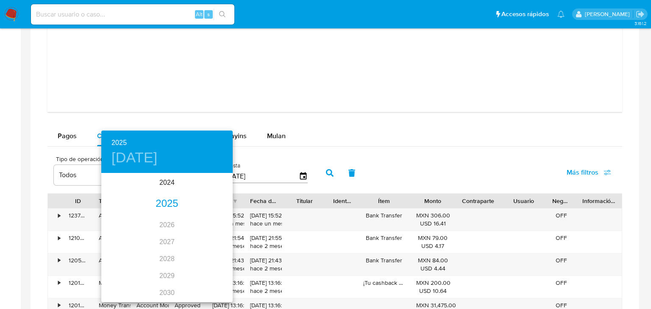
click at [166, 203] on div "2025" at bounding box center [166, 203] width 131 height 17
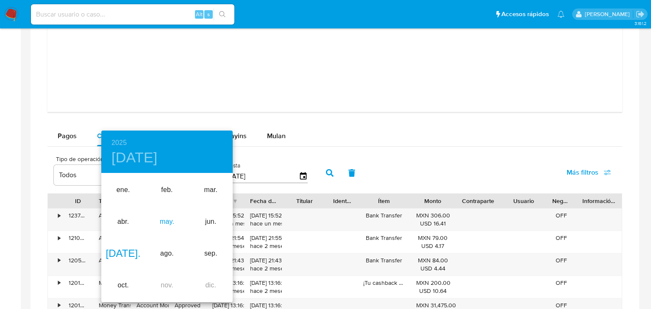
click at [170, 221] on div "may." at bounding box center [167, 222] width 44 height 32
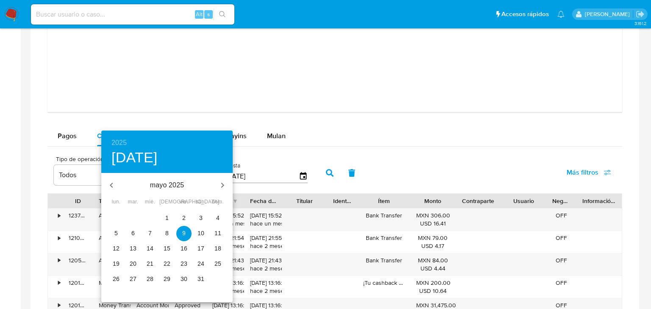
click at [182, 219] on span "2" at bounding box center [183, 218] width 15 height 8
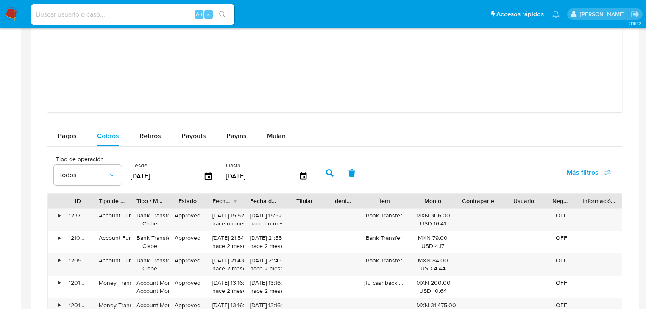
click at [324, 174] on button "button" at bounding box center [330, 173] width 22 height 20
click at [209, 175] on icon "button" at bounding box center [208, 176] width 15 height 15
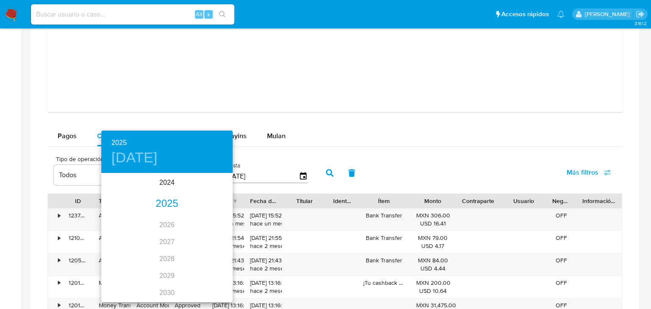
click at [170, 204] on div "2025" at bounding box center [166, 203] width 131 height 17
click at [166, 190] on div "feb." at bounding box center [167, 190] width 44 height 32
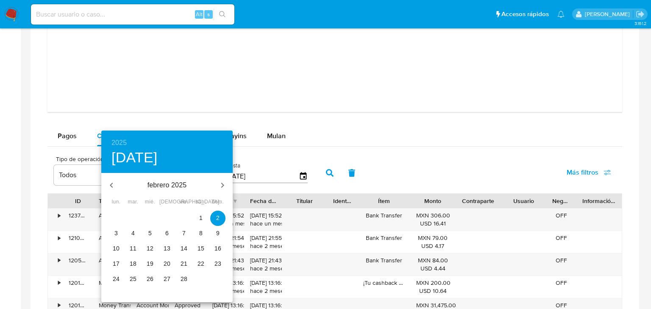
click at [207, 215] on span "1" at bounding box center [200, 218] width 15 height 8
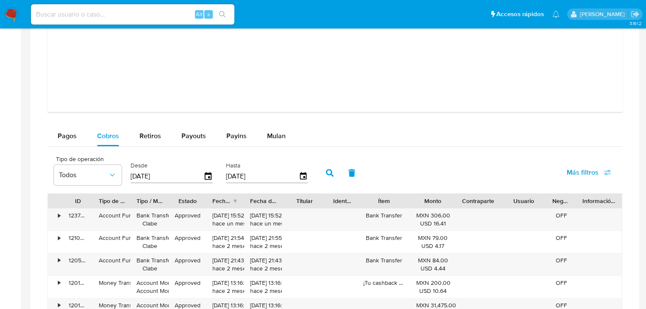
click at [327, 176] on icon "button" at bounding box center [330, 173] width 8 height 8
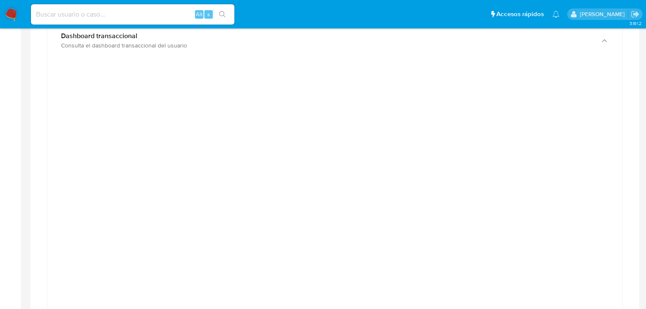
scroll to position [814, 0]
drag, startPoint x: 17, startPoint y: 74, endPoint x: 95, endPoint y: 96, distance: 80.6
click at [17, 74] on aside "Bandeja Tablero Screening Búsqueda en Listas Watchlist Herramientas Operaciones…" at bounding box center [10, 29] width 21 height 1686
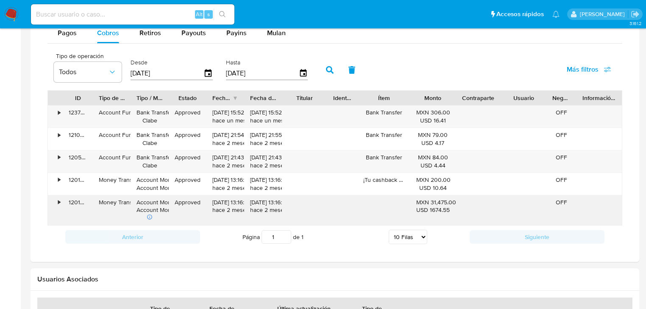
scroll to position [1255, 0]
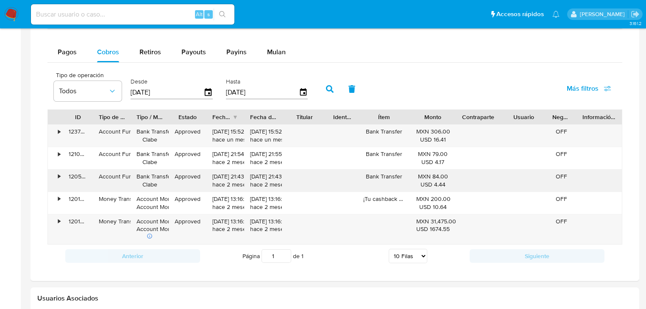
scroll to position [1221, 0]
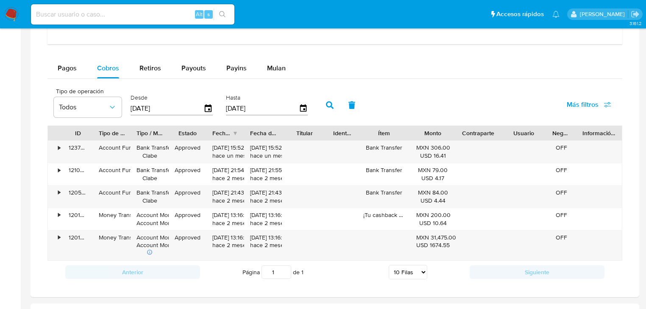
click at [328, 105] on icon "button" at bounding box center [330, 105] width 8 height 8
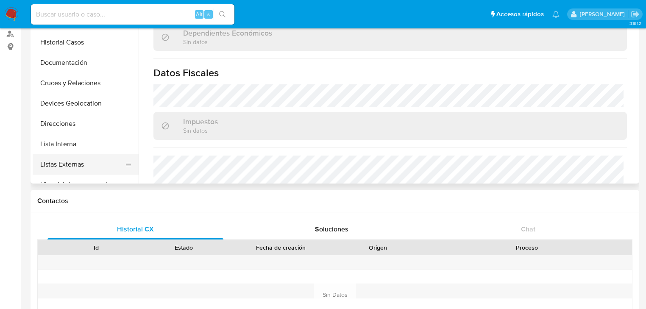
scroll to position [357, 0]
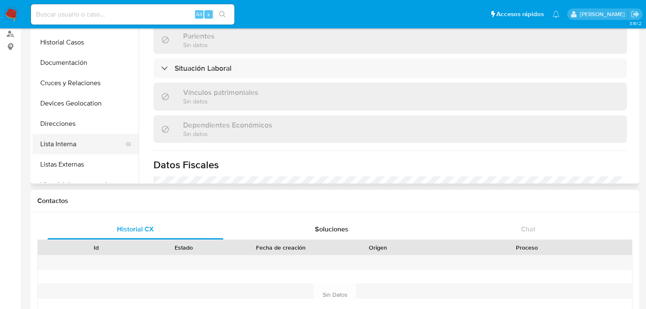
drag, startPoint x: 65, startPoint y: 158, endPoint x: 60, endPoint y: 139, distance: 19.3
click at [64, 149] on ul "KYC General Historial Casos Documentación Cruces y Relaciones Devices Geolocati…" at bounding box center [86, 87] width 106 height 191
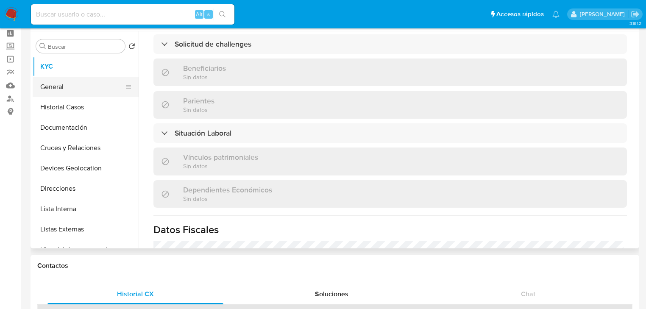
scroll to position [0, 0]
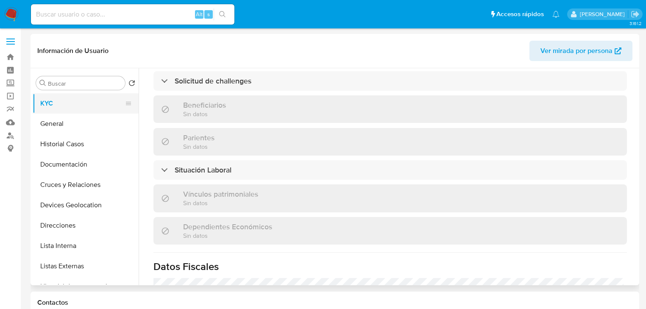
click at [69, 112] on button "KYC" at bounding box center [82, 103] width 99 height 20
click at [71, 106] on button "KYC" at bounding box center [82, 103] width 99 height 20
drag, startPoint x: 66, startPoint y: 128, endPoint x: 64, endPoint y: 109, distance: 19.6
click at [64, 123] on button "General" at bounding box center [86, 124] width 106 height 20
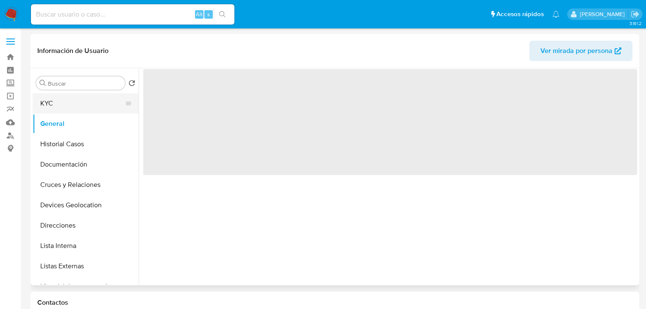
click at [64, 109] on button "KYC" at bounding box center [82, 103] width 99 height 20
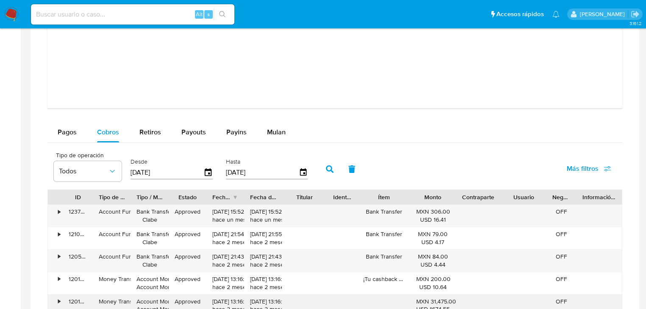
scroll to position [1255, 0]
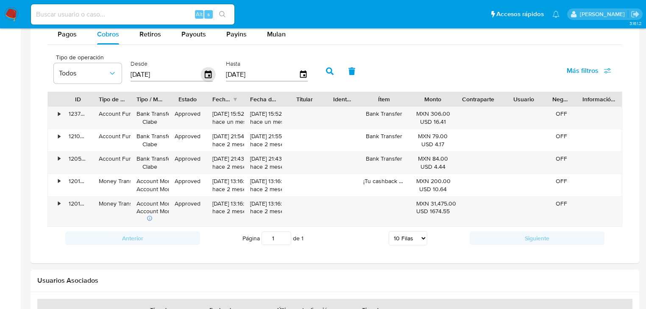
click at [210, 72] on icon "button" at bounding box center [208, 74] width 15 height 15
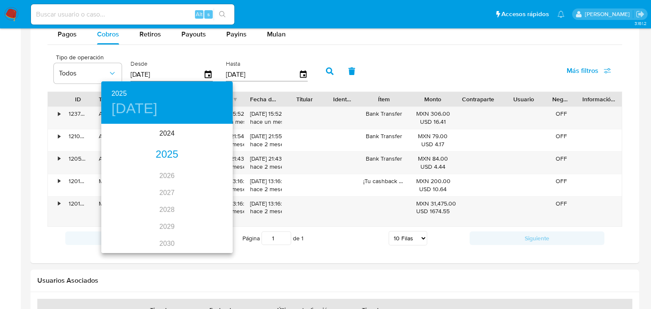
click at [170, 158] on div "2025" at bounding box center [166, 154] width 131 height 17
click at [125, 173] on div "abr." at bounding box center [123, 173] width 44 height 32
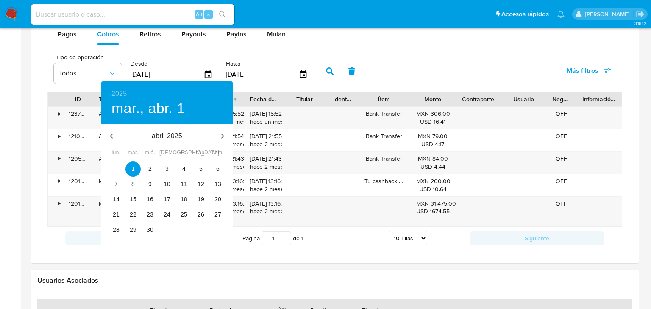
type input "01/04/2025"
click at [132, 167] on p "1" at bounding box center [132, 169] width 3 height 8
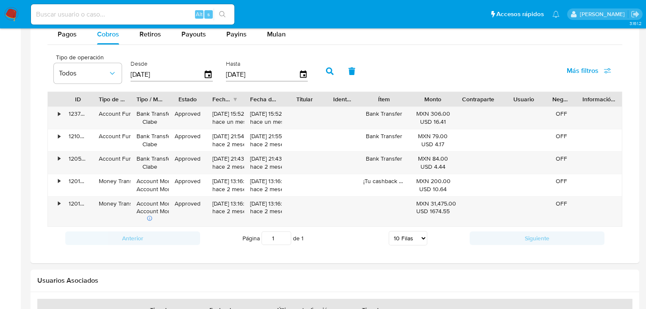
click at [321, 70] on button "button" at bounding box center [330, 71] width 22 height 20
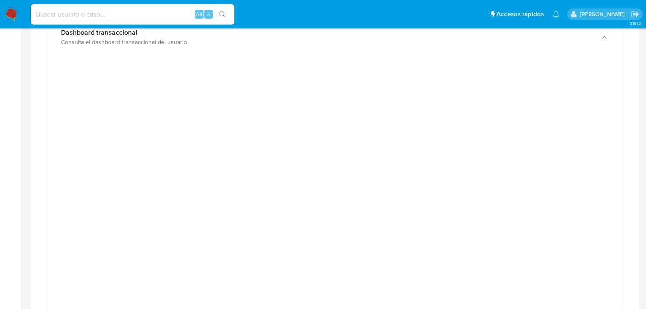
scroll to position [814, 0]
click at [619, 147] on div at bounding box center [334, 252] width 575 height 399
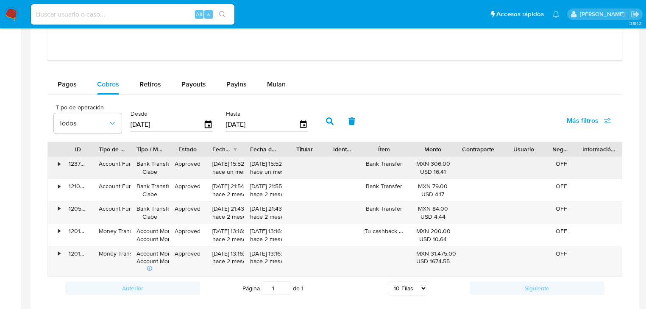
scroll to position [1221, 0]
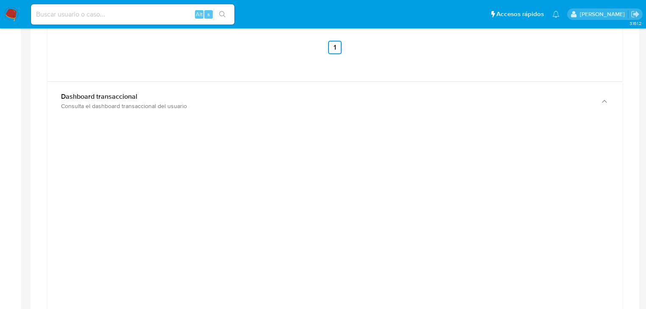
scroll to position [848, 0]
click at [37, 131] on div at bounding box center [335, 143] width 609 height 1055
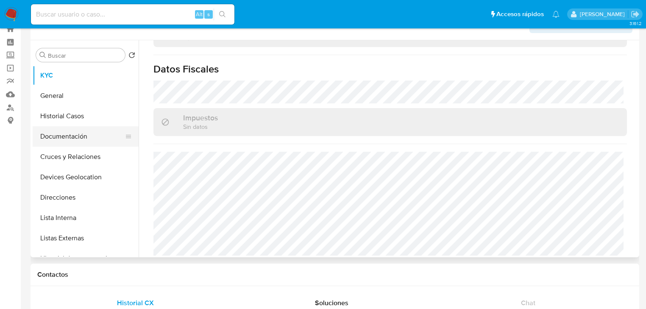
scroll to position [0, 0]
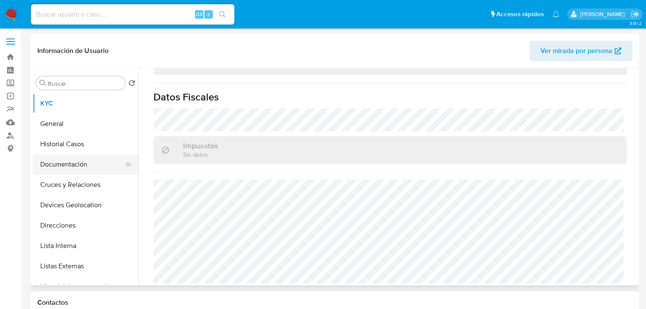
click at [78, 163] on button "Documentación" at bounding box center [82, 164] width 99 height 20
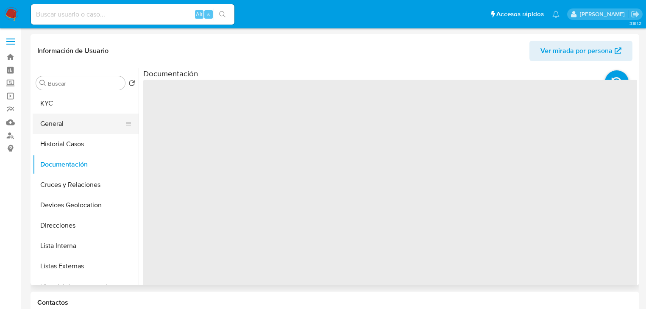
click at [76, 131] on ul "KYC General Historial Casos Documentación Cruces y Relaciones Devices Geolocati…" at bounding box center [86, 188] width 106 height 191
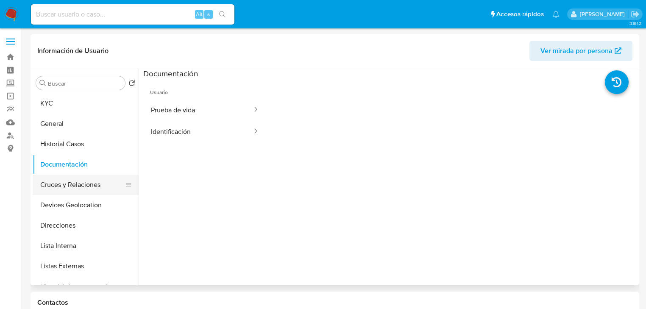
click at [61, 180] on button "Cruces y Relaciones" at bounding box center [82, 185] width 99 height 20
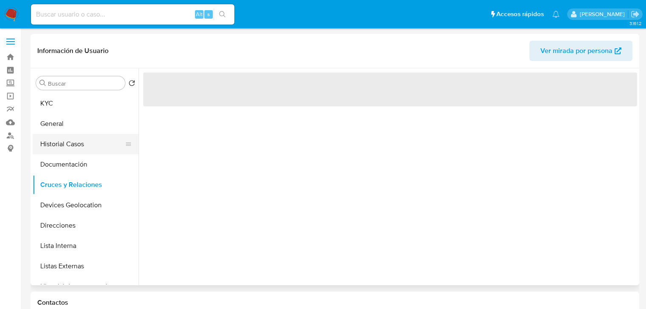
click at [72, 140] on button "Historial Casos" at bounding box center [82, 144] width 99 height 20
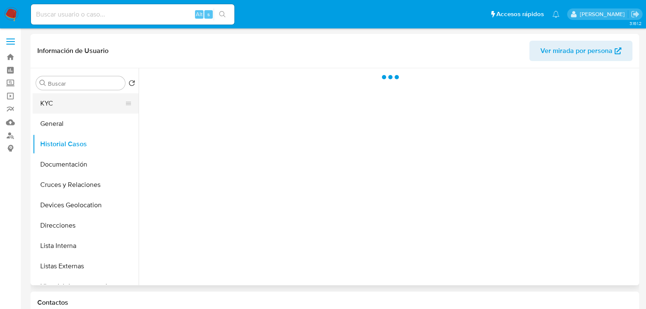
click at [72, 112] on button "KYC" at bounding box center [82, 103] width 99 height 20
click at [73, 107] on button "KYC" at bounding box center [82, 103] width 99 height 20
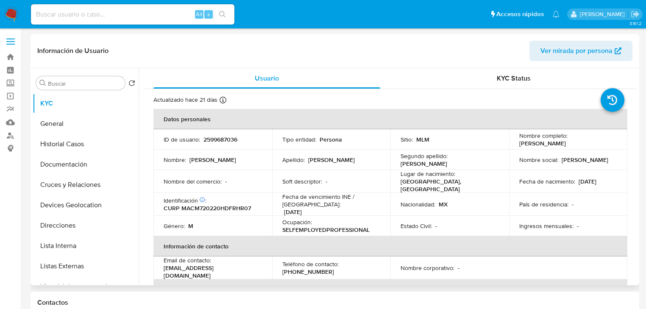
click at [592, 201] on div "País de residencia : -" at bounding box center [568, 205] width 98 height 8
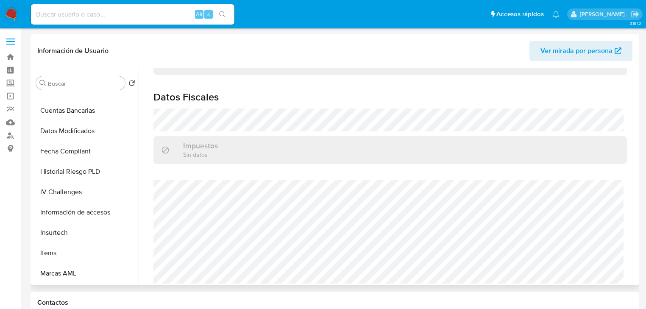
scroll to position [399, 0]
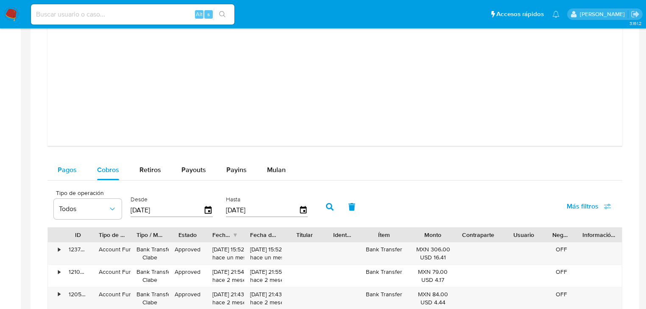
click at [70, 166] on span "Pagos" at bounding box center [67, 170] width 19 height 10
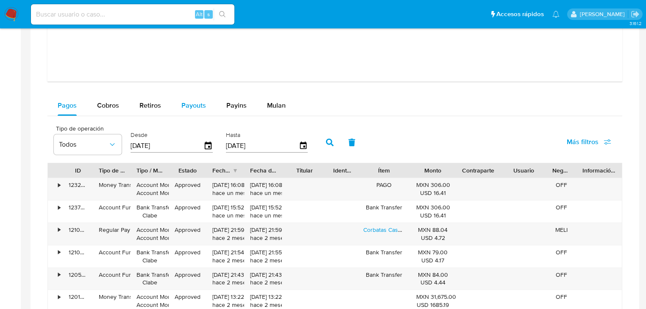
scroll to position [1221, 0]
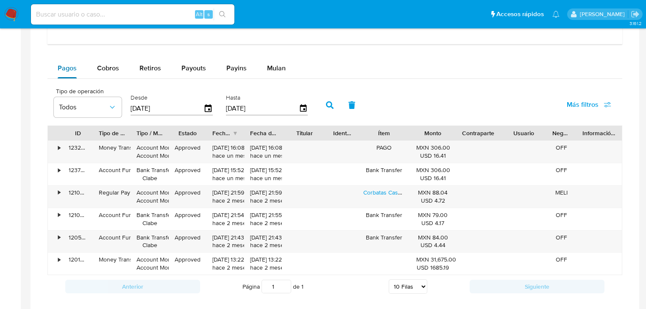
click at [67, 75] on div "Pagos" at bounding box center [67, 68] width 19 height 20
click at [111, 67] on span "Cobros" at bounding box center [108, 68] width 22 height 10
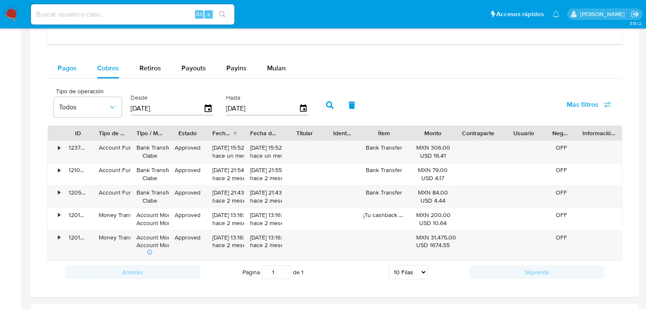
click at [67, 67] on span "Pagos" at bounding box center [67, 68] width 19 height 10
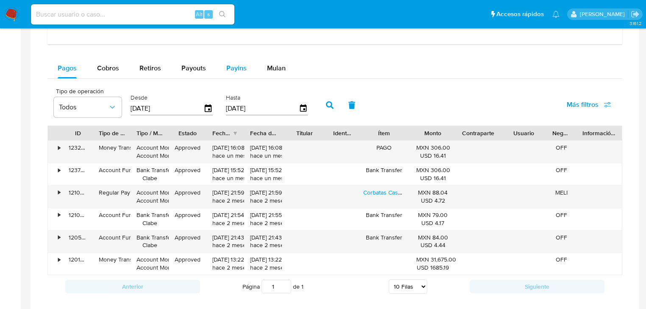
click at [232, 75] on div "Payins" at bounding box center [236, 68] width 20 height 20
select select "10"
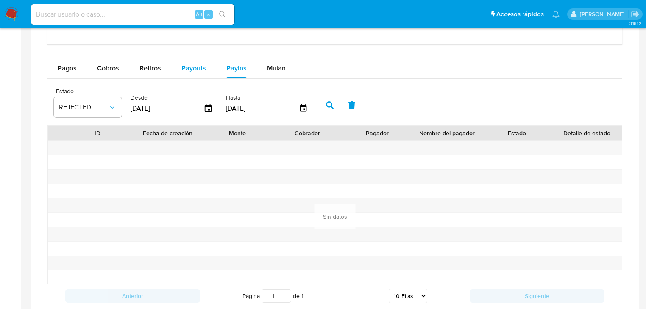
click at [189, 73] on span "Payouts" at bounding box center [193, 68] width 25 height 10
select select "10"
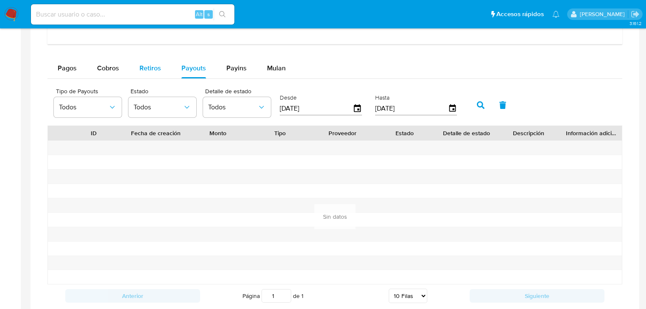
click at [149, 68] on span "Retiros" at bounding box center [151, 68] width 22 height 10
select select "10"
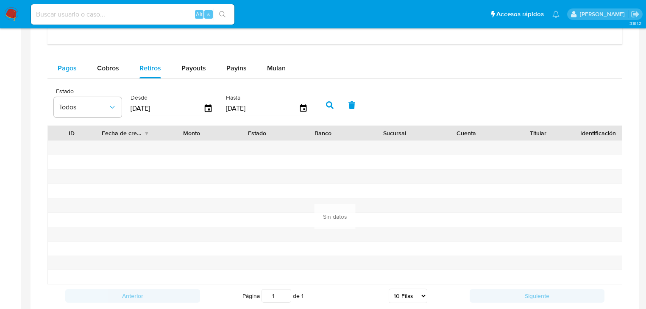
drag, startPoint x: 103, startPoint y: 64, endPoint x: 83, endPoint y: 66, distance: 20.9
click at [103, 64] on span "Cobros" at bounding box center [108, 68] width 22 height 10
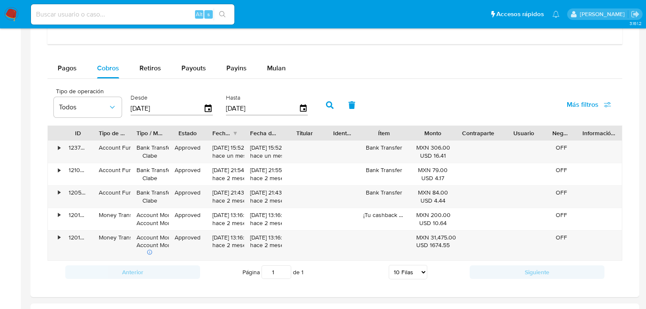
click at [70, 68] on span "Pagos" at bounding box center [67, 68] width 19 height 10
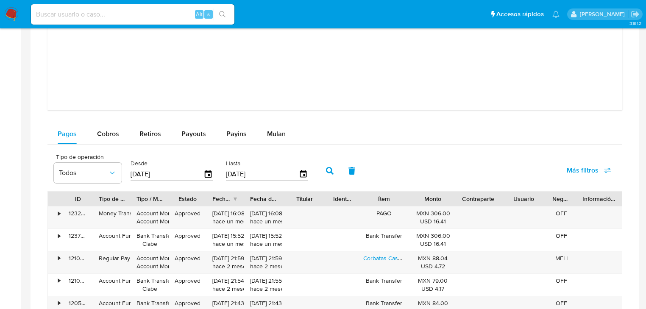
scroll to position [1119, 0]
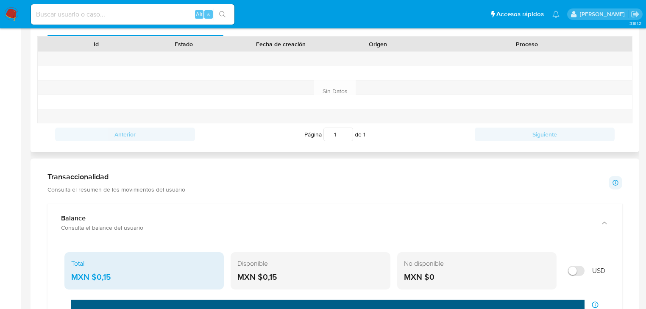
click at [55, 131] on div "Anterior Página 1 de 1 Siguiente" at bounding box center [334, 134] width 595 height 22
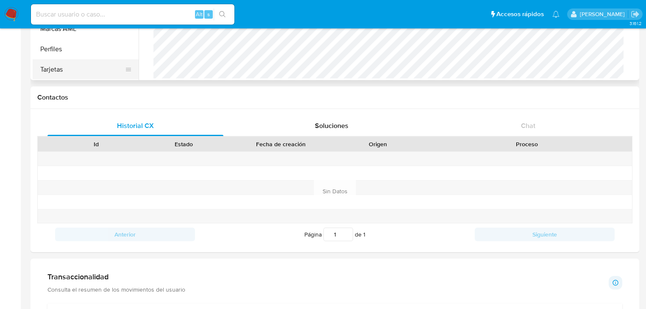
scroll to position [136, 0]
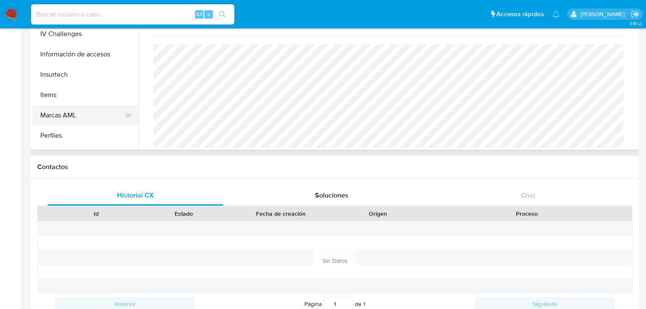
click at [64, 129] on ul "KYC General Historial Casos Documentación Cruces y Relaciones Devices Geolocati…" at bounding box center [86, 53] width 106 height 191
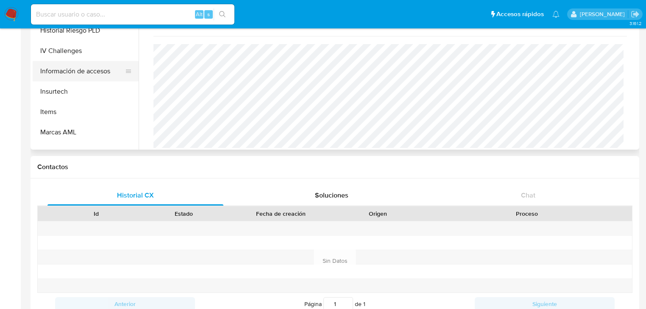
drag, startPoint x: 69, startPoint y: 121, endPoint x: 75, endPoint y: 81, distance: 40.7
click at [70, 116] on button "Items" at bounding box center [86, 112] width 106 height 20
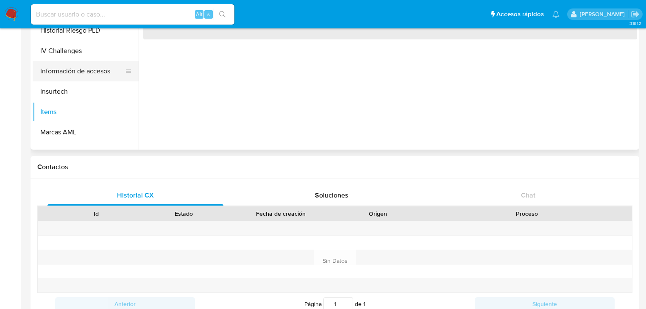
scroll to position [0, 0]
click at [70, 73] on button "Información de accesos" at bounding box center [82, 71] width 99 height 20
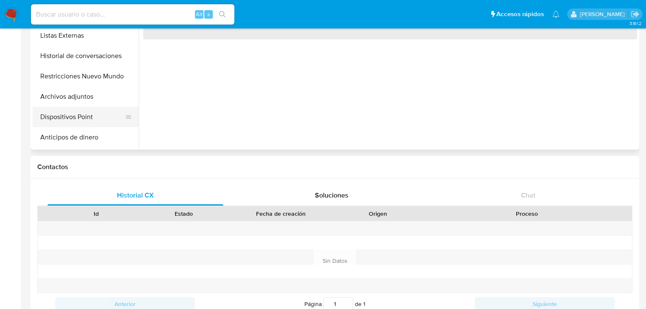
drag, startPoint x: 95, startPoint y: 102, endPoint x: 91, endPoint y: 112, distance: 10.6
click at [94, 102] on button "Archivos adjuntos" at bounding box center [86, 97] width 106 height 20
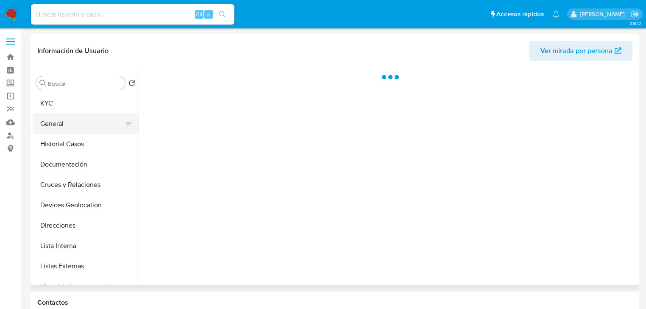
drag, startPoint x: 83, startPoint y: 113, endPoint x: 101, endPoint y: 114, distance: 18.7
click at [84, 112] on button "KYC" at bounding box center [86, 103] width 106 height 20
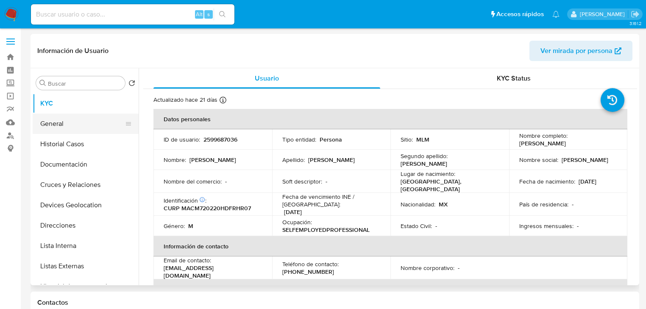
click at [61, 122] on button "General" at bounding box center [82, 124] width 99 height 20
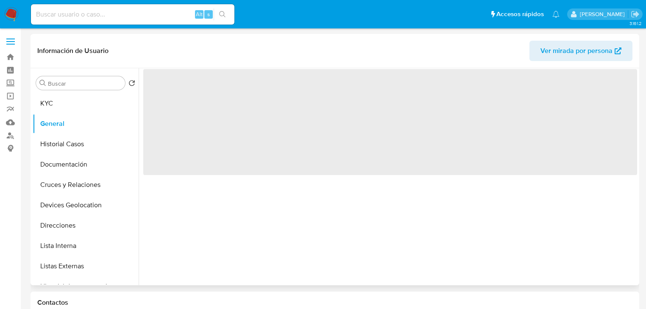
drag, startPoint x: 57, startPoint y: 105, endPoint x: 136, endPoint y: 114, distance: 79.8
click at [59, 105] on button "KYC" at bounding box center [86, 103] width 106 height 20
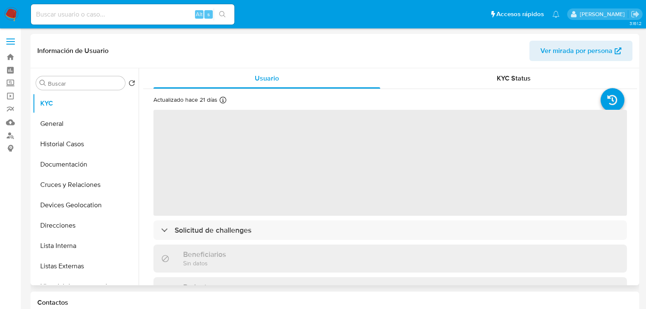
click at [280, 187] on span "‌" at bounding box center [391, 163] width 474 height 106
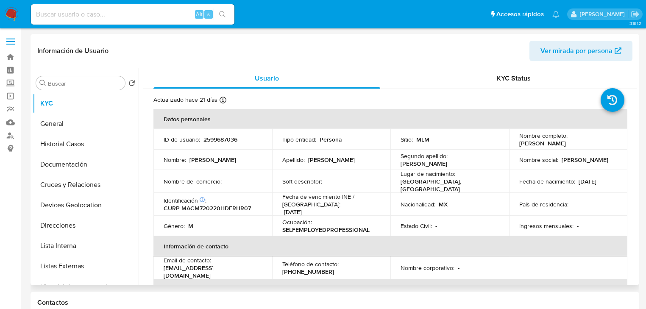
click at [256, 181] on td "Nombre del comercio : -" at bounding box center [213, 181] width 119 height 23
click at [215, 209] on p "CURP MACM720220HDFRHR07" at bounding box center [207, 208] width 87 height 8
click at [216, 209] on p "CURP MACM720220HDFRHR07" at bounding box center [207, 208] width 87 height 8
copy p "MACM720220HDFRHR07"
click at [604, 151] on td "Nombre social : Marco Antonio" at bounding box center [568, 160] width 119 height 20
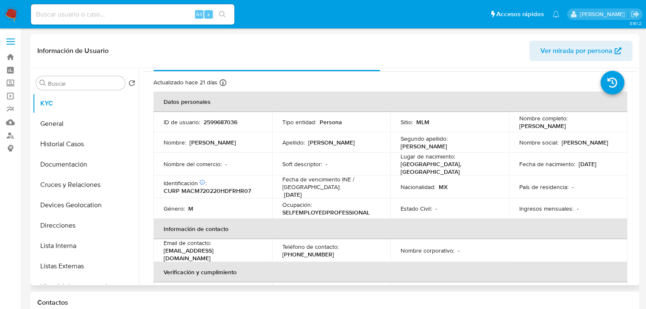
scroll to position [34, 0]
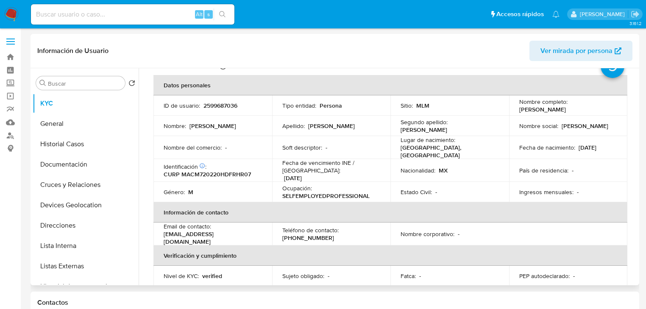
drag, startPoint x: 621, startPoint y: 172, endPoint x: 451, endPoint y: 263, distance: 192.6
click at [620, 172] on td "País de residencia : -" at bounding box center [568, 170] width 119 height 23
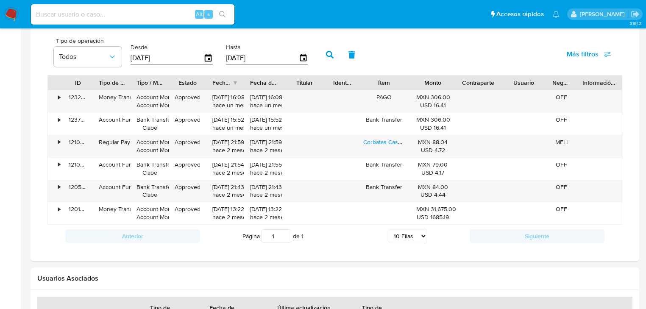
scroll to position [1255, 0]
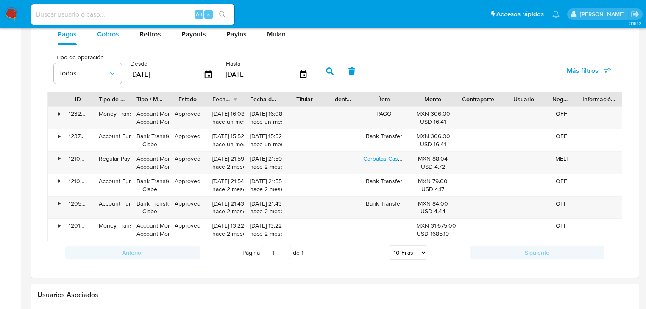
click at [105, 31] on span "Cobros" at bounding box center [108, 34] width 22 height 10
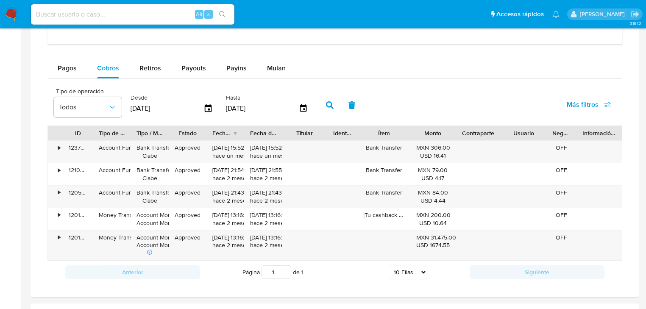
scroll to position [1153, 0]
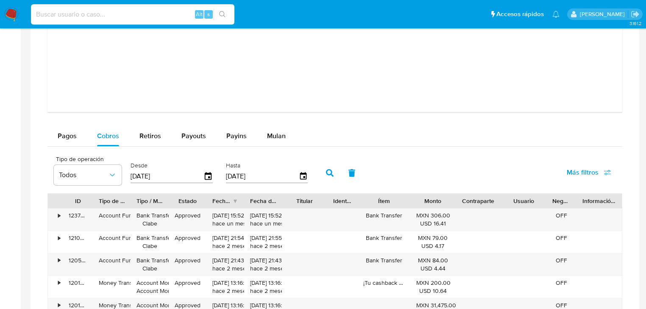
click at [87, 15] on input at bounding box center [133, 14] width 204 height 11
paste input "QuuSr6kZxZkiB8Rrk8aiXHEz"
type input "QuuSr6kZxZkiB8Rrk8aiXHEz"
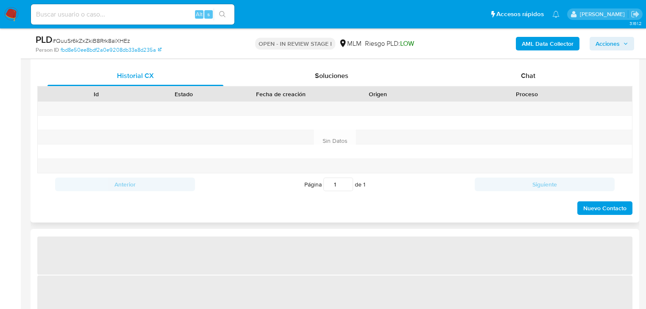
select select "10"
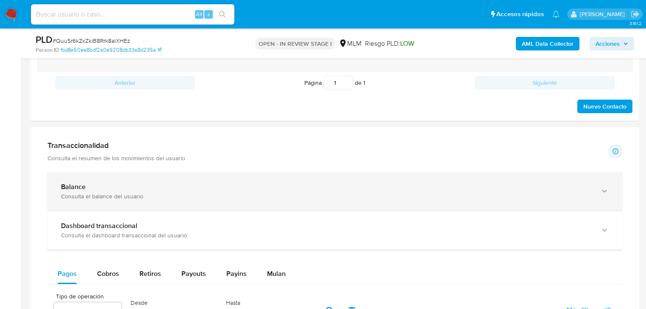
click at [226, 197] on div "Balance Consulta el balance del usuario" at bounding box center [334, 191] width 575 height 39
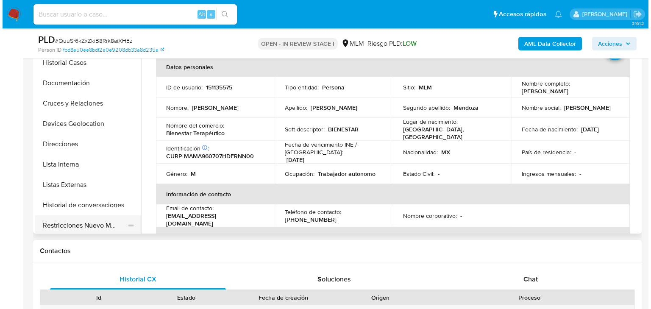
scroll to position [68, 0]
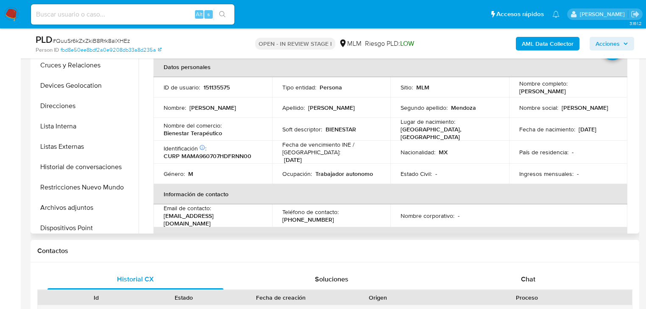
click at [91, 208] on button "Archivos adjuntos" at bounding box center [86, 208] width 106 height 20
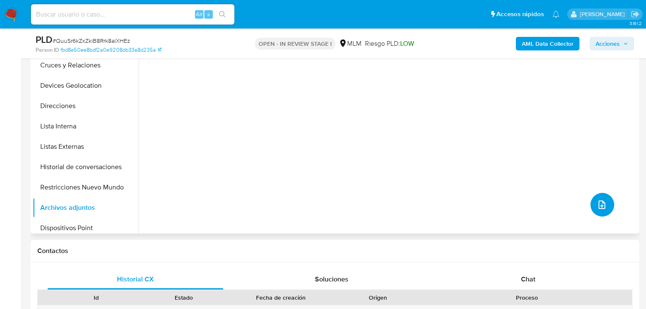
click at [592, 205] on button "upload-file" at bounding box center [603, 205] width 24 height 24
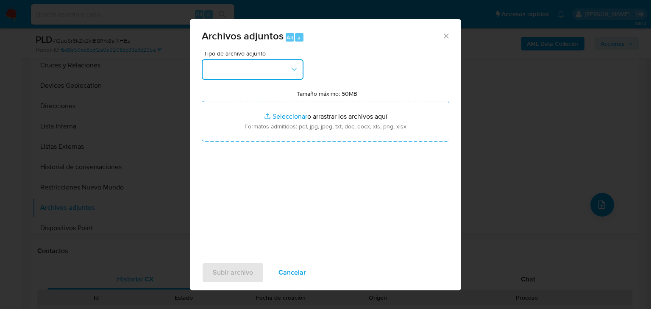
click at [257, 69] on button "button" at bounding box center [253, 69] width 102 height 20
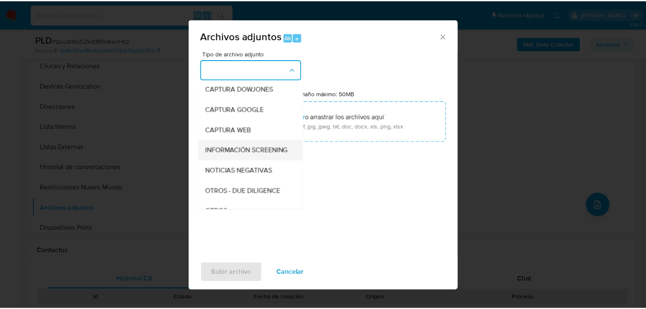
scroll to position [58, 0]
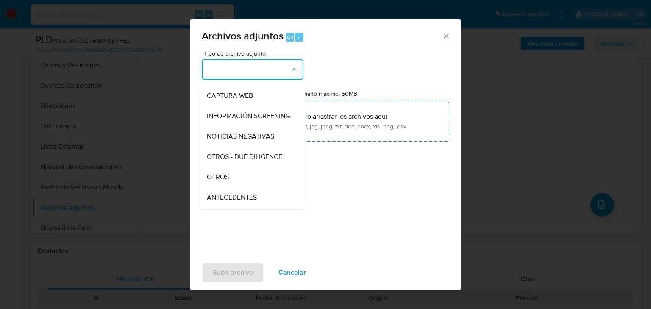
drag, startPoint x: 225, startPoint y: 187, endPoint x: 302, endPoint y: 213, distance: 81.4
click at [224, 181] on span "OTROS" at bounding box center [218, 177] width 22 height 8
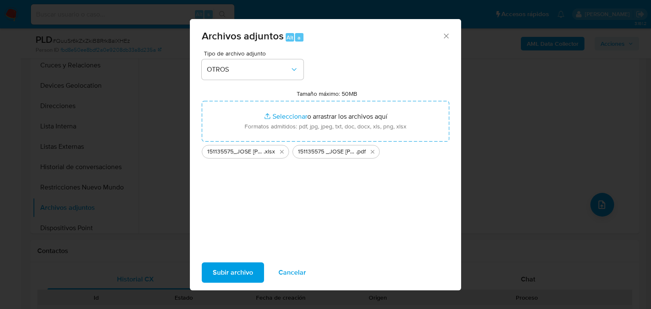
click at [227, 265] on span "Subir archivo" at bounding box center [233, 272] width 40 height 19
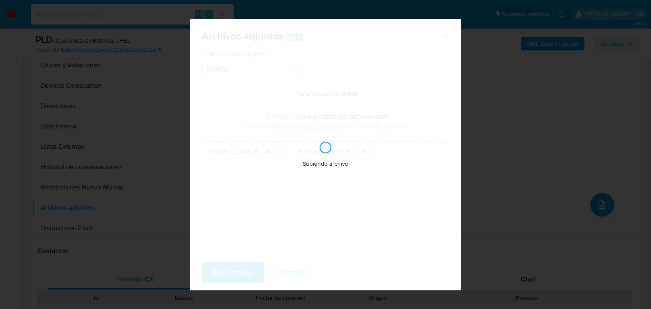
click at [380, 47] on div "Subiendo archivo" at bounding box center [325, 154] width 271 height 271
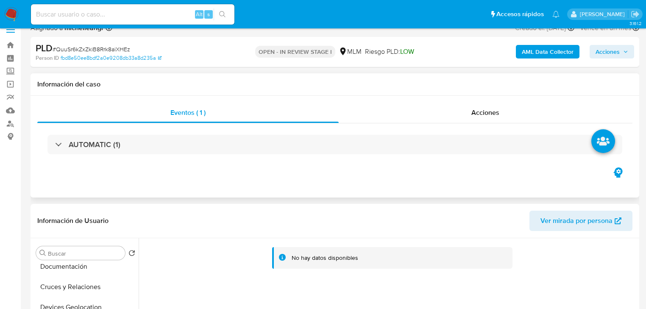
scroll to position [0, 0]
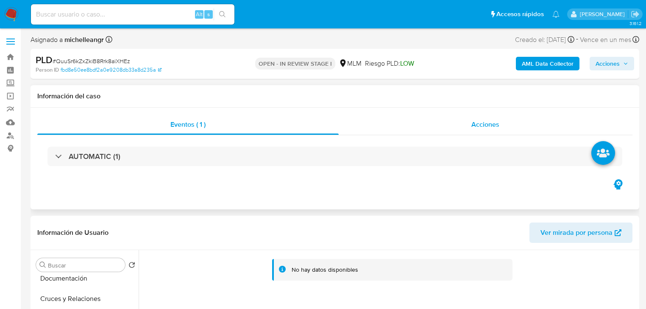
drag, startPoint x: 494, startPoint y: 123, endPoint x: 488, endPoint y: 123, distance: 5.5
click at [493, 123] on span "Acciones" at bounding box center [486, 125] width 28 height 10
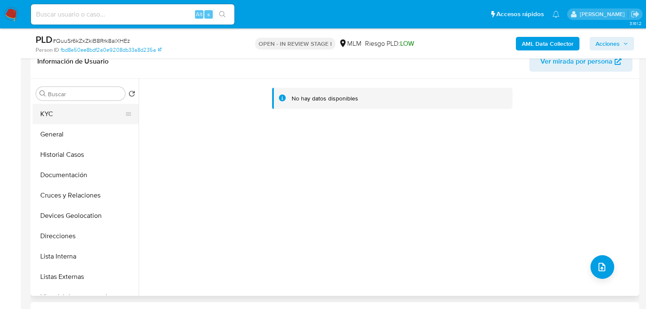
click at [75, 112] on button "KYC" at bounding box center [82, 114] width 99 height 20
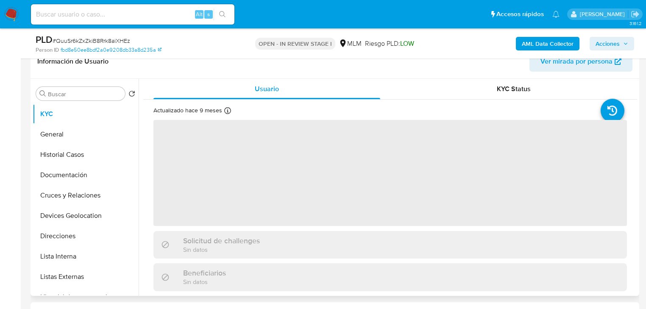
click at [210, 163] on span "‌" at bounding box center [391, 173] width 474 height 106
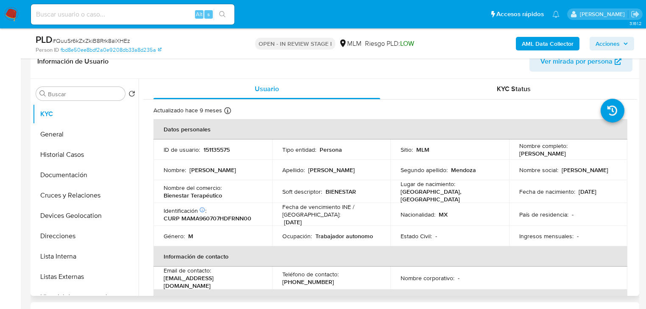
drag, startPoint x: 212, startPoint y: 168, endPoint x: 217, endPoint y: 163, distance: 7.2
click at [212, 168] on p "[PERSON_NAME]" at bounding box center [213, 170] width 47 height 8
click at [222, 153] on p "151135575" at bounding box center [217, 150] width 26 height 8
copy p "151135575"
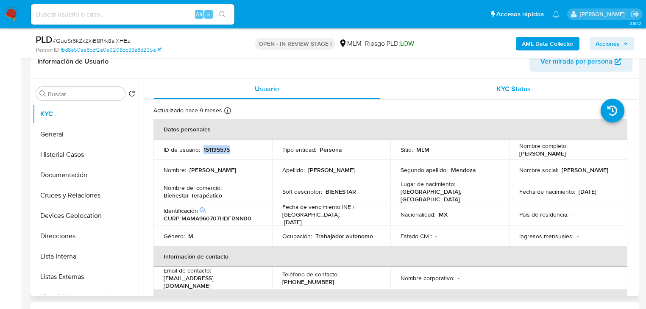
click at [521, 85] on span "KYC Status" at bounding box center [514, 89] width 34 height 10
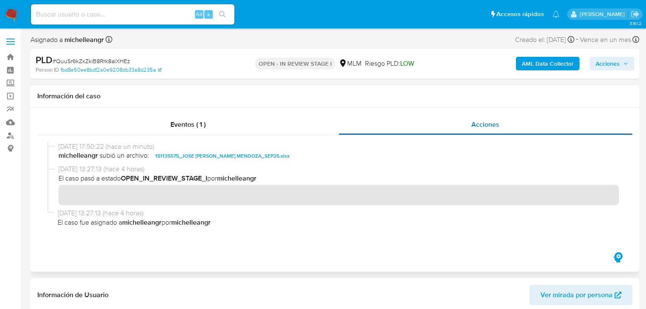
drag, startPoint x: 486, startPoint y: 121, endPoint x: 396, endPoint y: 123, distance: 89.9
click at [483, 120] on span "Acciones" at bounding box center [486, 125] width 28 height 10
click at [187, 126] on span "Eventos ( 1 )" at bounding box center [187, 125] width 35 height 10
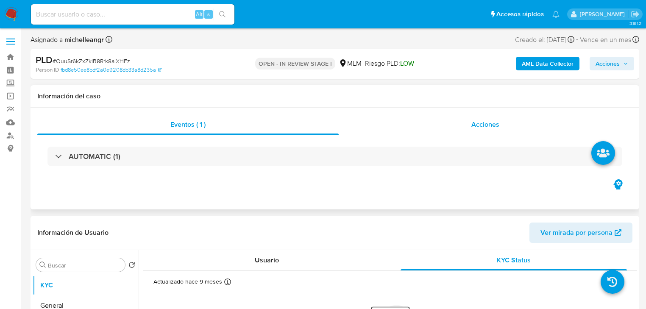
click at [502, 124] on div "Acciones" at bounding box center [486, 124] width 294 height 20
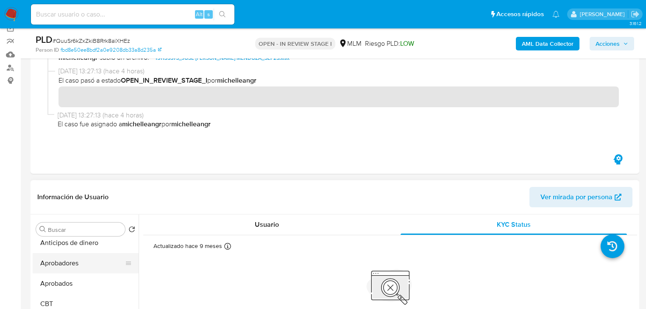
scroll to position [204, 0]
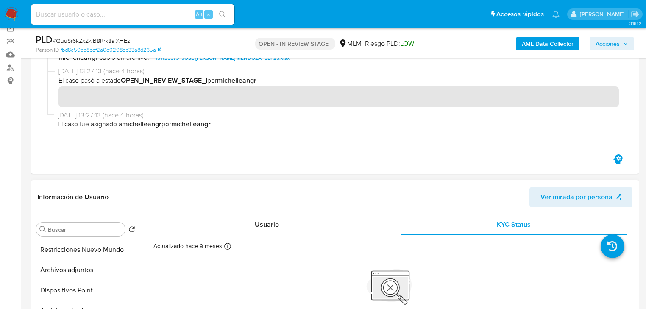
drag, startPoint x: 79, startPoint y: 270, endPoint x: 296, endPoint y: 279, distance: 217.3
click at [80, 269] on button "Archivos adjuntos" at bounding box center [86, 270] width 106 height 20
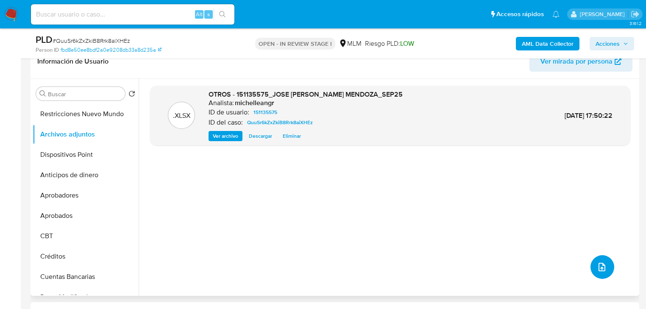
click at [599, 266] on icon "upload-file" at bounding box center [602, 267] width 7 height 8
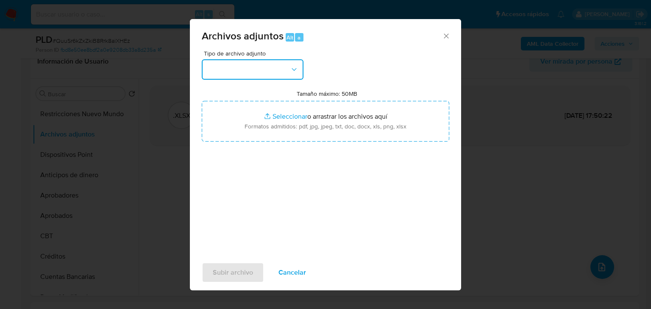
click at [259, 68] on button "button" at bounding box center [253, 69] width 102 height 20
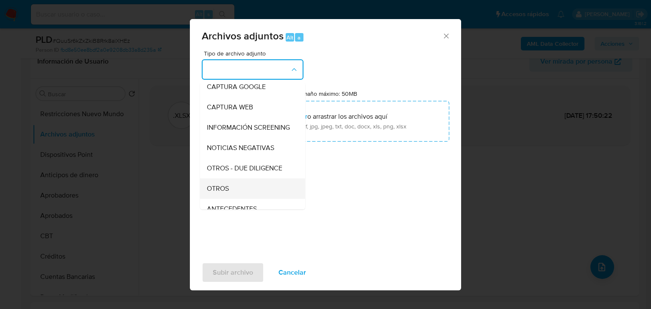
scroll to position [58, 0]
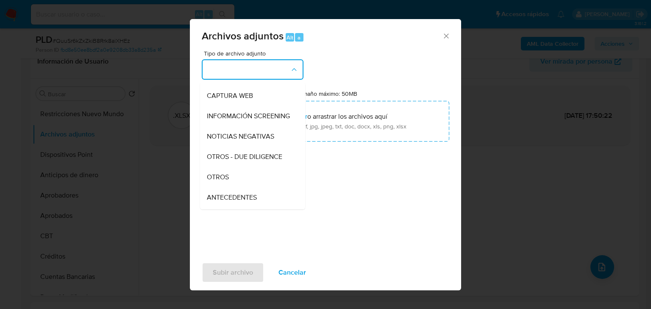
click at [215, 181] on span "OTROS" at bounding box center [218, 177] width 22 height 8
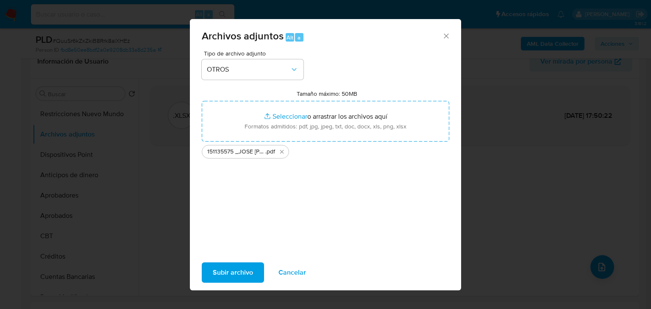
click at [235, 273] on span "Subir archivo" at bounding box center [233, 272] width 40 height 19
click at [228, 267] on span "Subir archivo" at bounding box center [233, 272] width 40 height 19
click at [246, 275] on span "Subir archivo" at bounding box center [233, 272] width 40 height 19
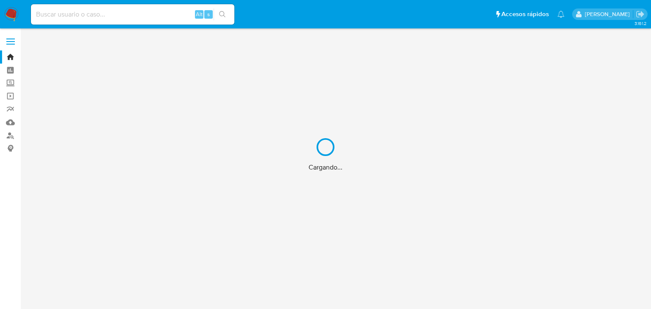
click at [81, 13] on div "Cargando..." at bounding box center [325, 154] width 651 height 309
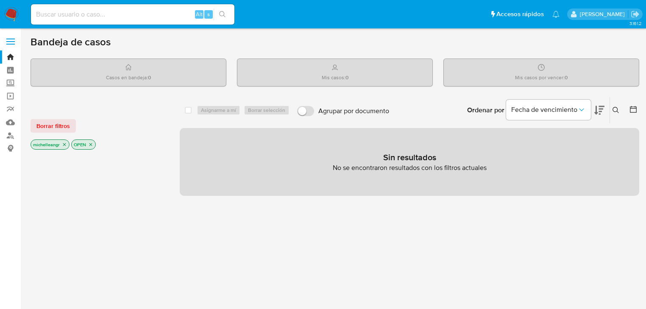
click at [81, 13] on input at bounding box center [133, 14] width 204 height 11
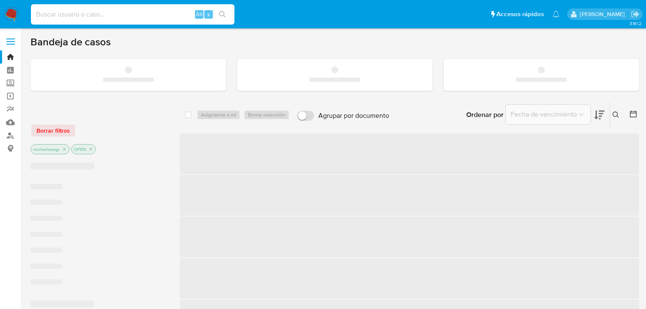
paste input "2599687036"
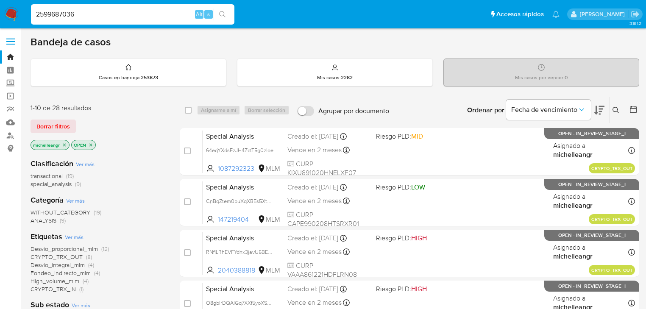
type input "2599687036"
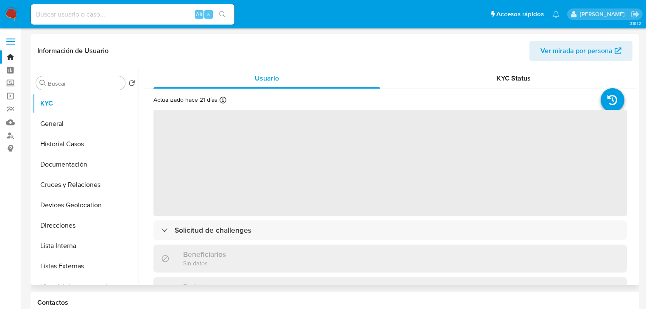
select select "10"
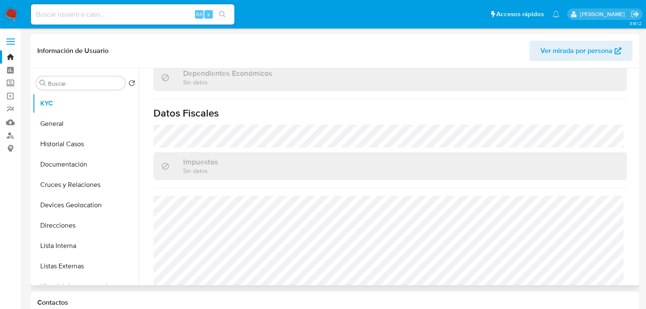
scroll to position [527, 0]
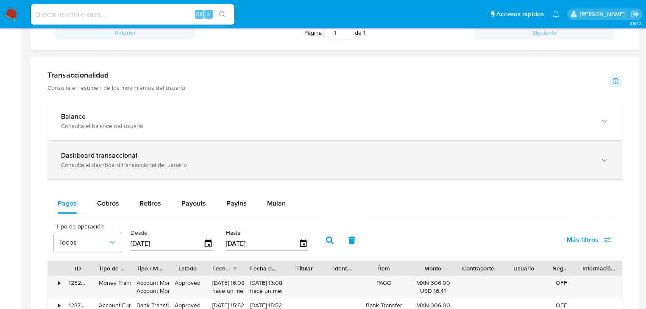
drag, startPoint x: 123, startPoint y: 166, endPoint x: 297, endPoint y: 165, distance: 174.3
click at [123, 166] on div "Consulta el dashboard transaccional del usuario" at bounding box center [326, 165] width 531 height 8
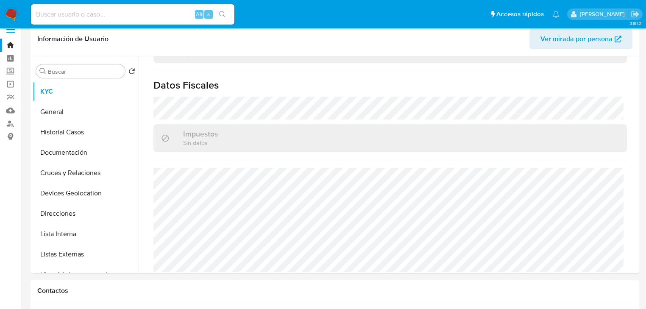
scroll to position [0, 0]
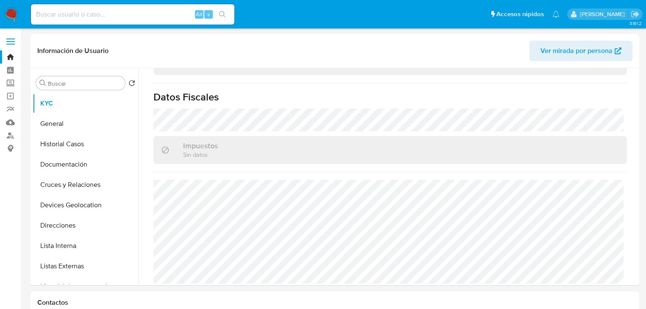
click at [13, 12] on img at bounding box center [11, 14] width 14 height 14
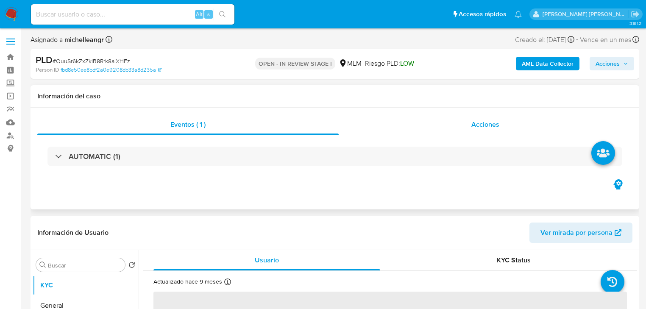
click at [478, 121] on span "Acciones" at bounding box center [486, 125] width 28 height 10
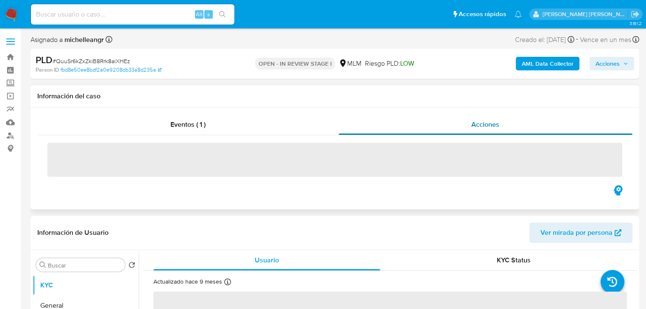
select select "10"
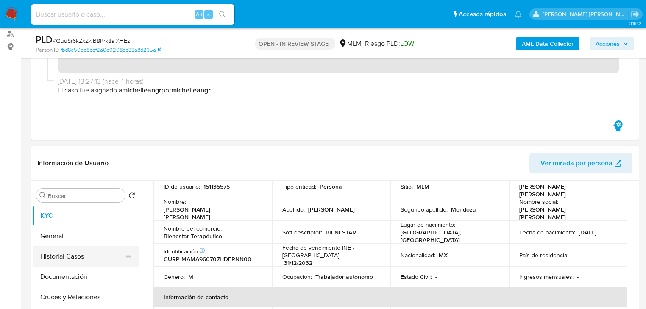
scroll to position [102, 0]
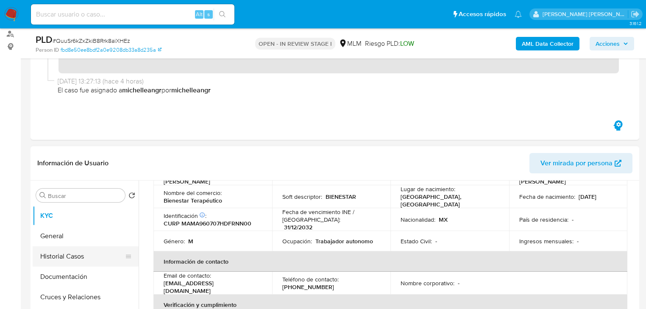
click at [73, 266] on ul "KYC General Historial Casos Documentación Cruces y Relaciones Devices Geolocati…" at bounding box center [86, 301] width 106 height 191
drag, startPoint x: 81, startPoint y: 248, endPoint x: 79, endPoint y: 237, distance: 11.2
click at [81, 244] on ul "KYC General Historial Casos Documentación Cruces y Relaciones Devices Geolocati…" at bounding box center [86, 301] width 106 height 191
drag, startPoint x: 79, startPoint y: 237, endPoint x: 92, endPoint y: 209, distance: 30.7
click at [80, 234] on button "General" at bounding box center [86, 236] width 106 height 20
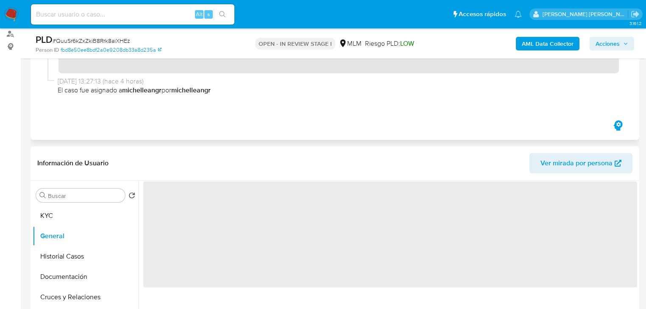
scroll to position [0, 0]
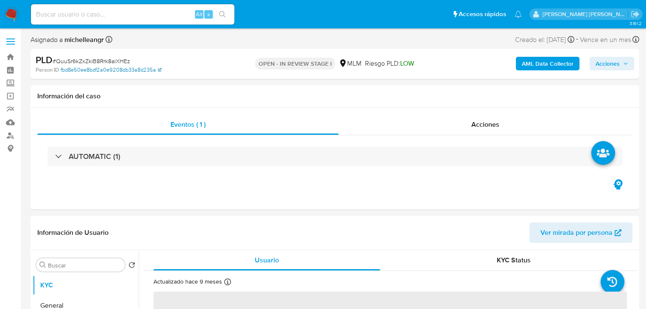
select select "10"
click at [488, 129] on div "Acciones" at bounding box center [486, 124] width 294 height 20
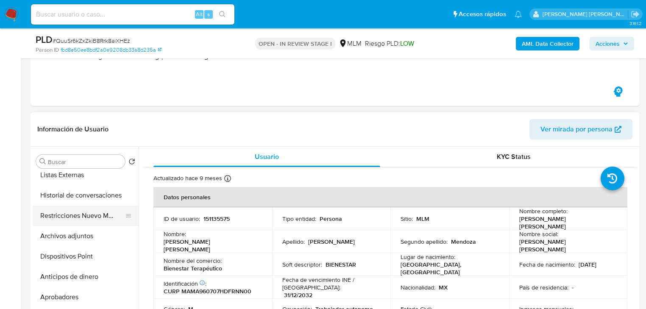
drag, startPoint x: 120, startPoint y: 227, endPoint x: 109, endPoint y: 221, distance: 12.5
click at [119, 226] on button "Archivos adjuntos" at bounding box center [86, 236] width 106 height 20
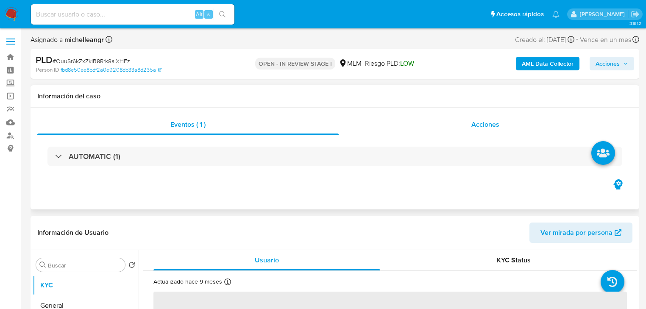
select select "10"
click at [484, 124] on span "Acciones" at bounding box center [486, 125] width 28 height 10
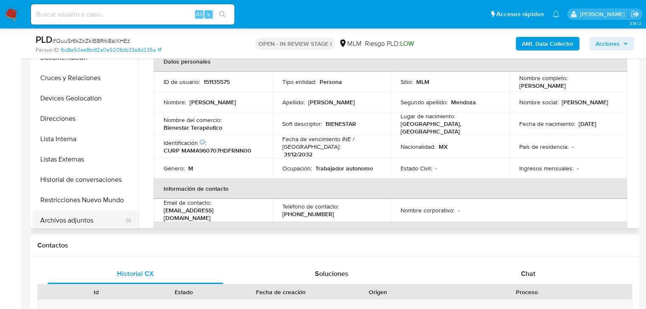
scroll to position [102, 0]
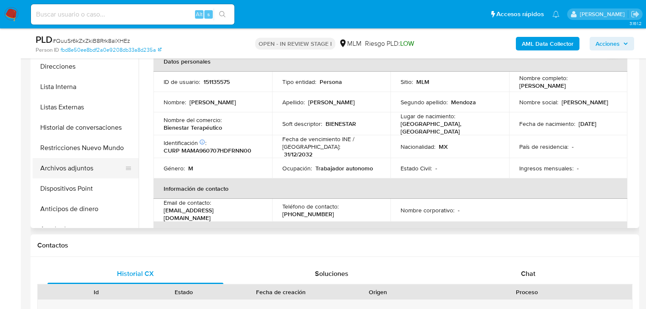
drag, startPoint x: 89, startPoint y: 172, endPoint x: 103, endPoint y: 170, distance: 14.5
click at [89, 171] on button "Archivos adjuntos" at bounding box center [82, 168] width 99 height 20
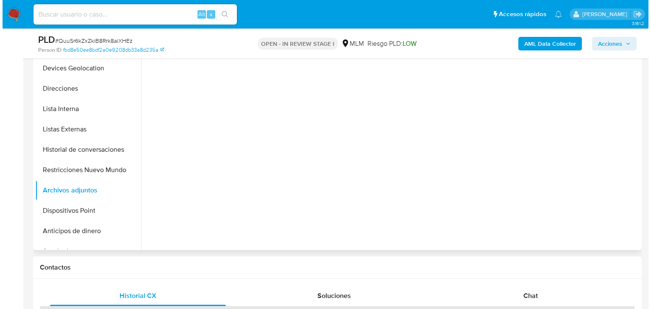
scroll to position [237, 0]
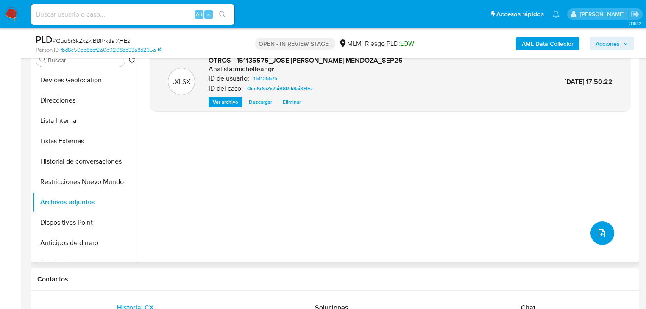
click at [599, 231] on icon "upload-file" at bounding box center [602, 233] width 10 height 10
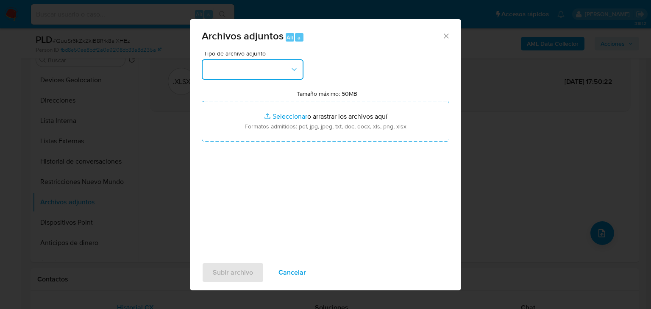
click at [242, 67] on button "button" at bounding box center [253, 69] width 102 height 20
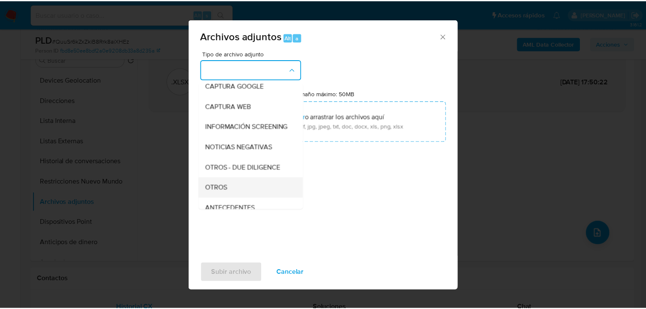
scroll to position [58, 0]
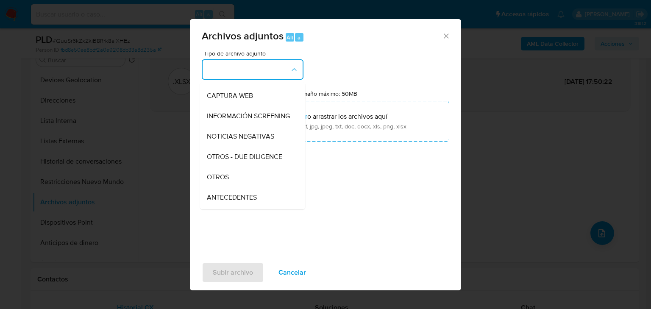
click at [230, 187] on div "OTROS" at bounding box center [250, 177] width 87 height 20
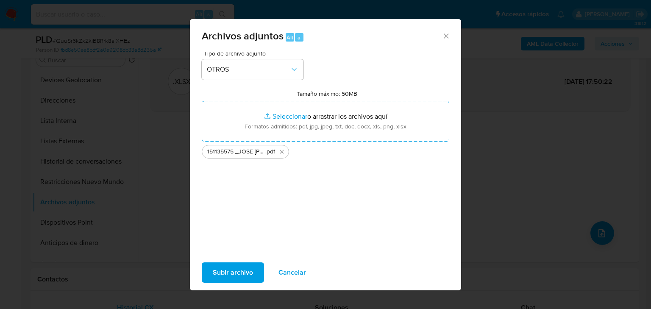
click at [231, 267] on span "Subir archivo" at bounding box center [233, 272] width 40 height 19
click at [444, 36] on icon "Cerrar" at bounding box center [446, 36] width 8 height 8
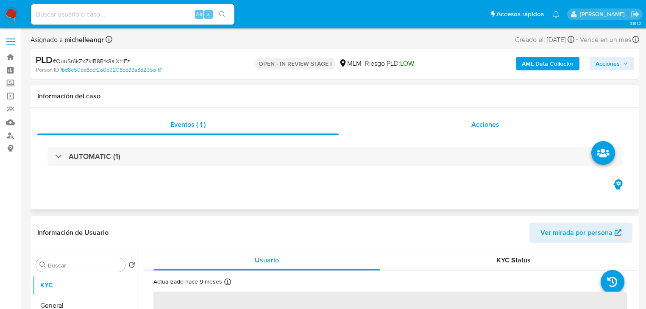
click at [486, 130] on div "Acciones" at bounding box center [486, 124] width 294 height 20
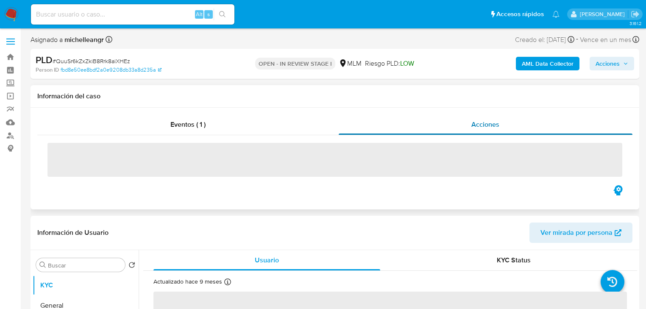
select select "10"
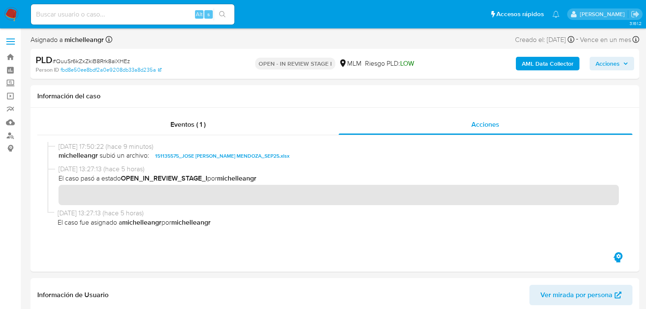
click at [592, 7] on nav "Pausado Ver notificaciones Alt s Accesos rápidos Presiona las siguientes teclas…" at bounding box center [323, 14] width 646 height 28
click at [595, 12] on p "[PERSON_NAME]" at bounding box center [604, 14] width 48 height 8
click at [636, 14] on icon "Salir" at bounding box center [635, 14] width 8 height 6
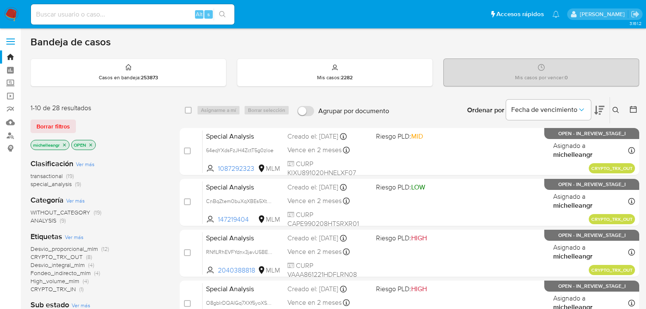
click at [51, 12] on input at bounding box center [133, 14] width 204 height 11
paste input "/CONOCIMIENTO DEL CLIENTE O USUARIO/CLIENTE DE NOMBRE [PERSON_NAME] CON NUMERO …"
type input "/CONOCIMIENTO DEL CLIENTE O USUARIO/CLIENTE DE NOMBRE [PERSON_NAME] CON NUMERO …"
click at [41, 14] on input at bounding box center [133, 14] width 204 height 11
paste input "QuuSr6kZxZkiB8Rrk8aiXHEz"
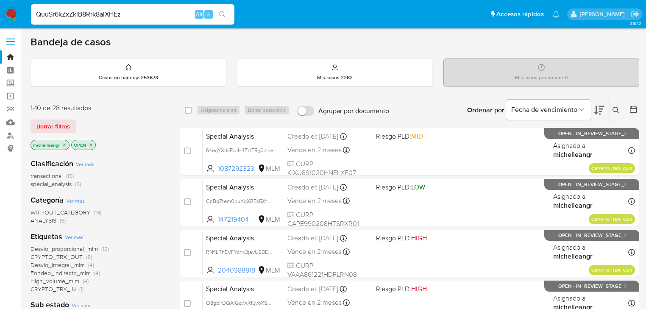
type input "QuuSr6kZxZkiB8Rrk8aiXHEz"
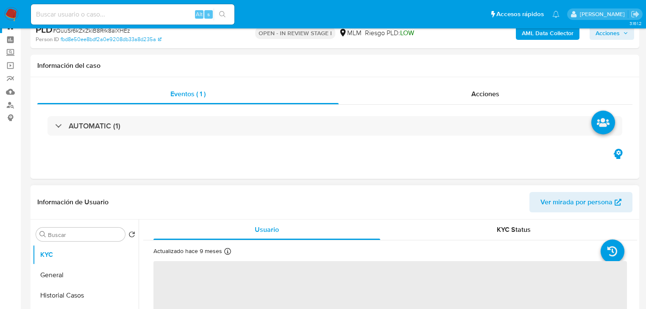
select select "10"
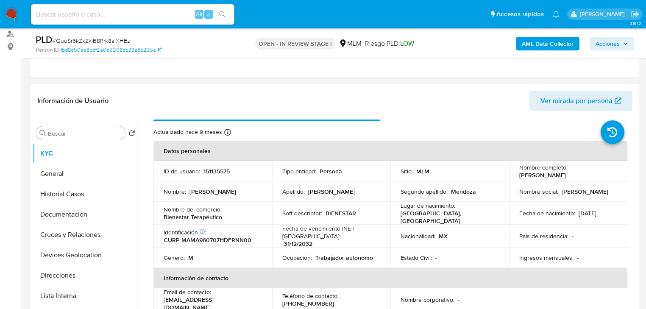
scroll to position [34, 0]
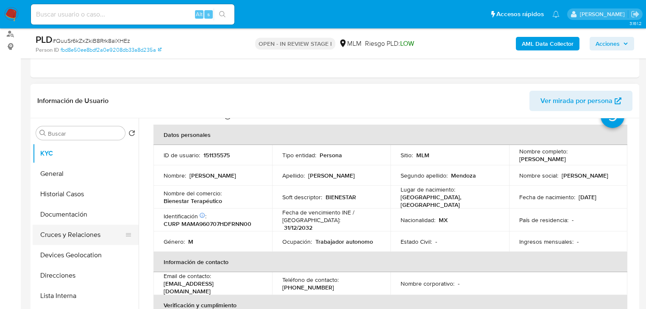
click at [94, 234] on button "Cruces y Relaciones" at bounding box center [82, 235] width 99 height 20
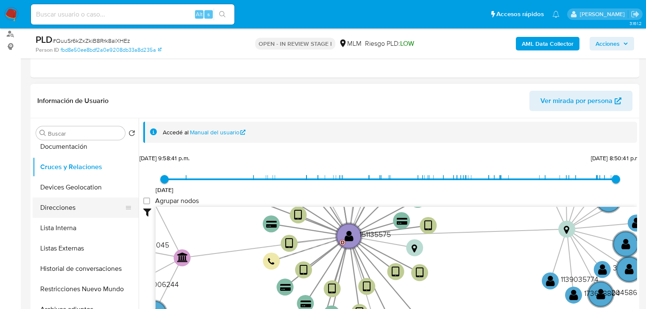
scroll to position [136, 0]
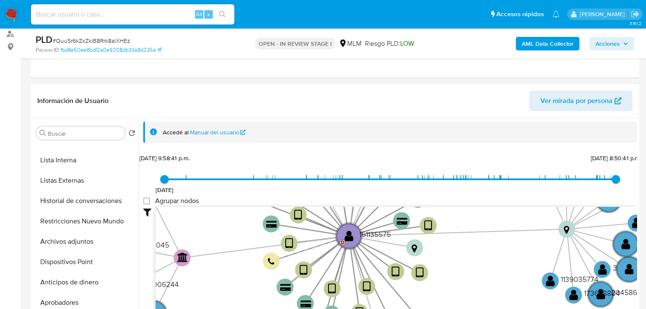
drag, startPoint x: 93, startPoint y: 248, endPoint x: 202, endPoint y: 261, distance: 109.4
click at [94, 246] on button "Archivos adjuntos" at bounding box center [86, 242] width 106 height 20
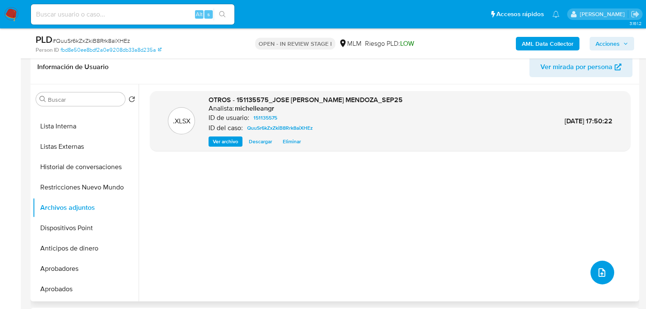
click at [597, 274] on icon "upload-file" at bounding box center [602, 273] width 10 height 10
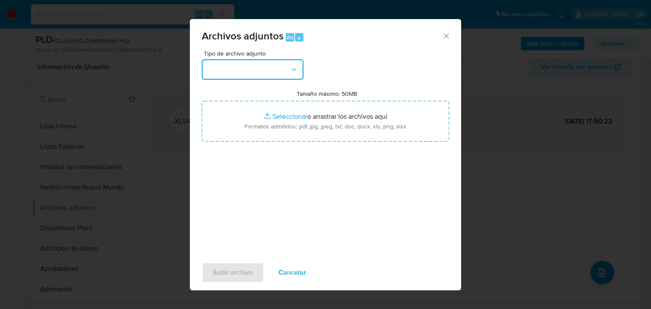
click at [257, 69] on button "button" at bounding box center [253, 69] width 102 height 20
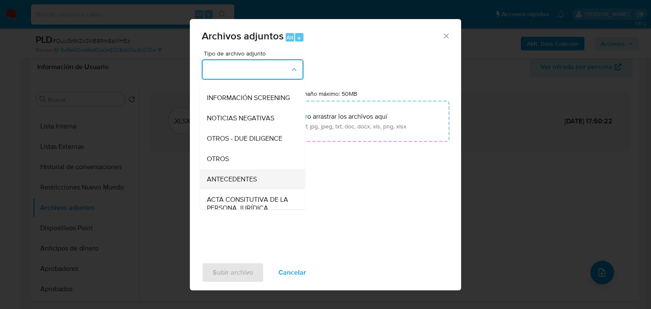
scroll to position [92, 0]
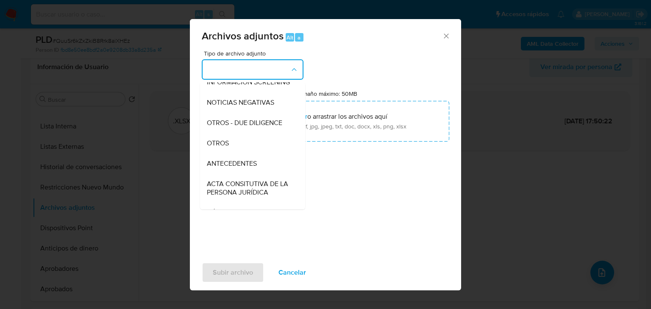
click at [224, 145] on div "OTROS" at bounding box center [250, 143] width 87 height 20
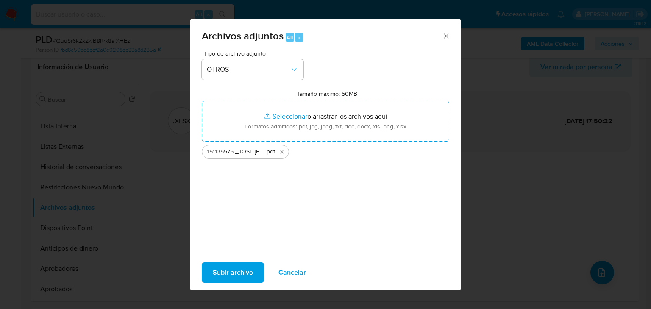
click at [223, 270] on span "Subir archivo" at bounding box center [233, 272] width 40 height 19
click at [230, 275] on span "Subir archivo" at bounding box center [233, 272] width 40 height 19
